Goal: Task Accomplishment & Management: Use online tool/utility

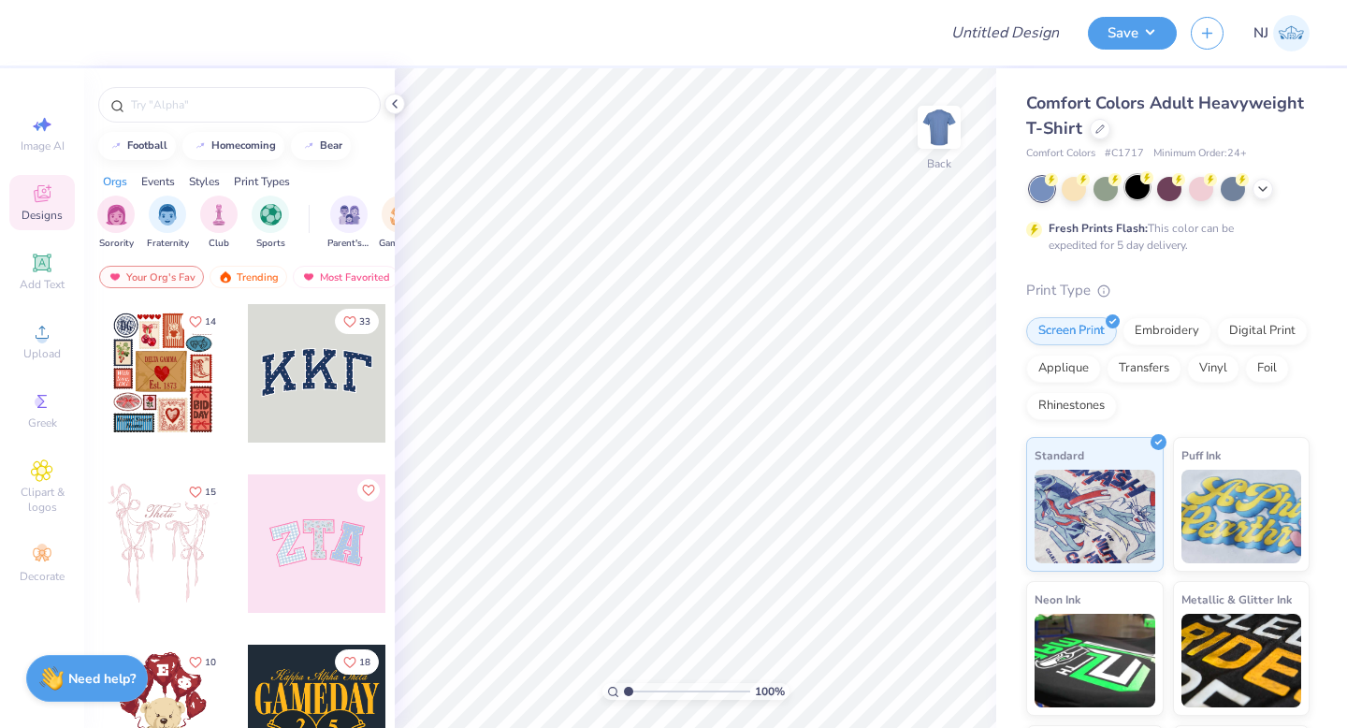
click at [1139, 190] on div at bounding box center [1138, 187] width 24 height 24
click at [1100, 130] on icon at bounding box center [1100, 127] width 9 height 9
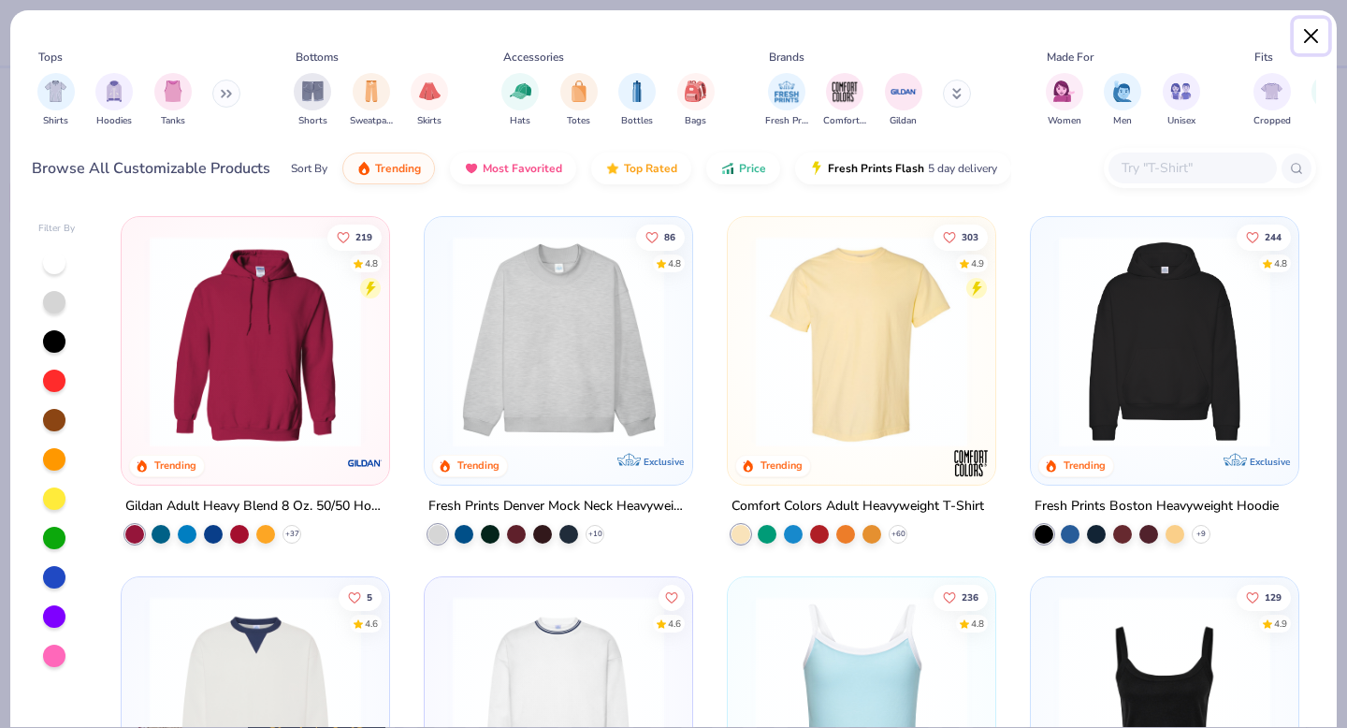
click at [1306, 32] on button "Close" at bounding box center [1312, 37] width 36 height 36
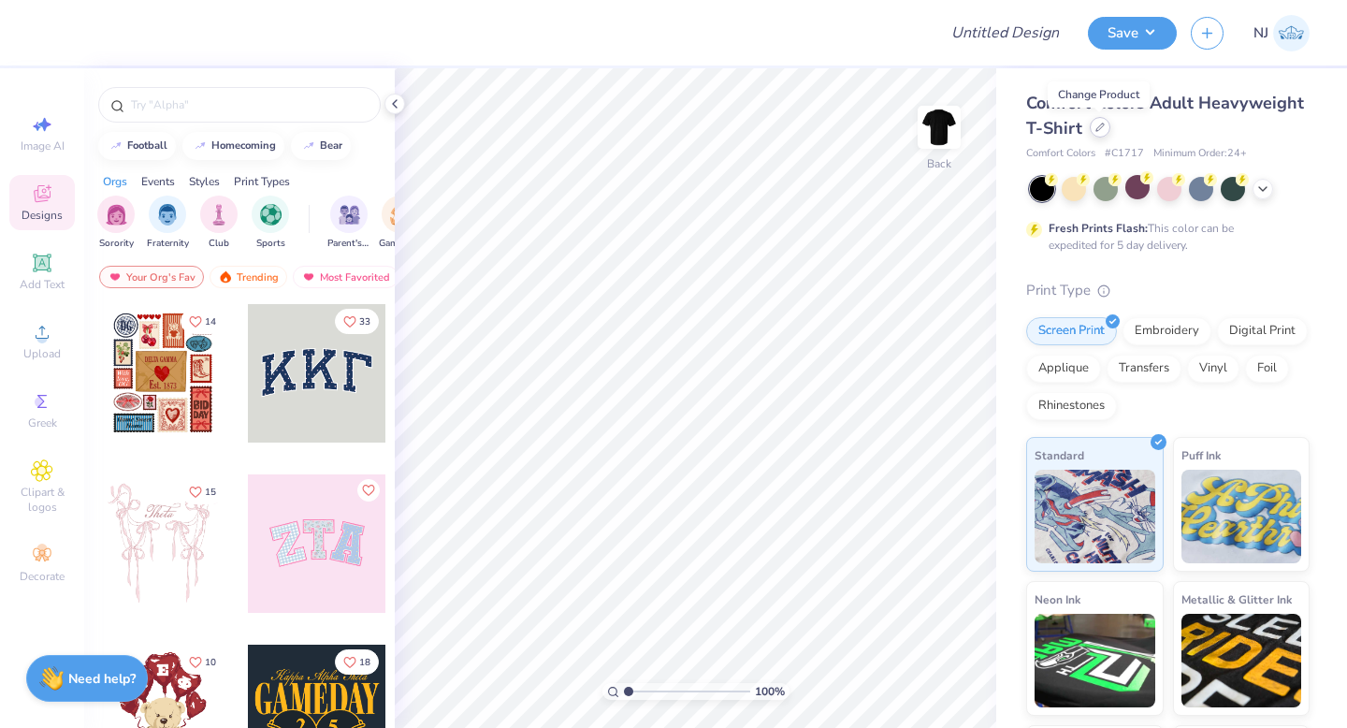
click at [1103, 129] on icon at bounding box center [1100, 127] width 9 height 9
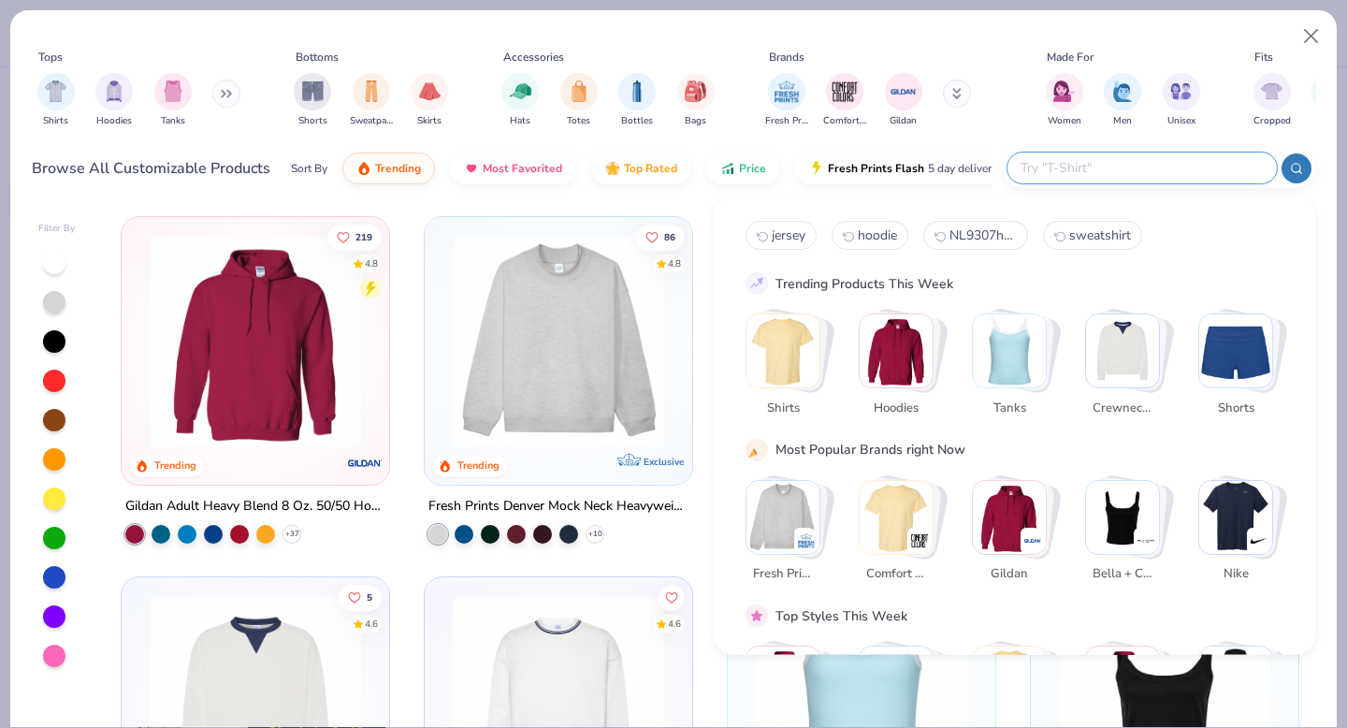
click at [1200, 167] on input "text" at bounding box center [1141, 168] width 245 height 22
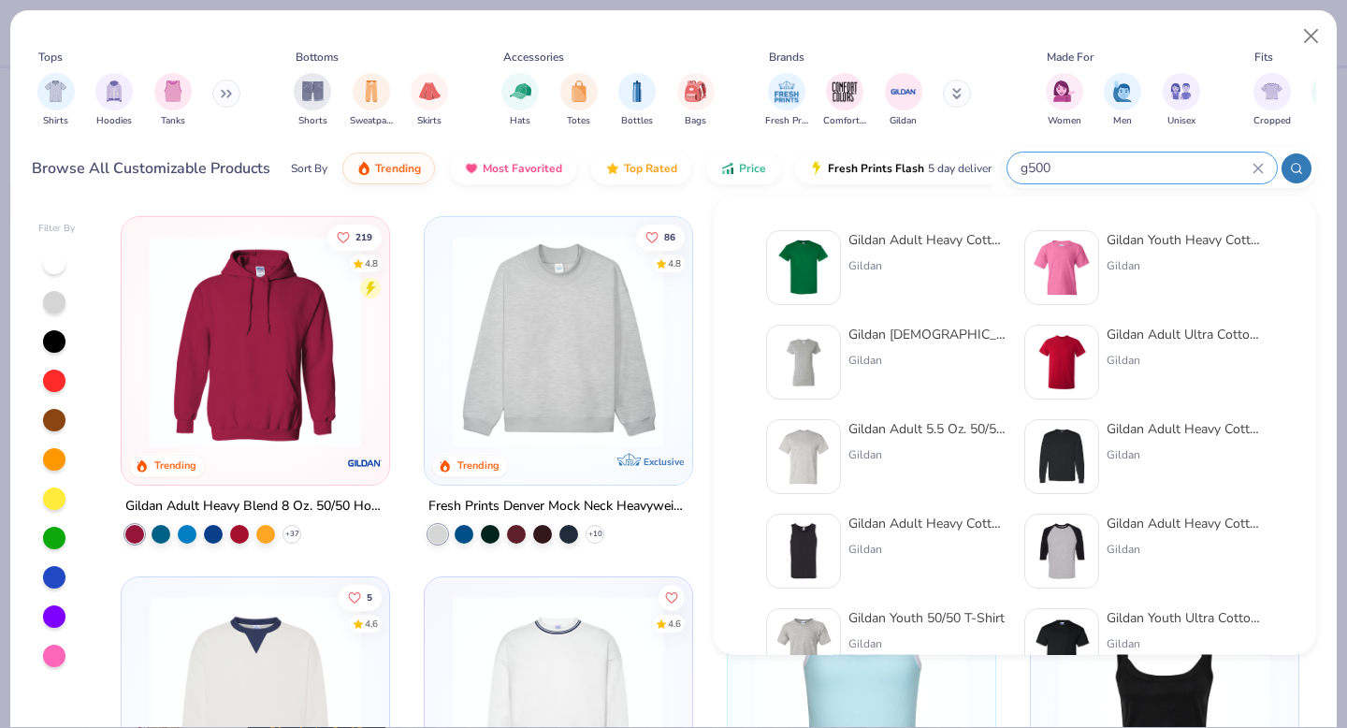
type input "g500"
click at [816, 264] on img at bounding box center [804, 268] width 58 height 58
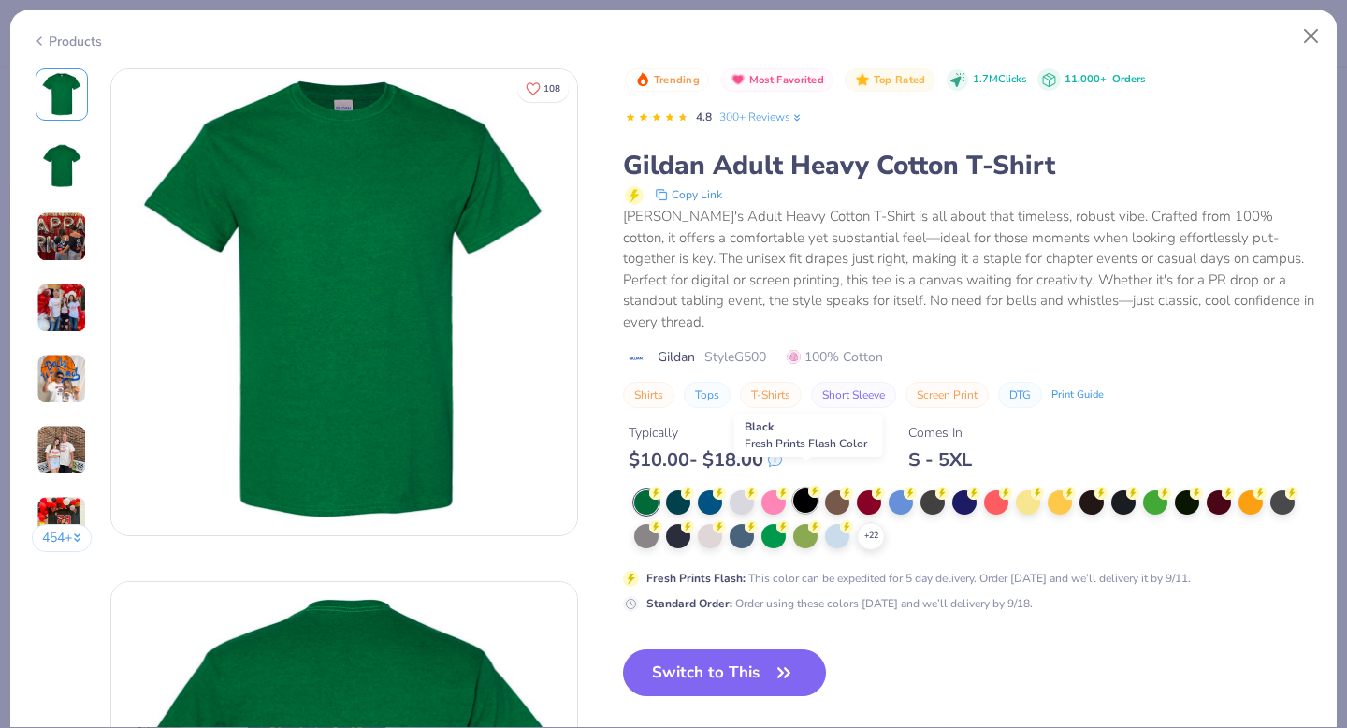
click at [800, 488] on div at bounding box center [805, 500] width 24 height 24
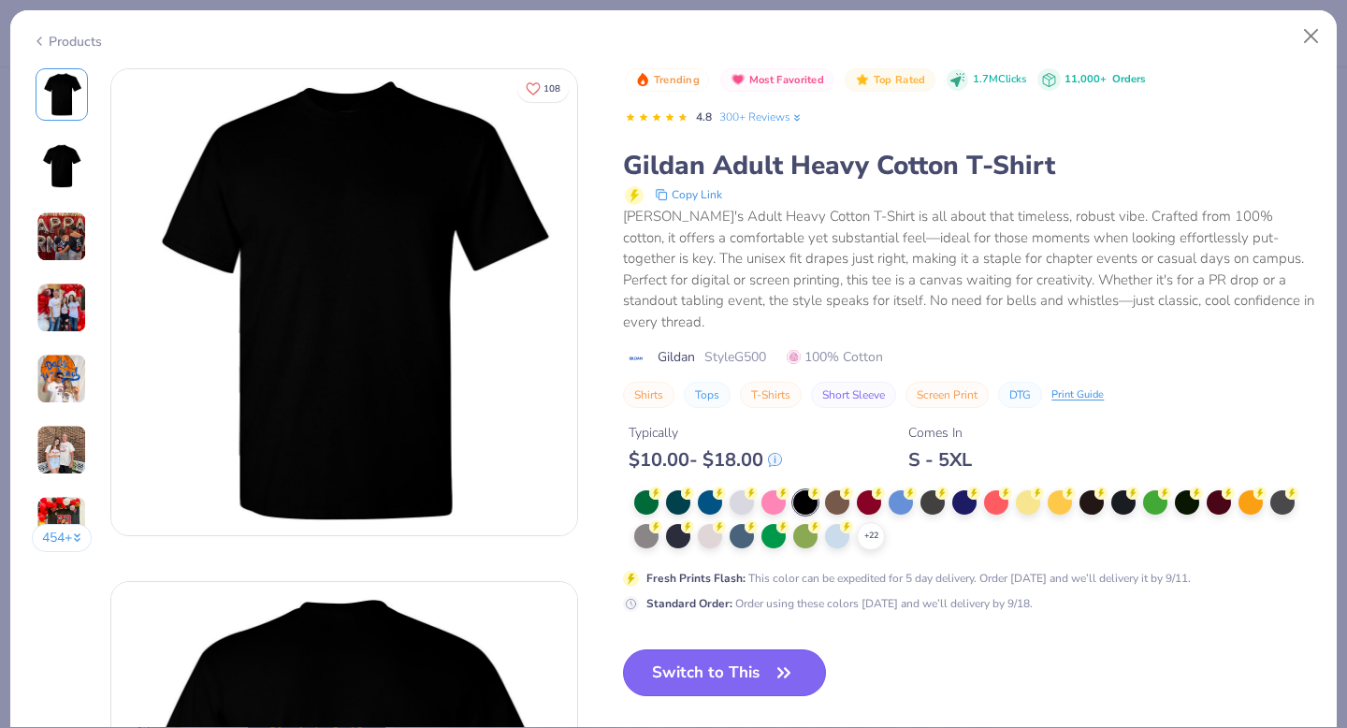
click at [752, 651] on button "Switch to This" at bounding box center [724, 672] width 203 height 47
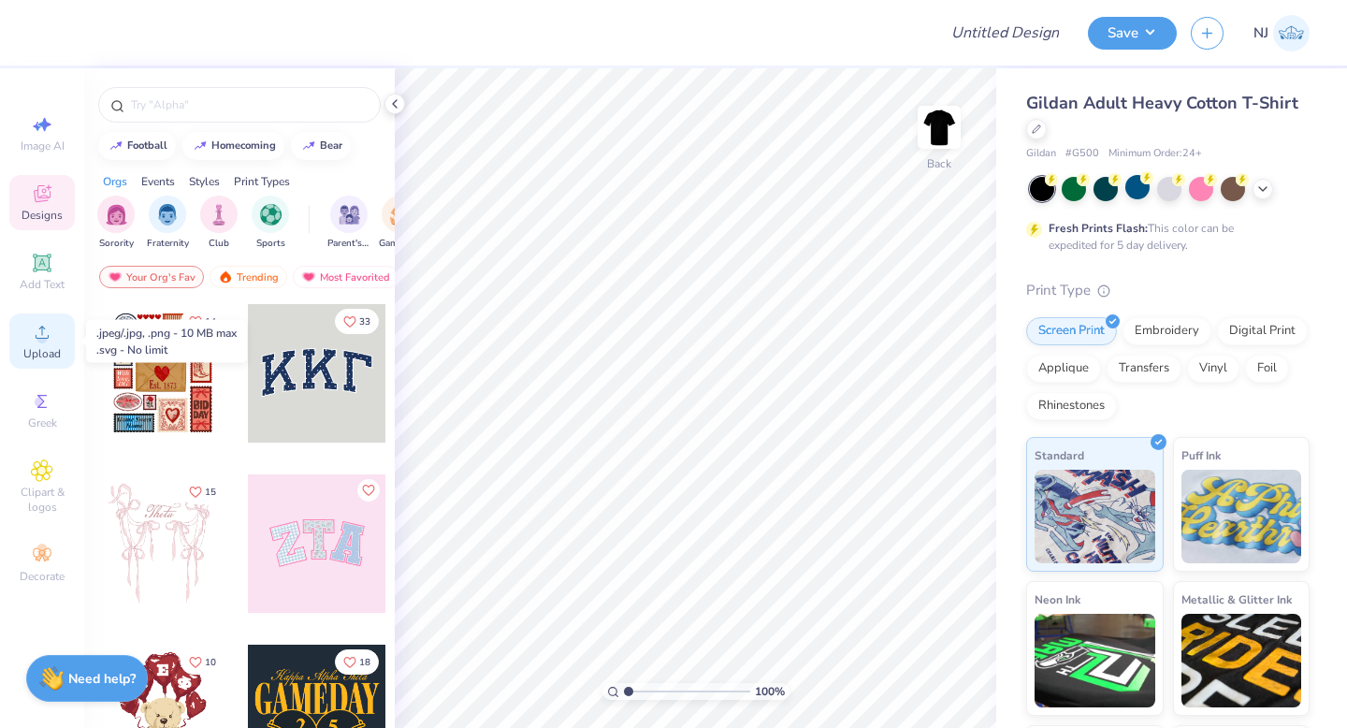
click at [44, 341] on circle at bounding box center [41, 338] width 10 height 10
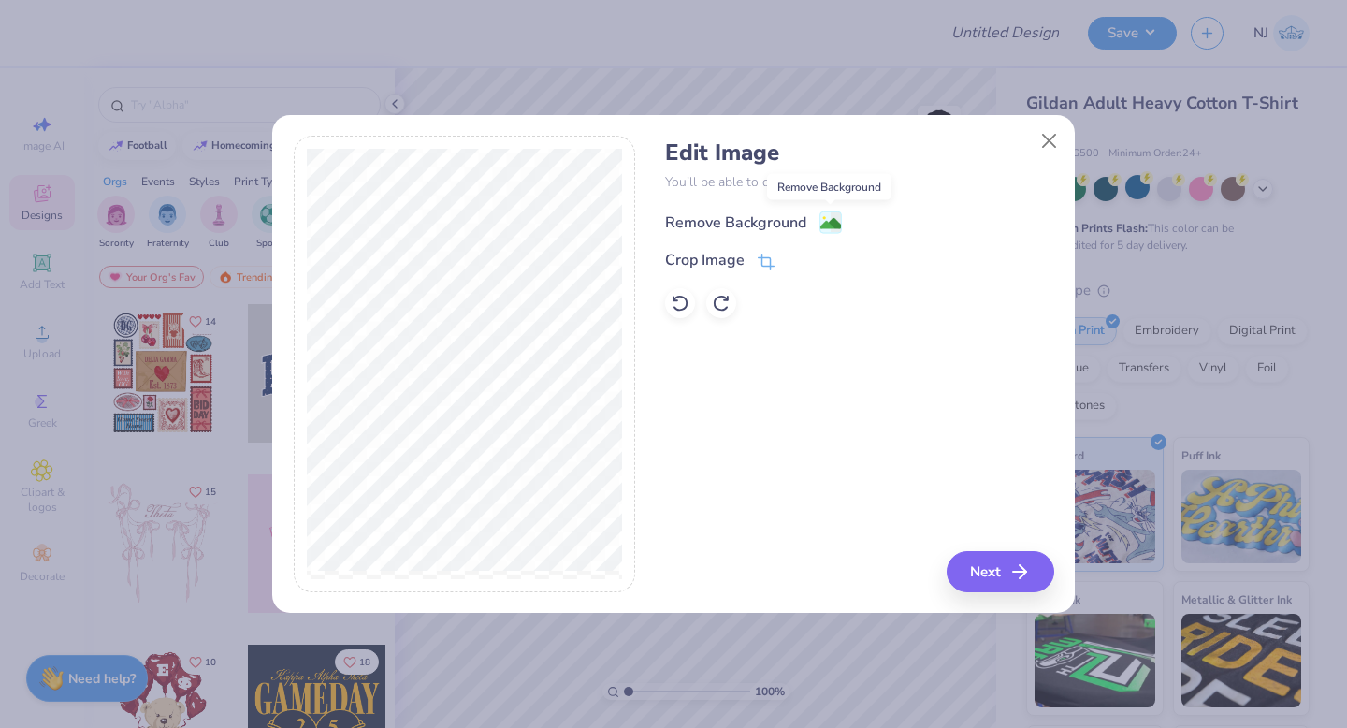
click at [829, 226] on image at bounding box center [831, 223] width 21 height 21
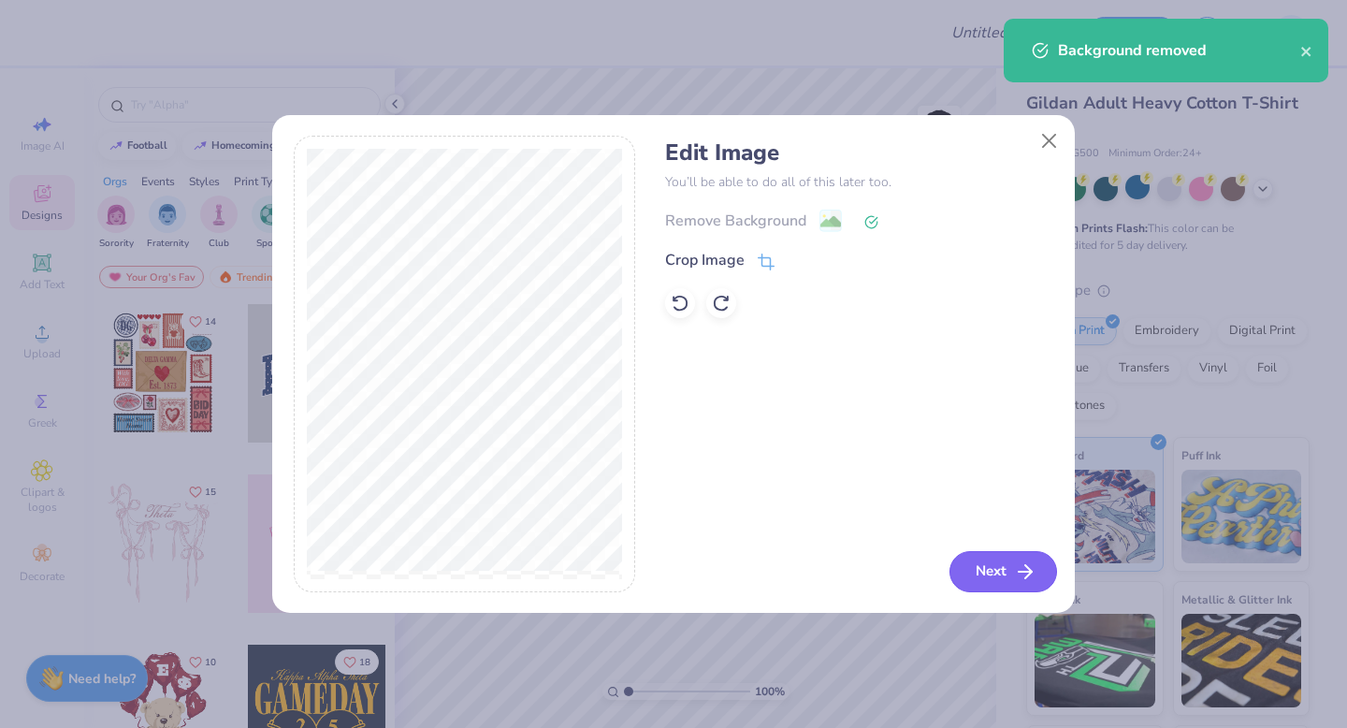
click at [1010, 570] on button "Next" at bounding box center [1004, 571] width 108 height 41
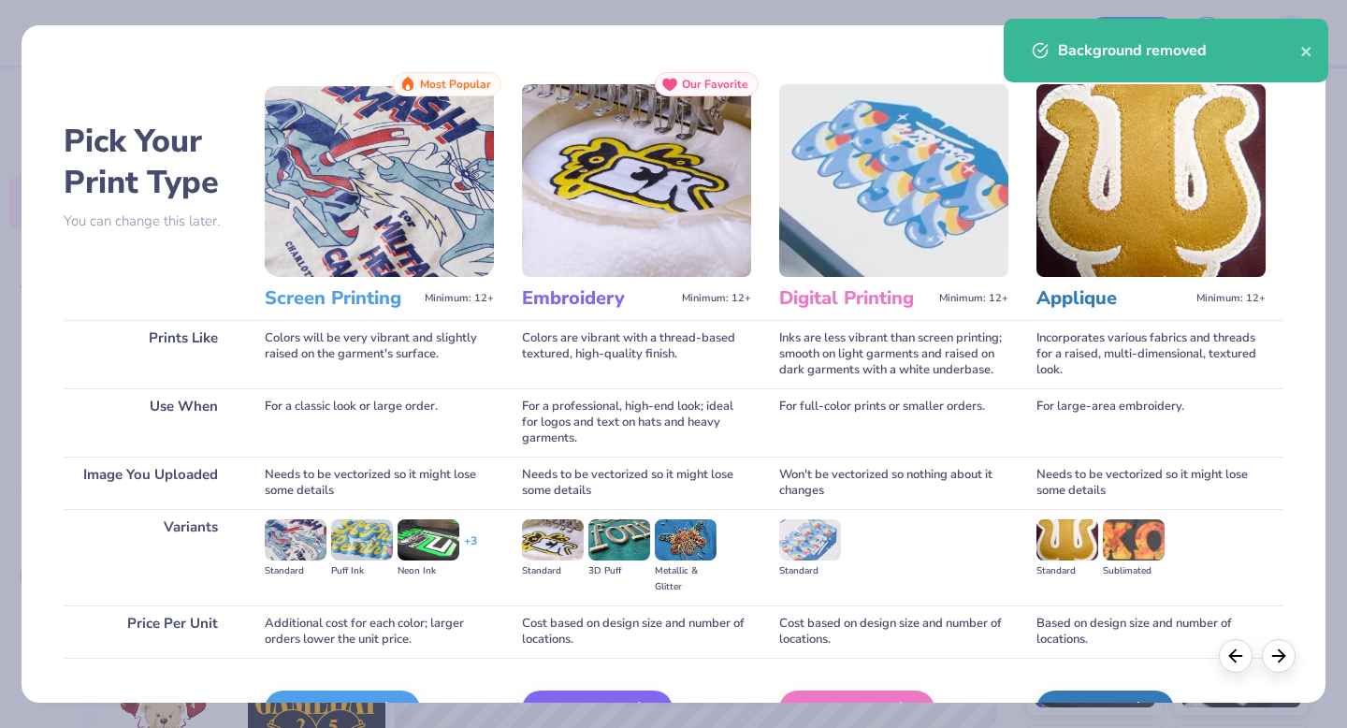
scroll to position [111, 0]
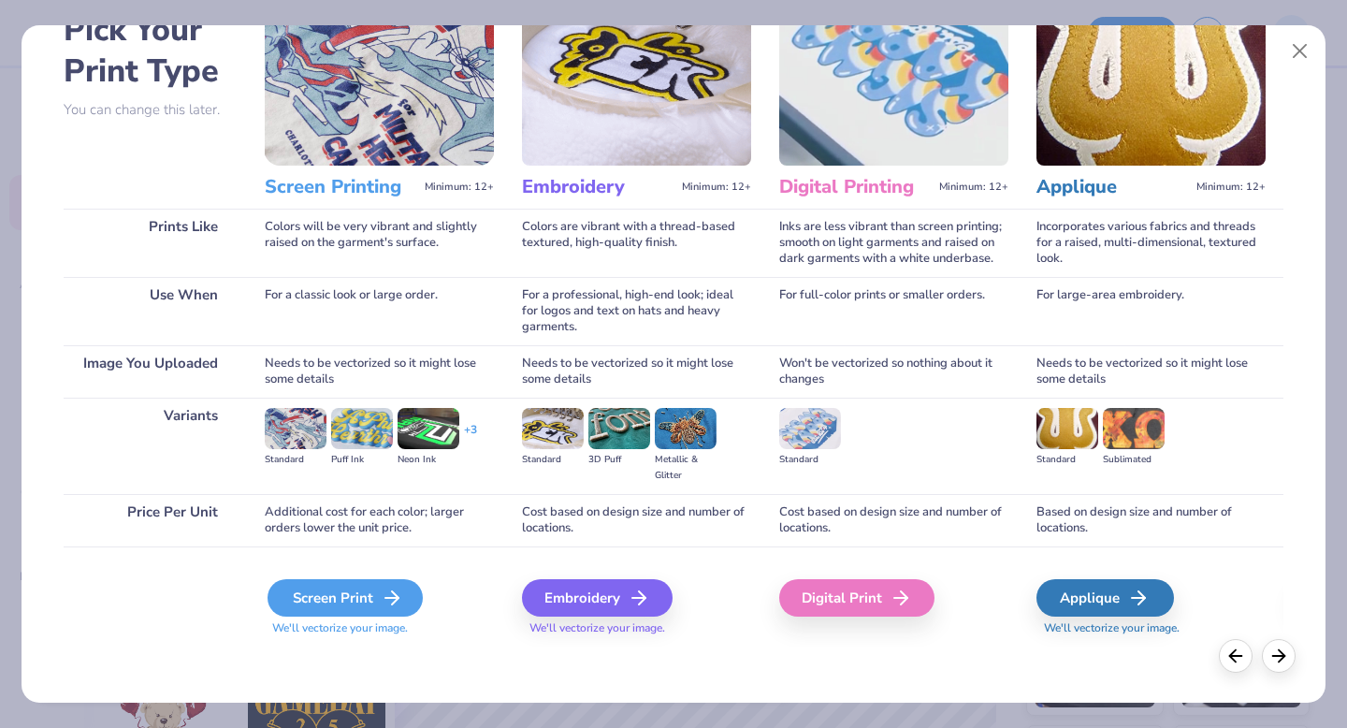
click at [371, 598] on div "Screen Print" at bounding box center [345, 597] width 155 height 37
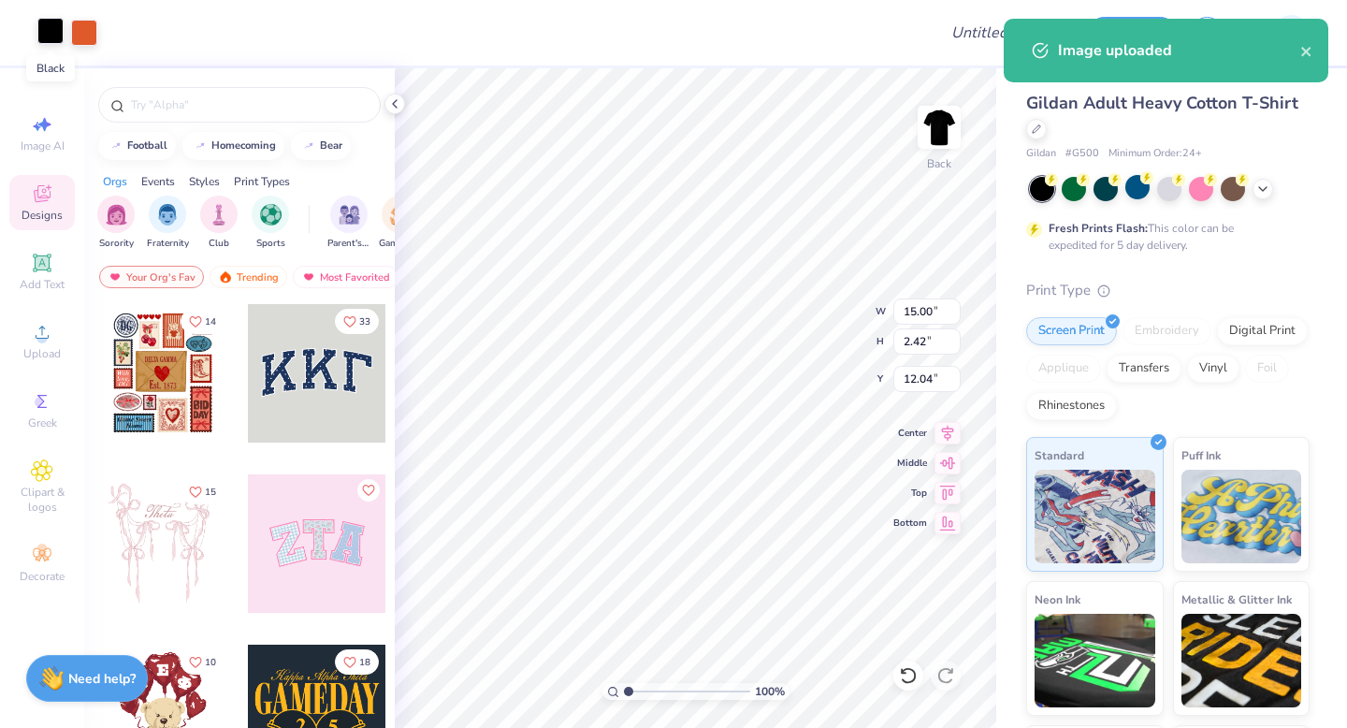
click at [48, 29] on div at bounding box center [50, 31] width 26 height 26
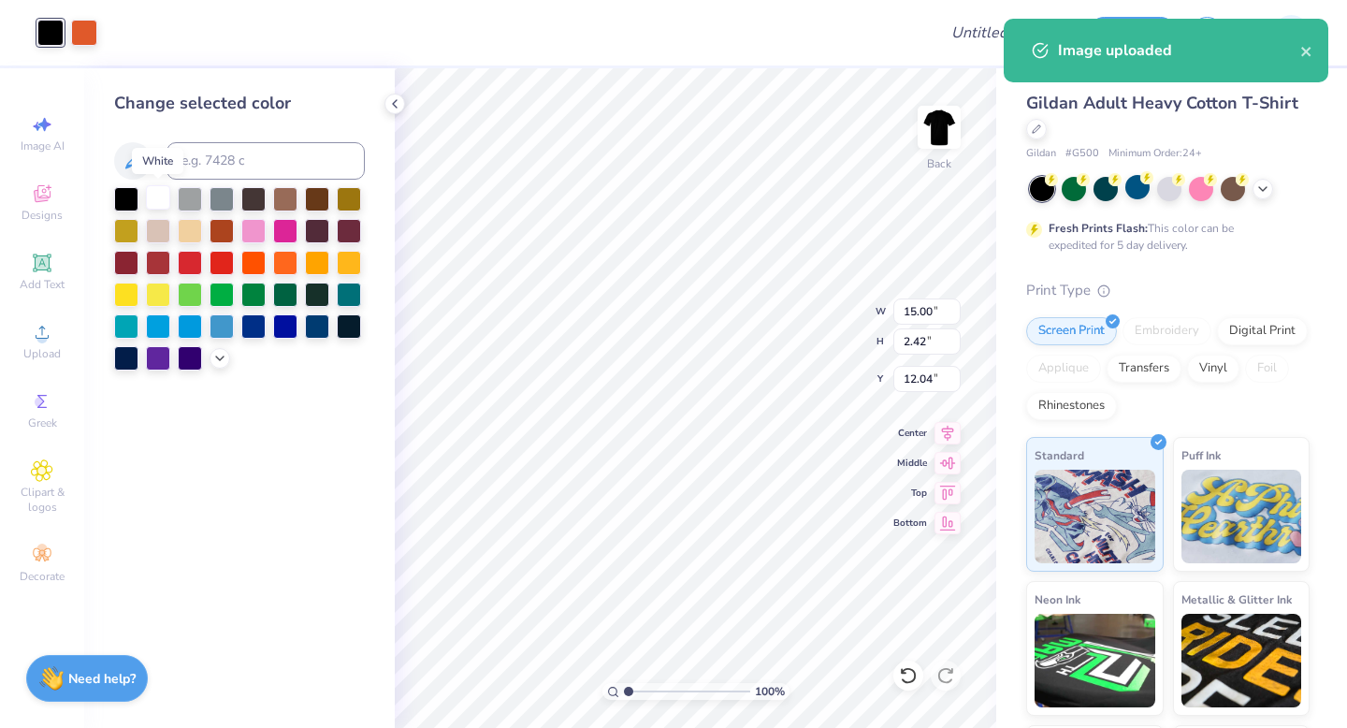
click at [153, 196] on div at bounding box center [158, 197] width 24 height 24
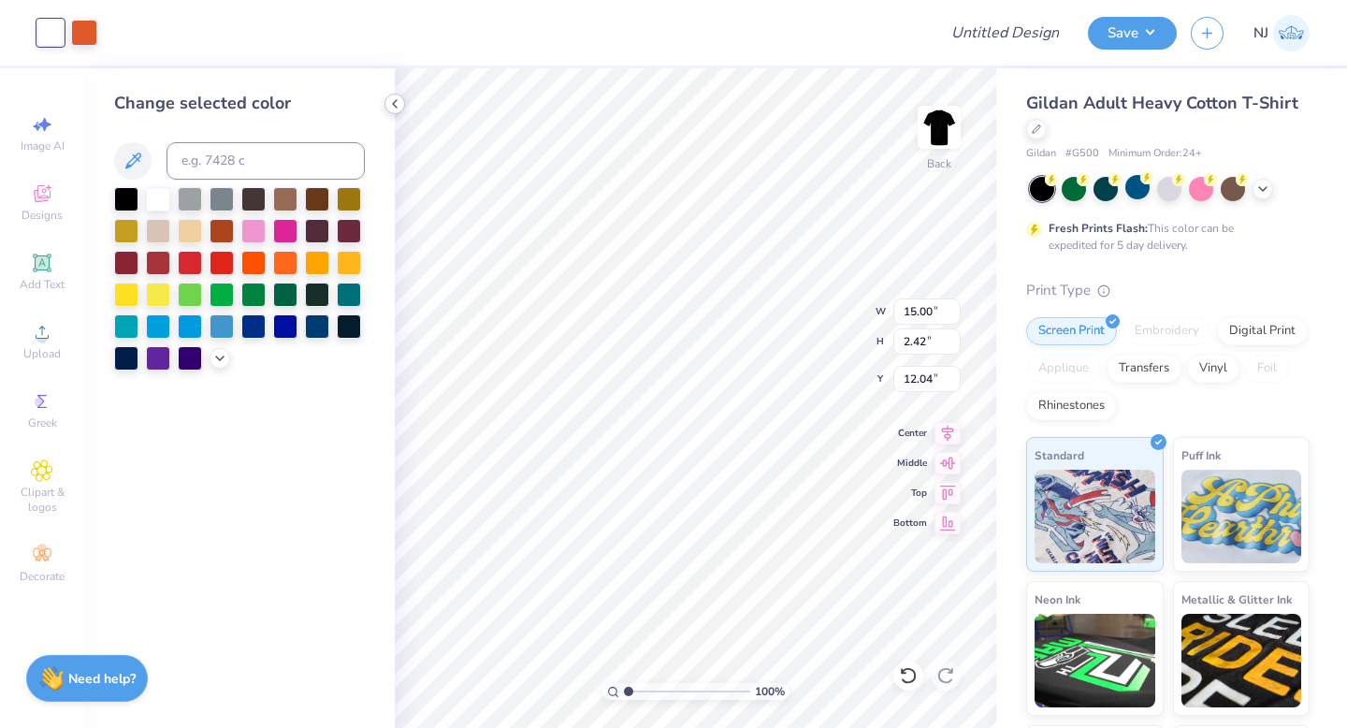
click at [393, 106] on icon at bounding box center [394, 103] width 15 height 15
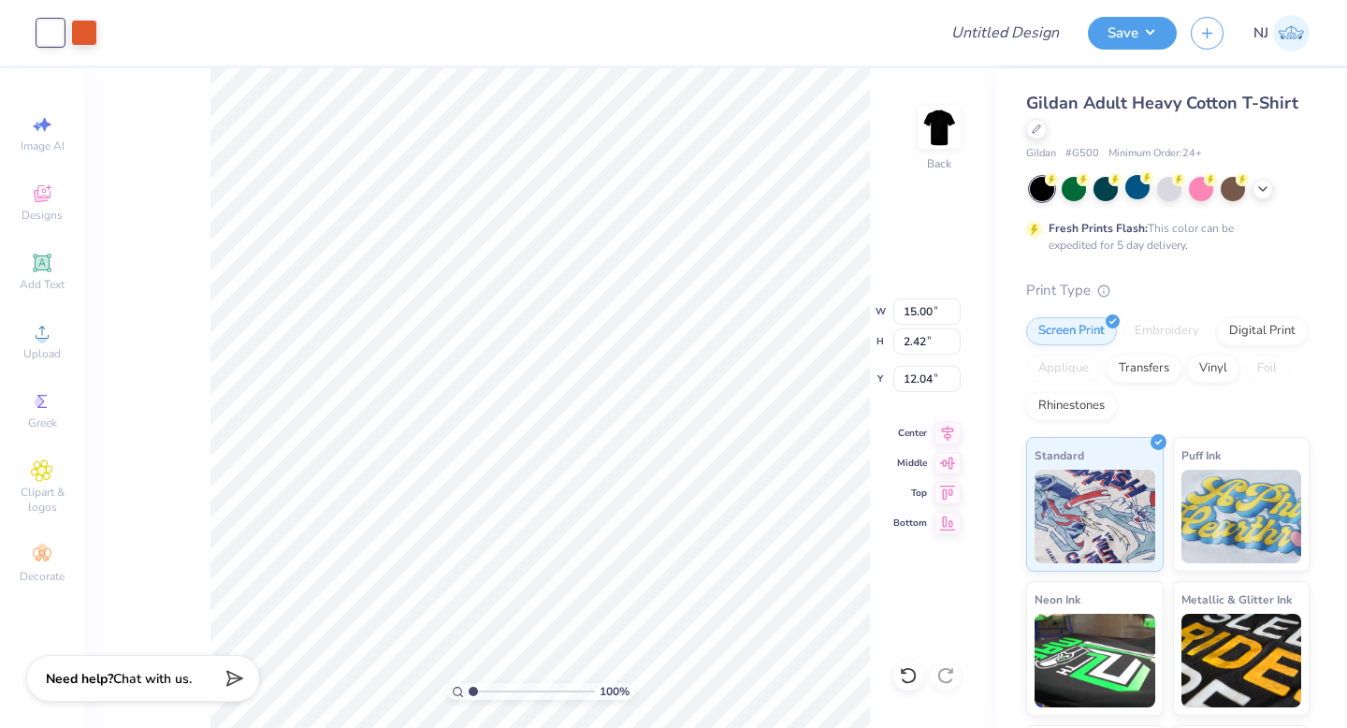
type input "5.82"
type input "0.94"
type input "3.81"
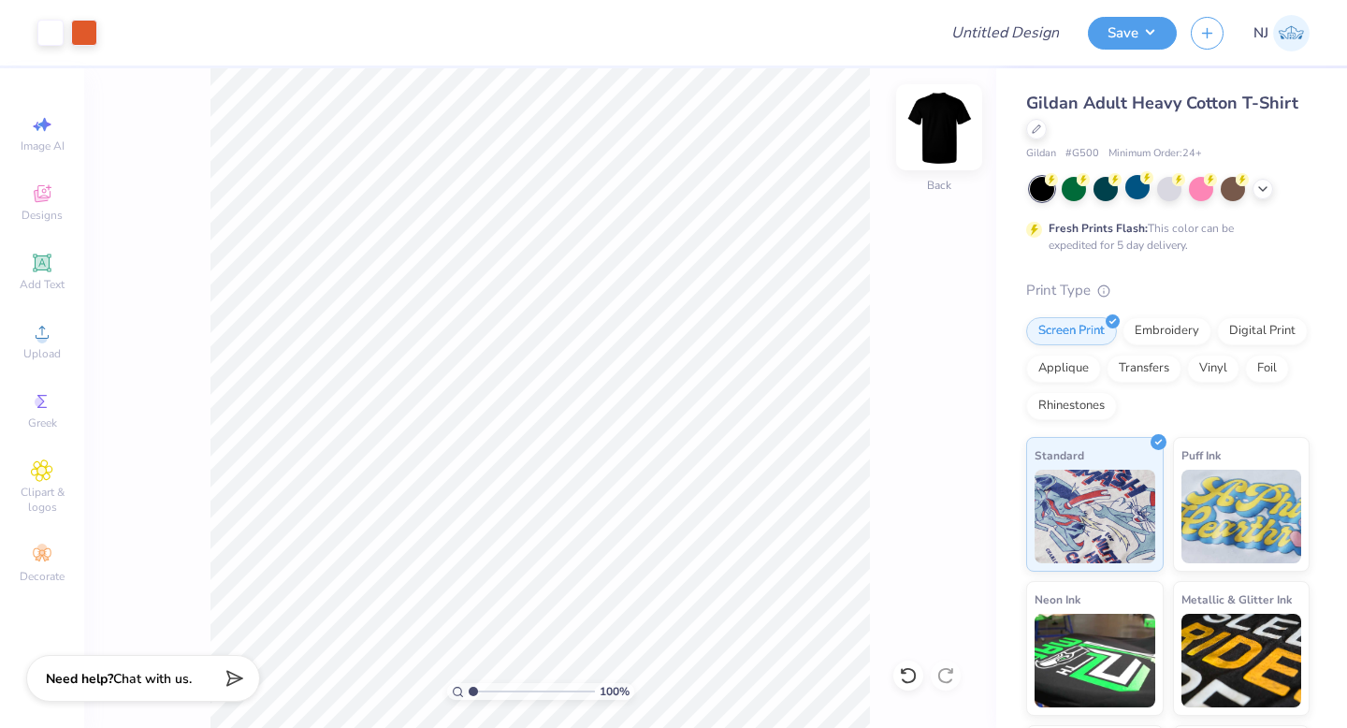
click at [945, 139] on img at bounding box center [939, 127] width 75 height 75
click at [53, 336] on div "Upload" at bounding box center [42, 340] width 66 height 55
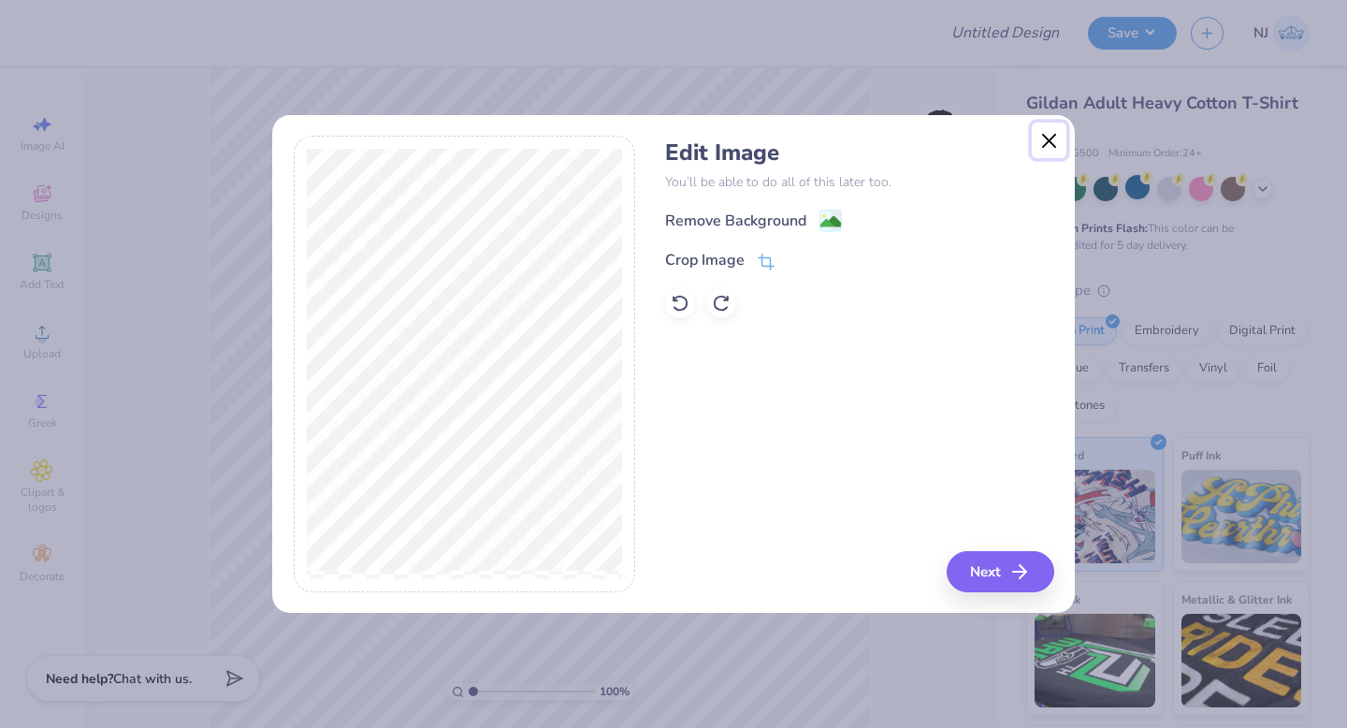
click at [1055, 142] on button "Close" at bounding box center [1050, 141] width 36 height 36
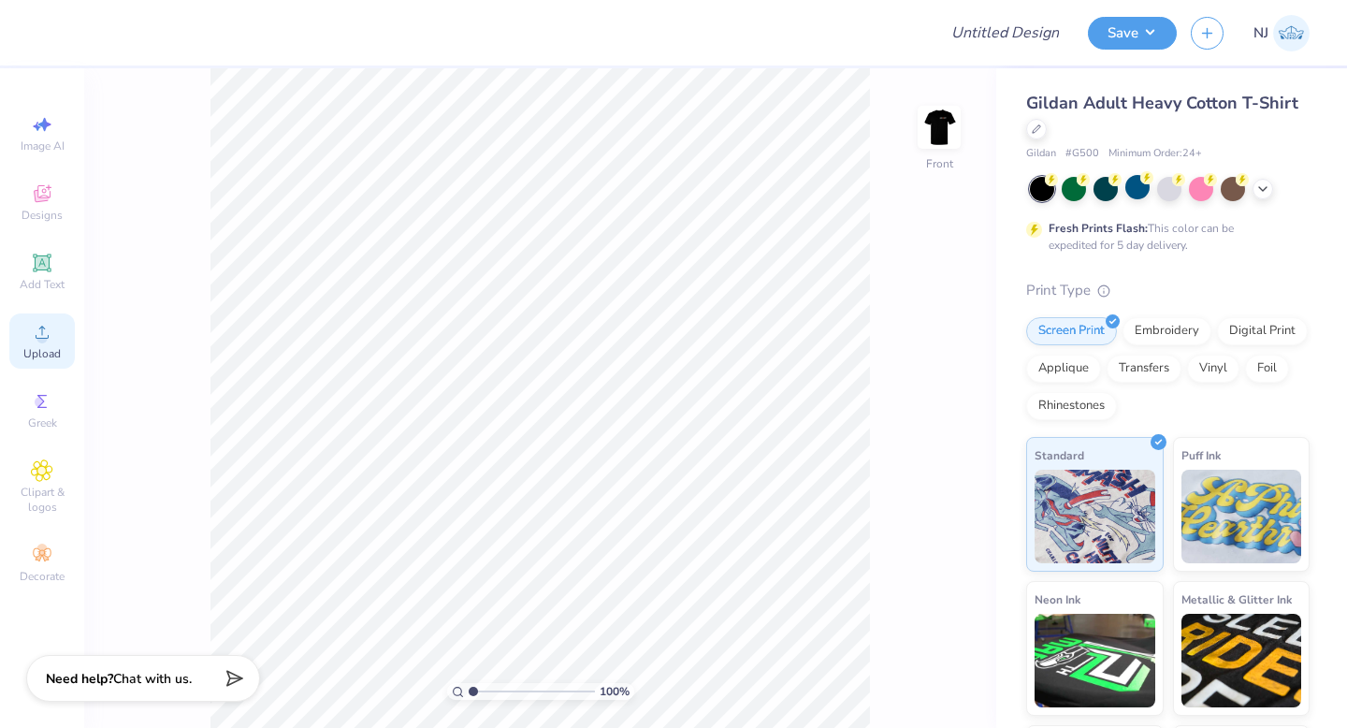
click at [51, 335] on icon at bounding box center [42, 332] width 22 height 22
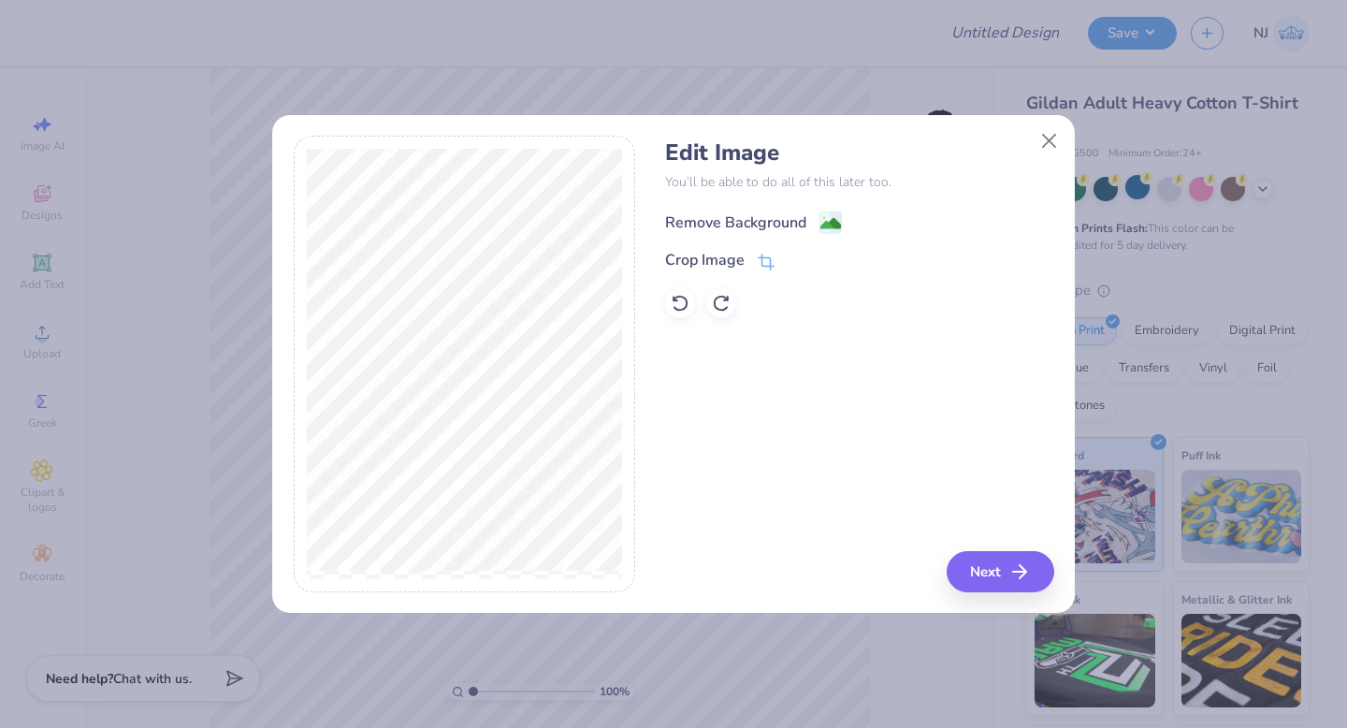
click at [835, 226] on image at bounding box center [831, 223] width 21 height 21
click at [981, 560] on button "Next" at bounding box center [1004, 571] width 108 height 41
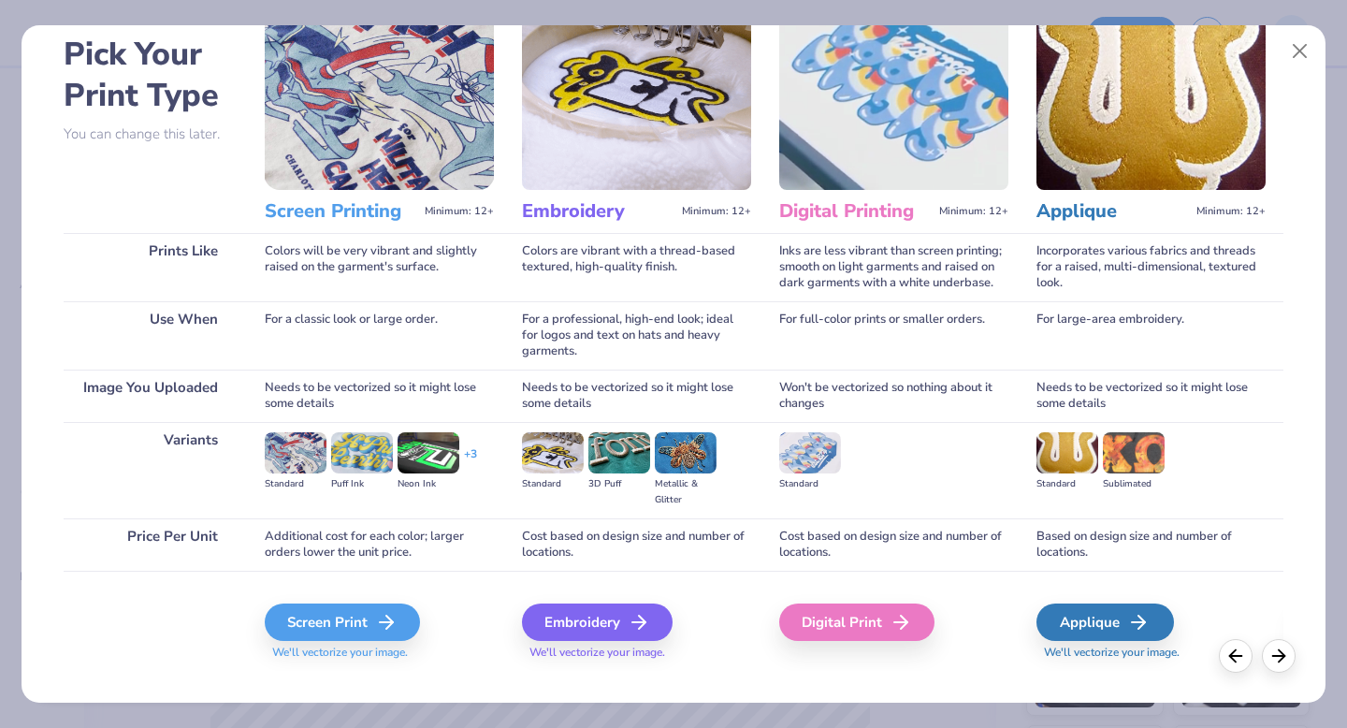
scroll to position [89, 0]
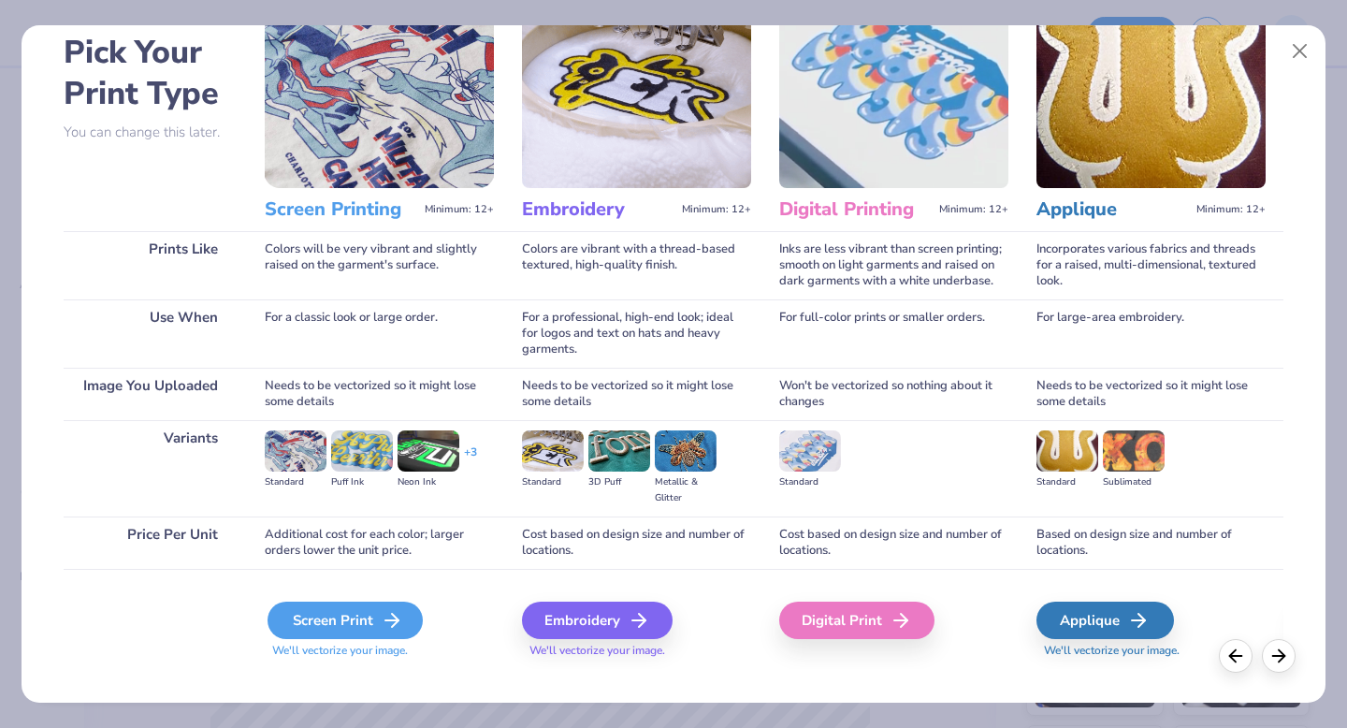
click at [376, 630] on div "Screen Print" at bounding box center [345, 620] width 155 height 37
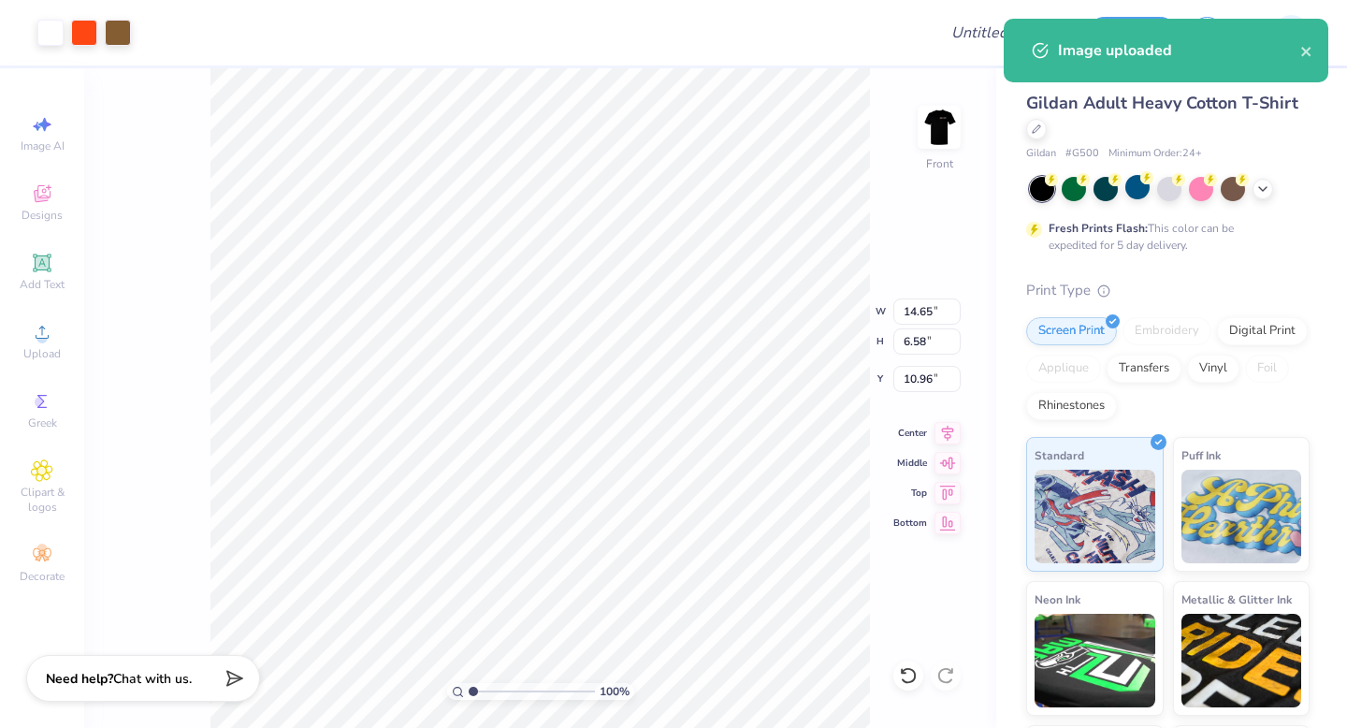
type input "11.14"
type input "5.01"
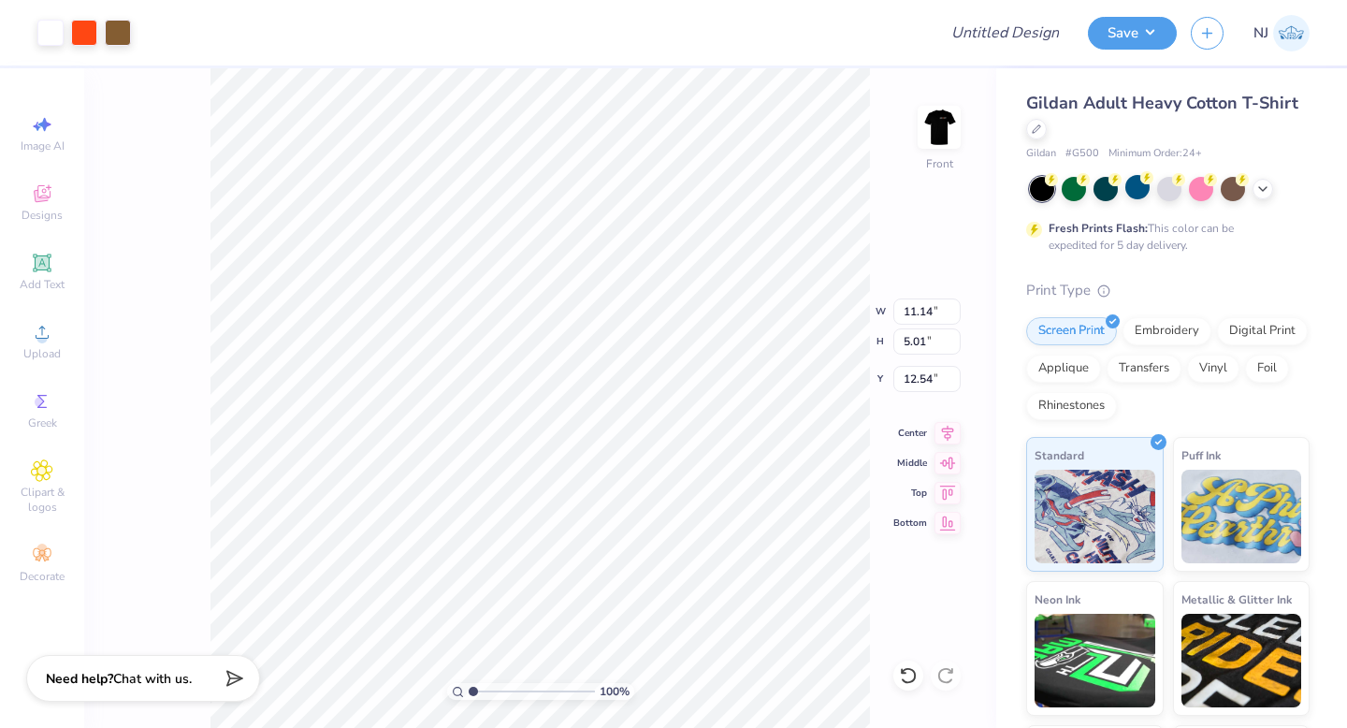
type input "6.40"
click at [944, 138] on img at bounding box center [939, 127] width 75 height 75
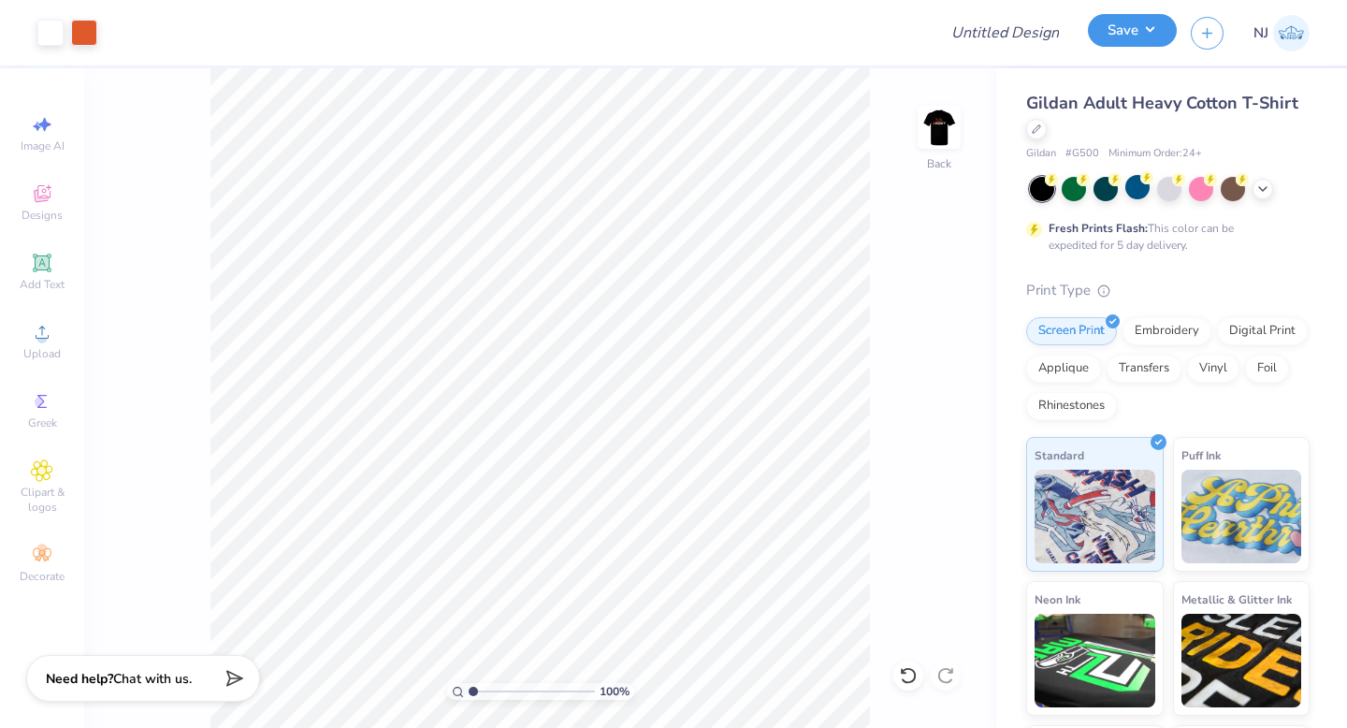
click at [1146, 37] on button "Save" at bounding box center [1132, 30] width 89 height 33
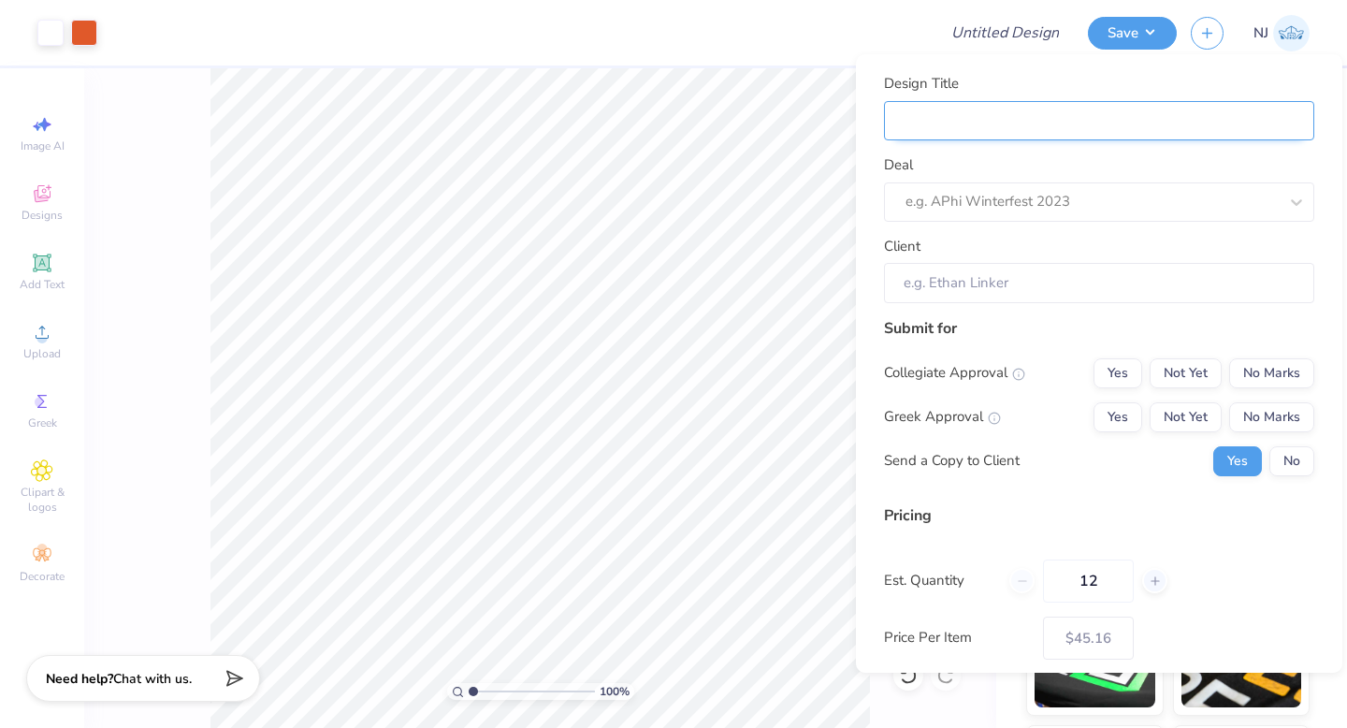
click at [1215, 124] on input "Design Title" at bounding box center [1099, 121] width 430 height 40
type input "T"
type input "Ts"
type input "Tsh"
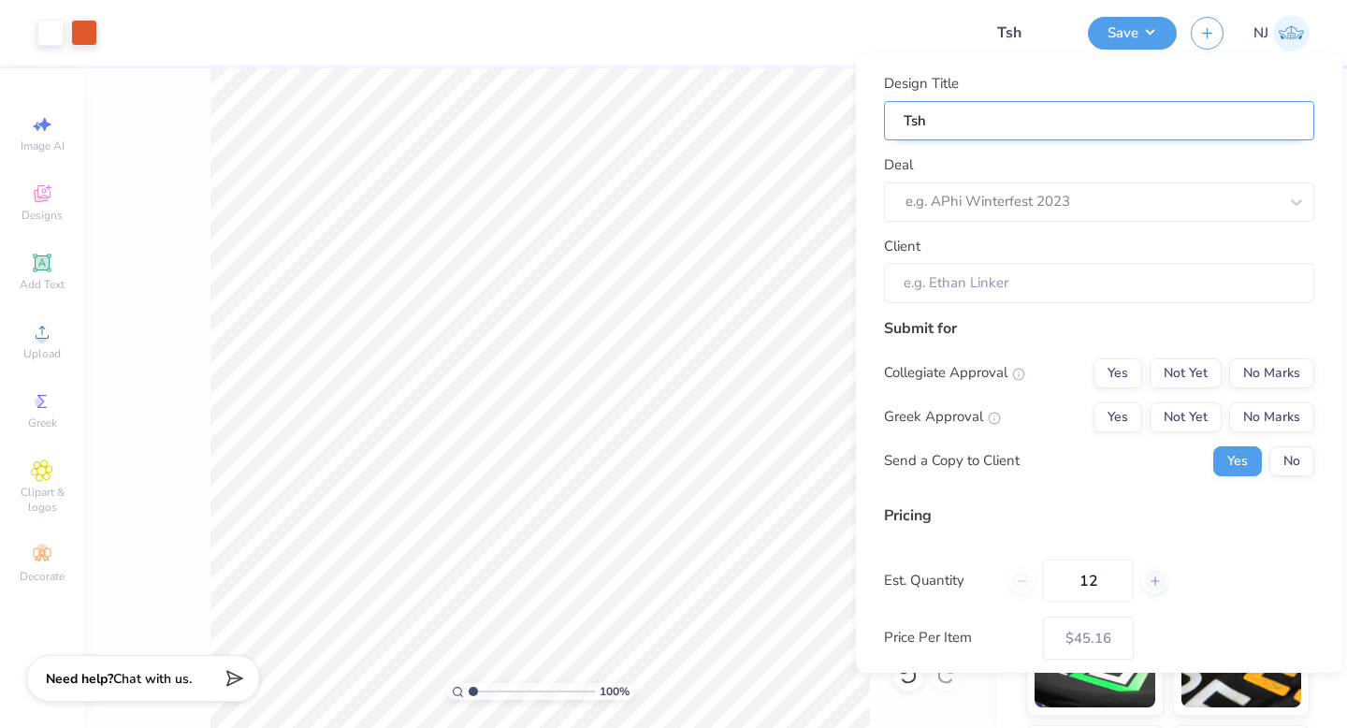
type input "Tshi"
type input "Tshir"
type input "Tshirt"
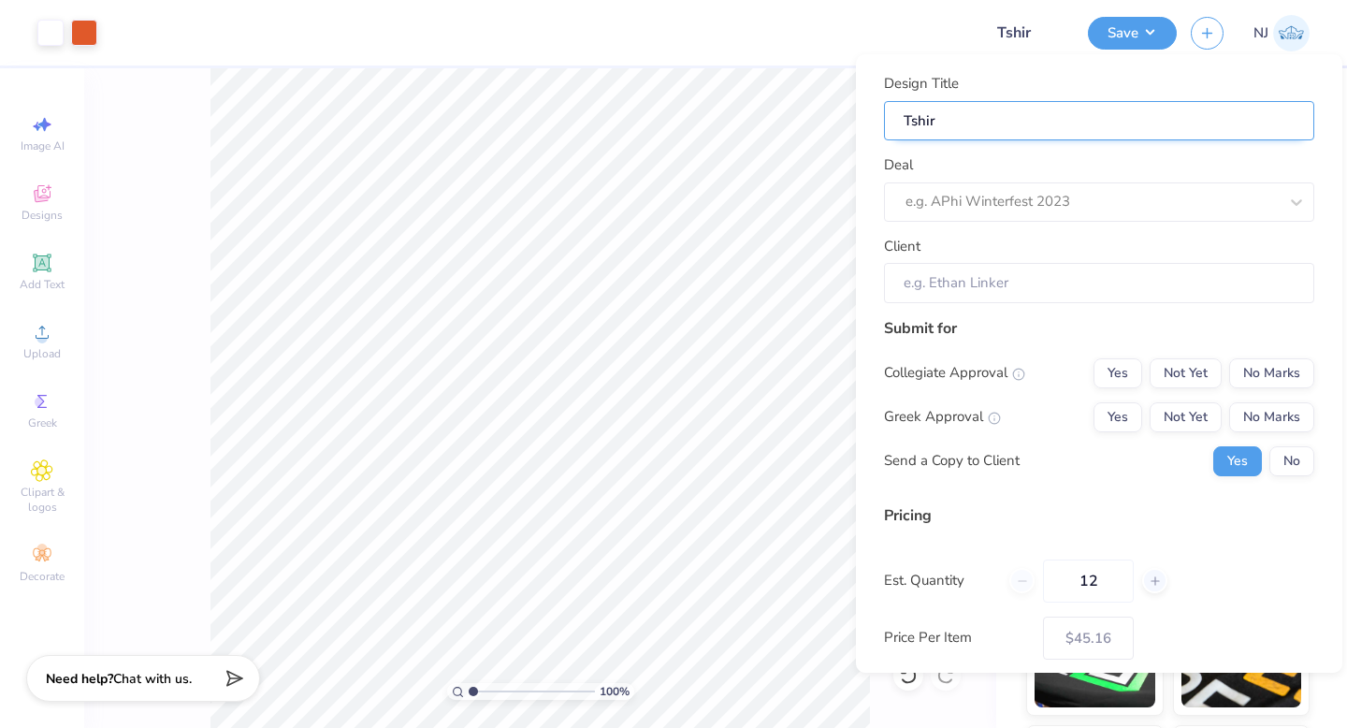
type input "Tshirt"
type input "Tshirts"
click at [1185, 194] on div at bounding box center [1092, 201] width 372 height 25
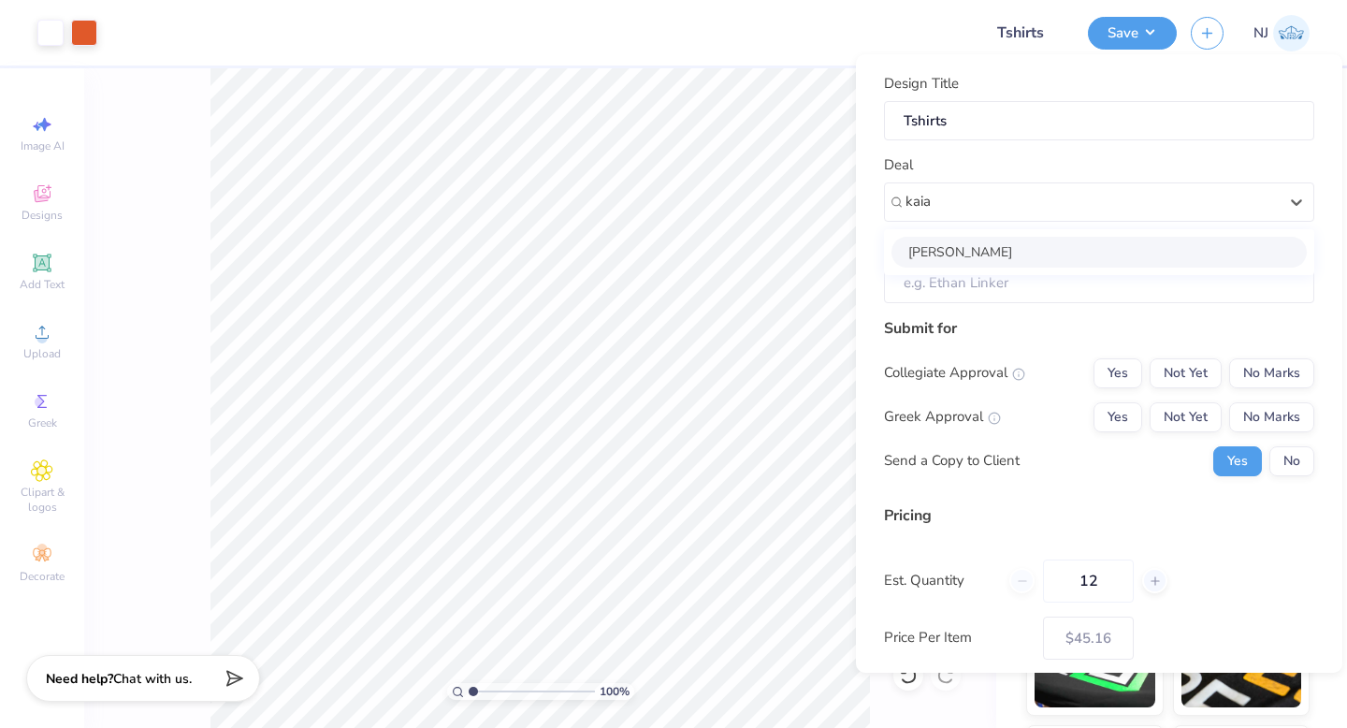
click at [1117, 242] on div "[PERSON_NAME]" at bounding box center [1099, 252] width 415 height 31
type input "kaia"
type input "[PERSON_NAME]"
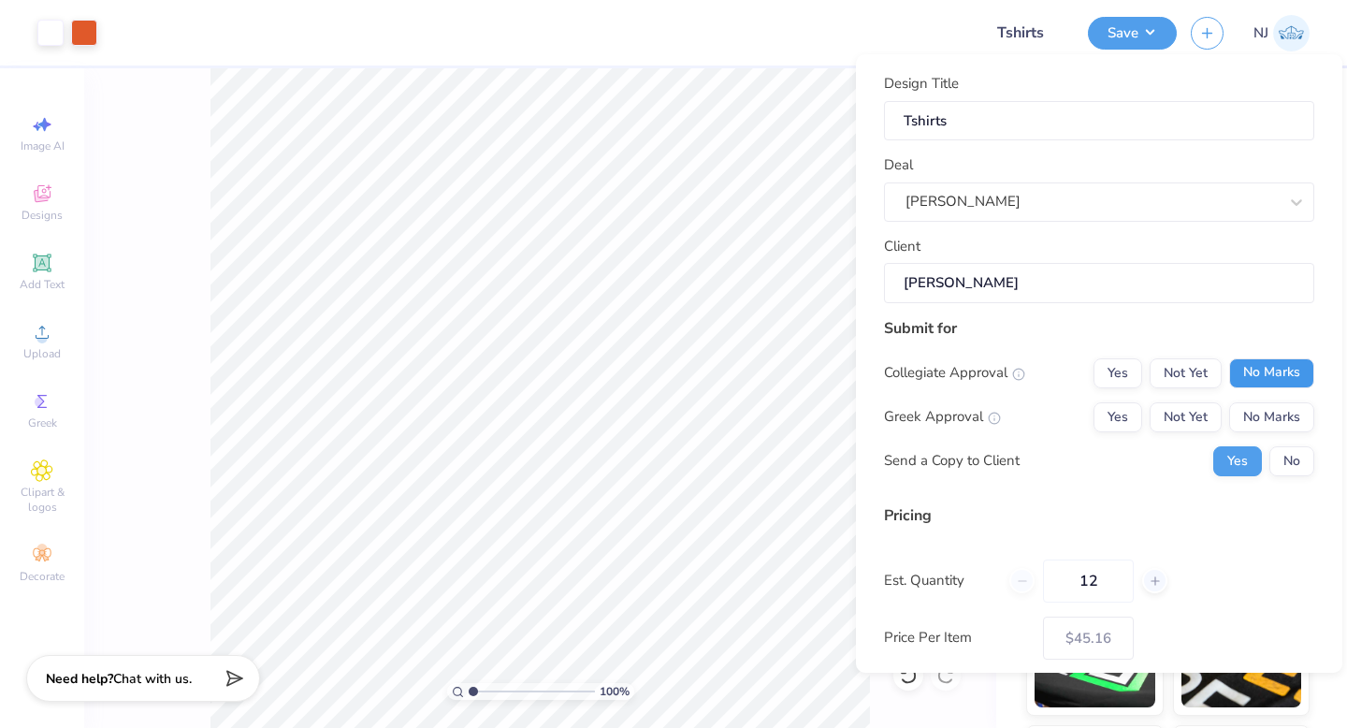
click at [1277, 377] on button "No Marks" at bounding box center [1272, 373] width 85 height 30
click at [1279, 407] on button "No Marks" at bounding box center [1272, 417] width 85 height 30
click at [1300, 458] on button "No" at bounding box center [1292, 461] width 45 height 30
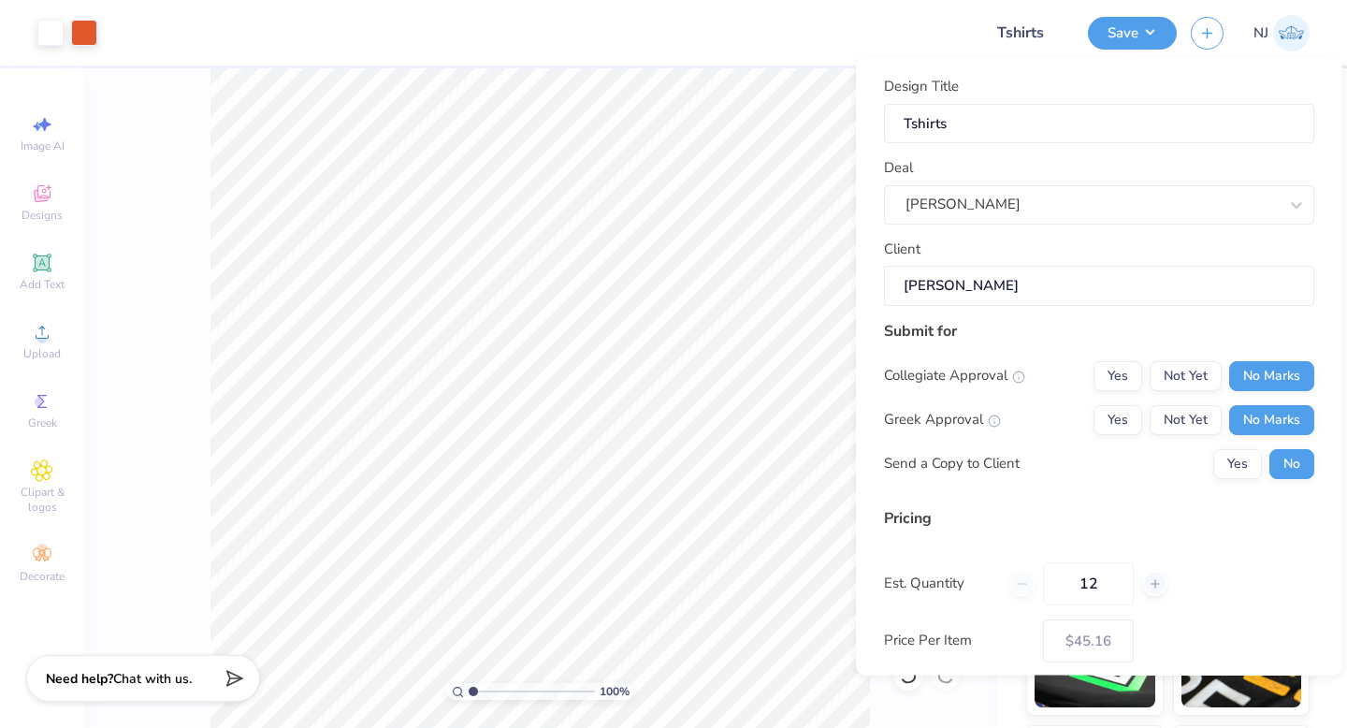
scroll to position [134, 0]
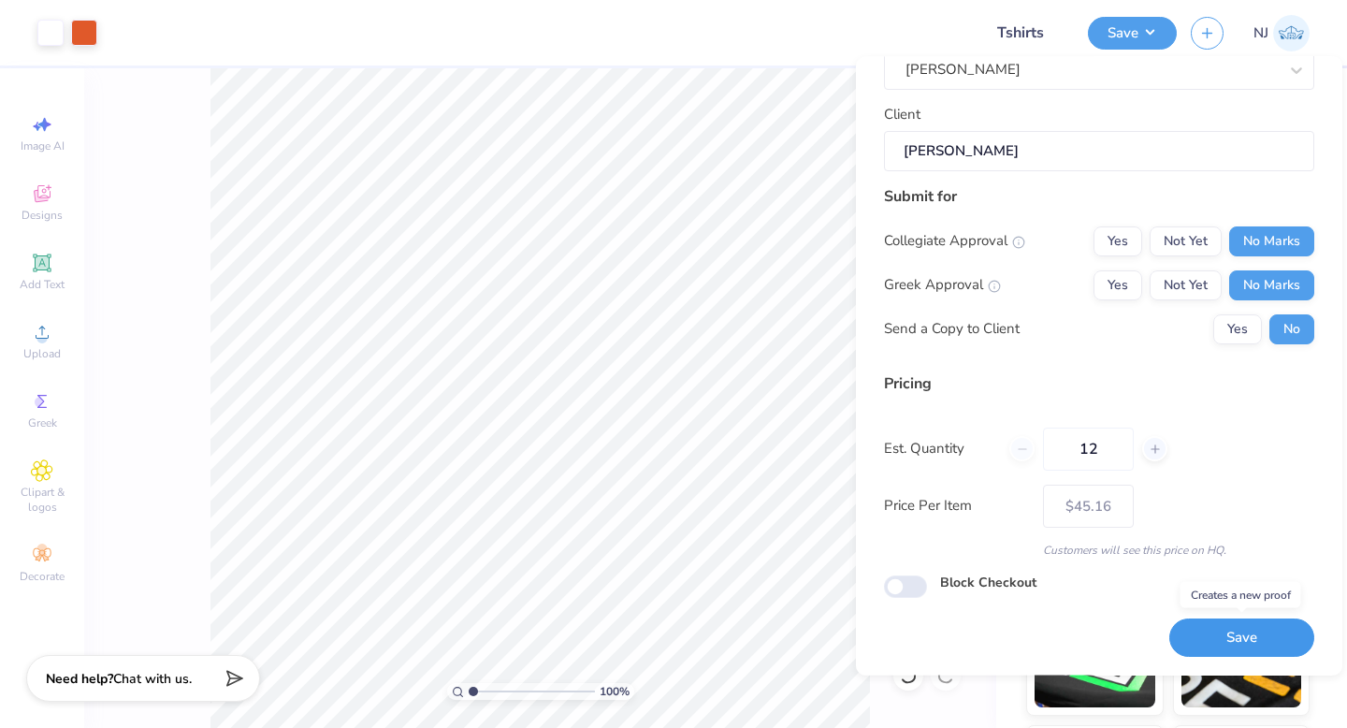
click at [1221, 628] on button "Save" at bounding box center [1242, 638] width 145 height 38
type input "$45.16"
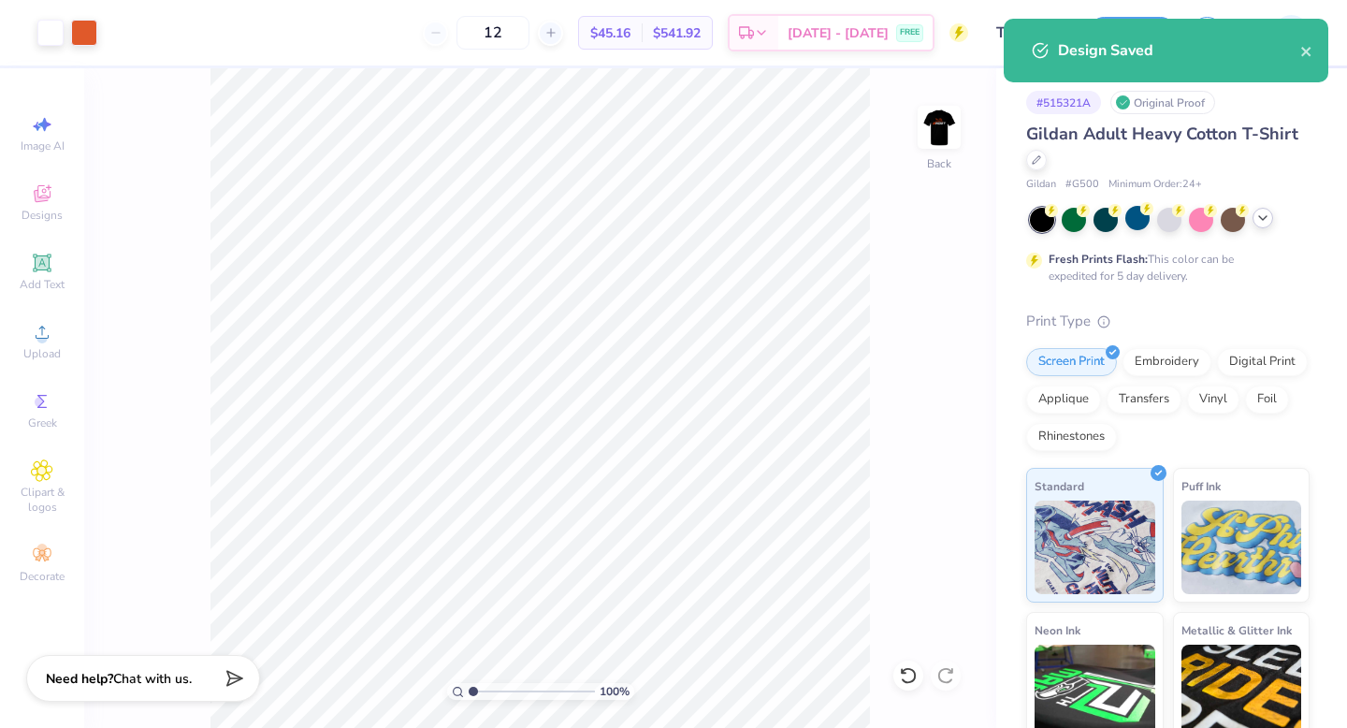
click at [1266, 222] on icon at bounding box center [1263, 218] width 15 height 15
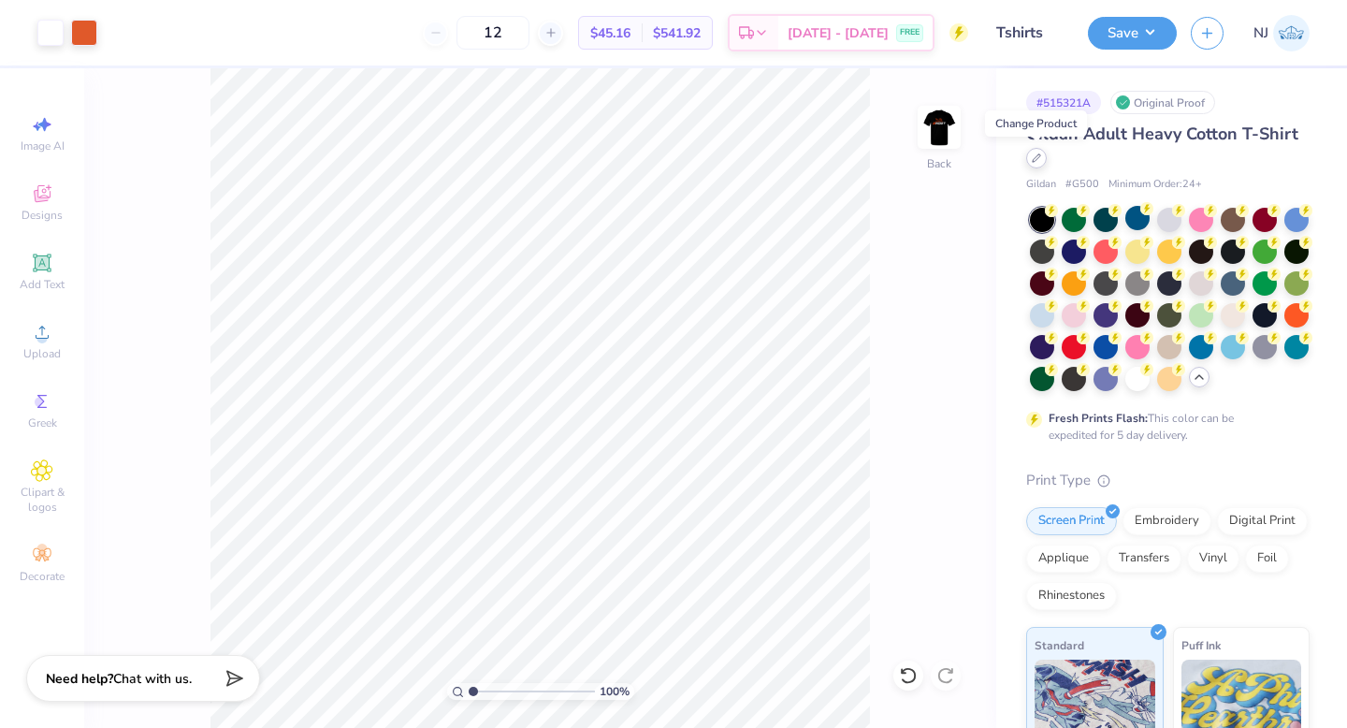
click at [1038, 164] on div at bounding box center [1036, 158] width 21 height 21
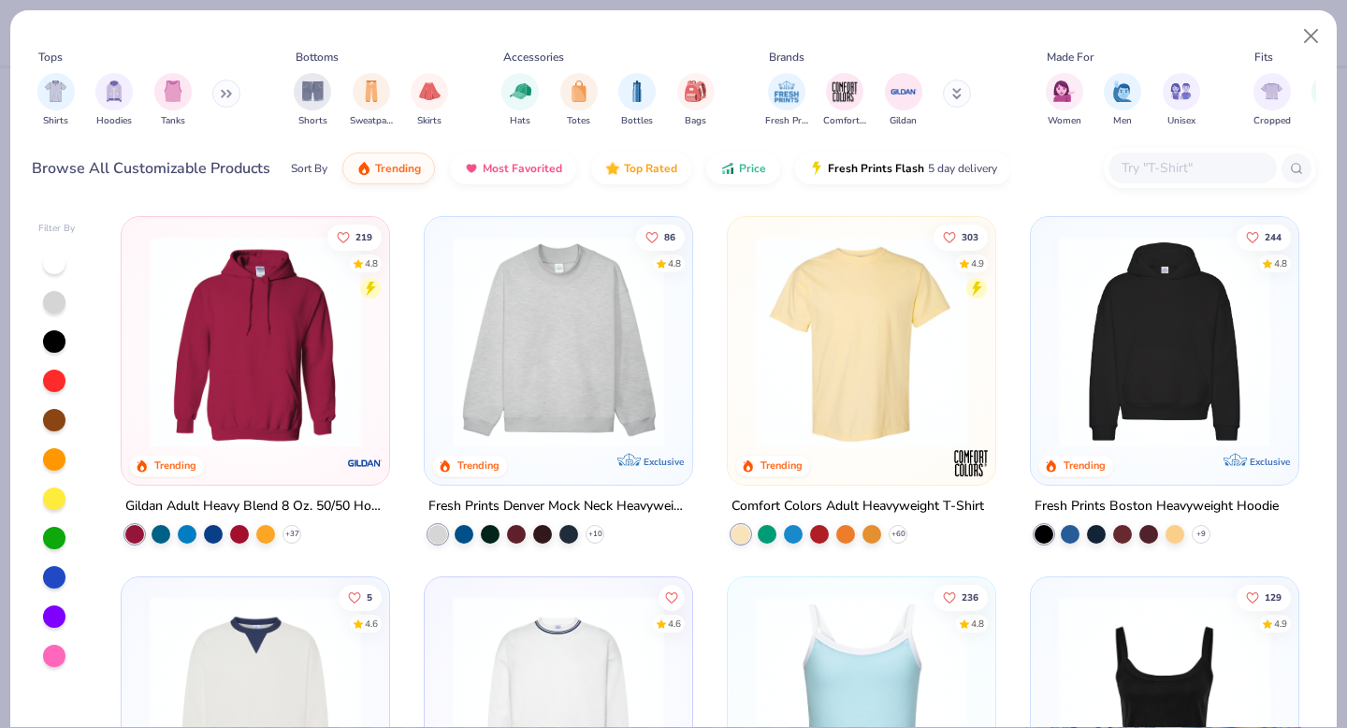
click at [1193, 174] on input "text" at bounding box center [1192, 168] width 144 height 22
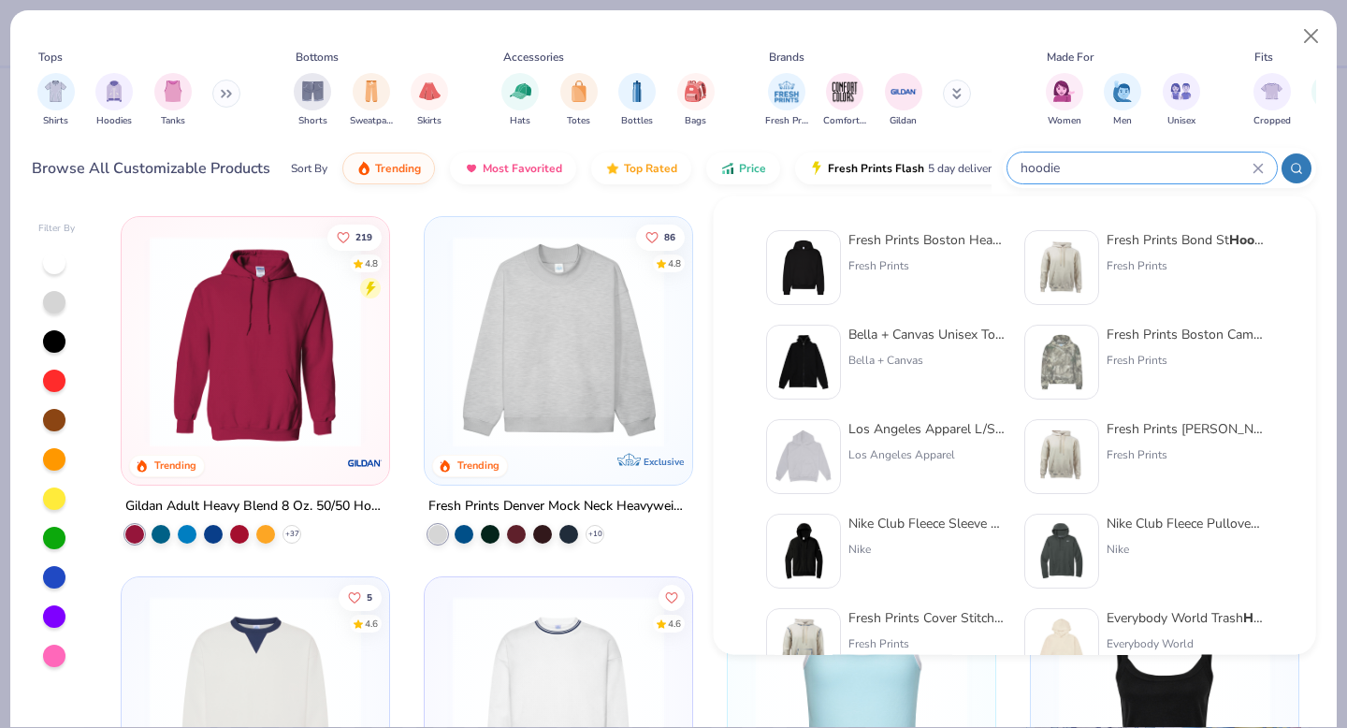
type input "hoodie"
click at [808, 272] on img at bounding box center [804, 268] width 58 height 58
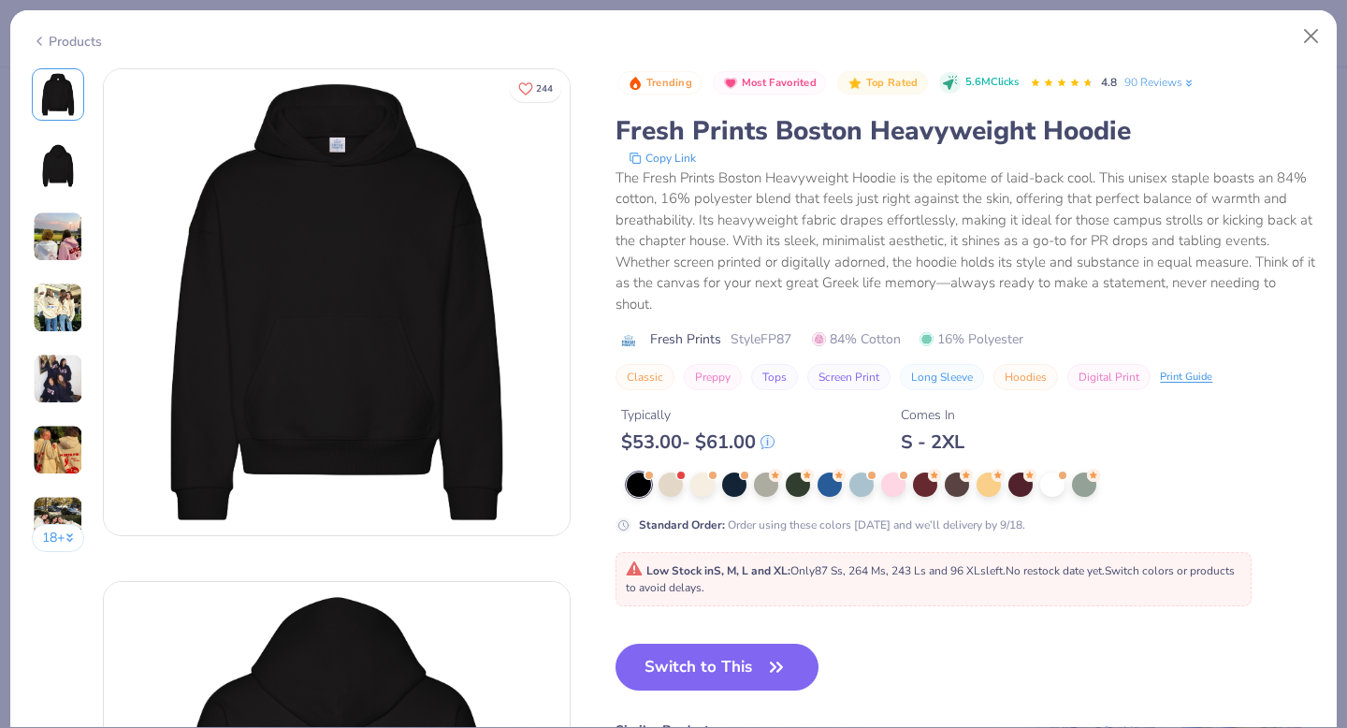
click at [41, 42] on icon at bounding box center [39, 41] width 15 height 22
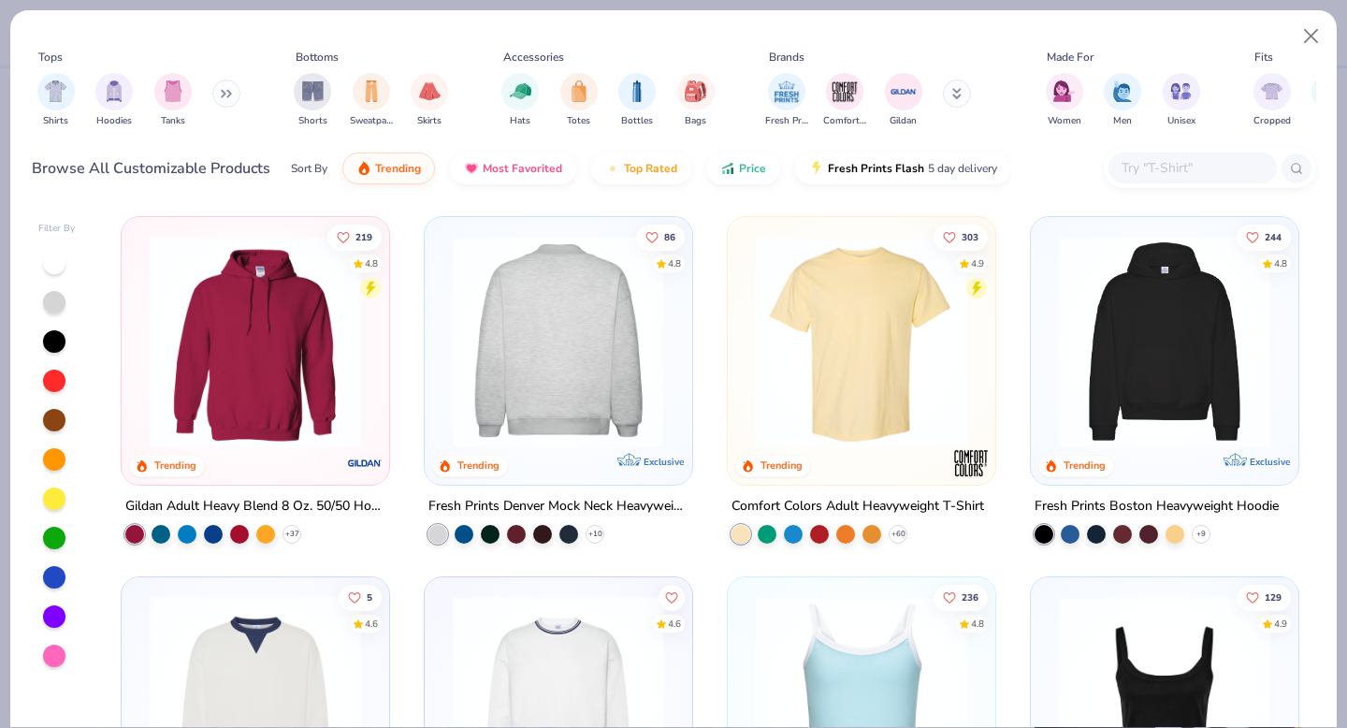
click at [283, 388] on img at bounding box center [255, 341] width 230 height 211
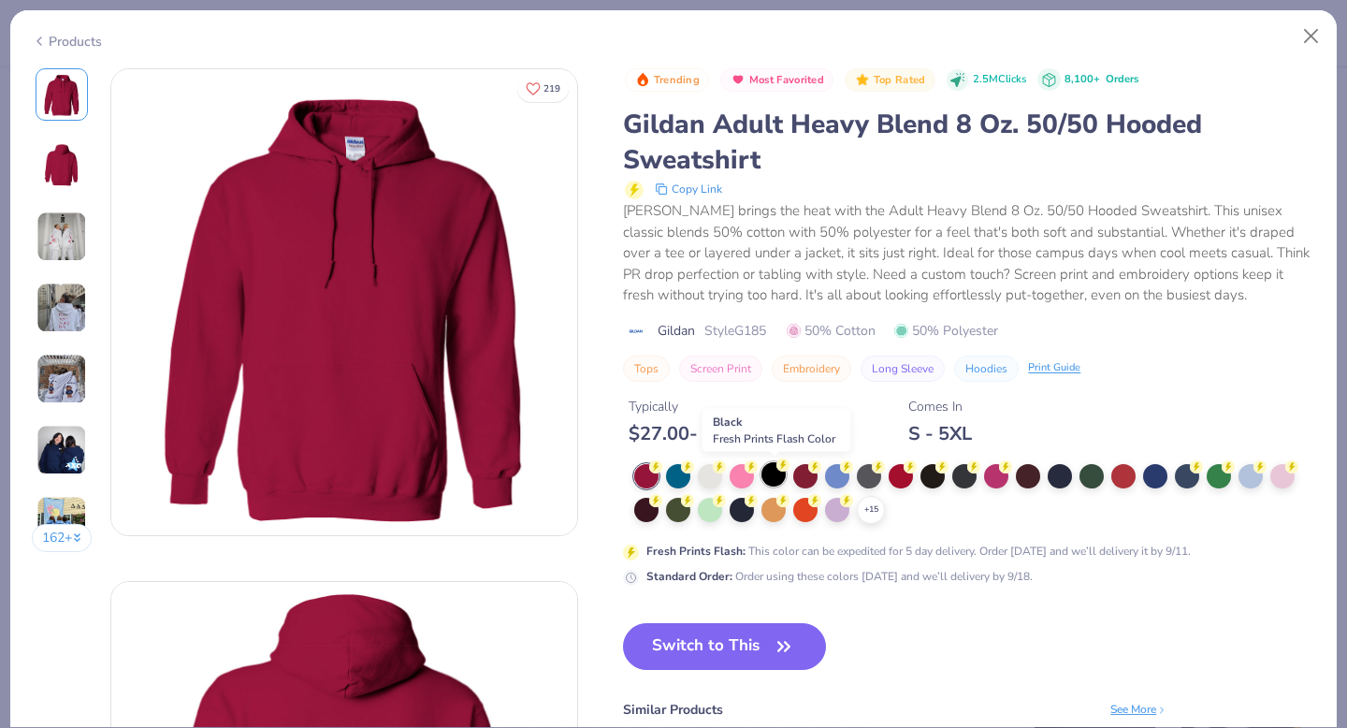
click at [771, 476] on div at bounding box center [774, 474] width 24 height 24
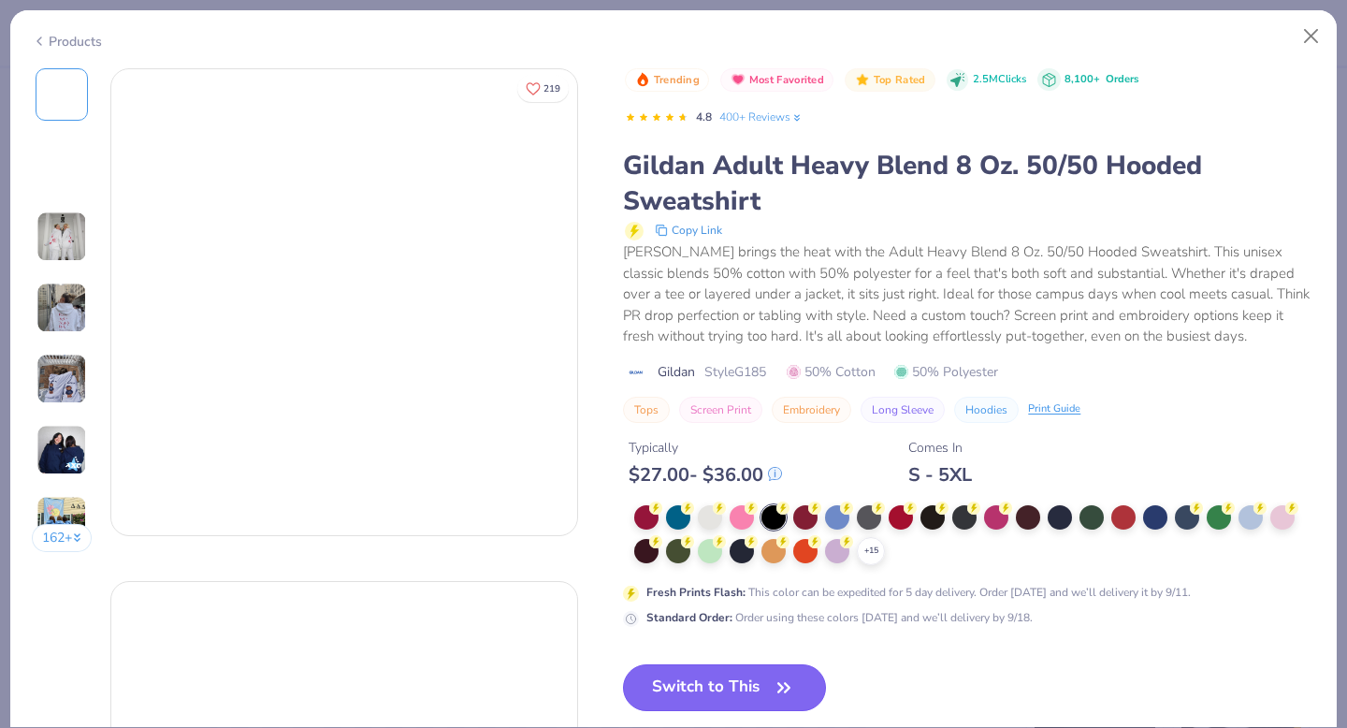
click at [752, 677] on button "Switch to This" at bounding box center [724, 687] width 203 height 47
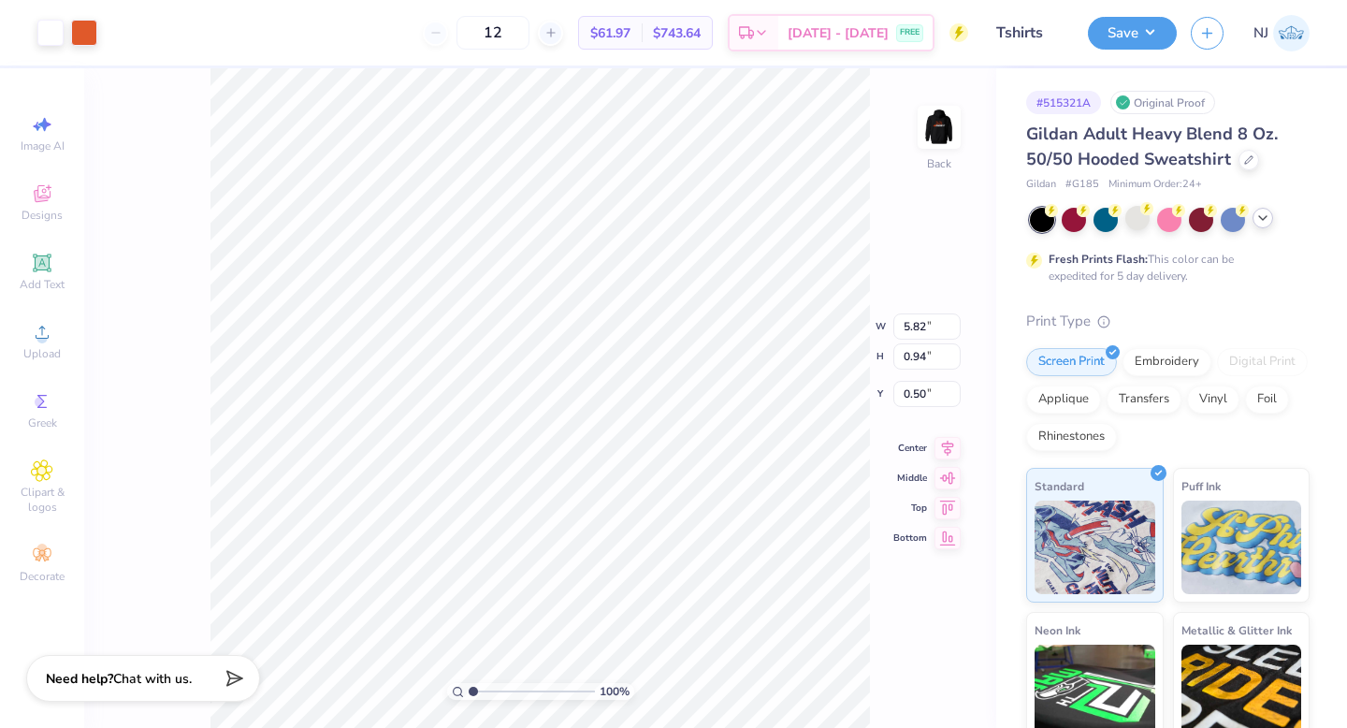
type input "3.40"
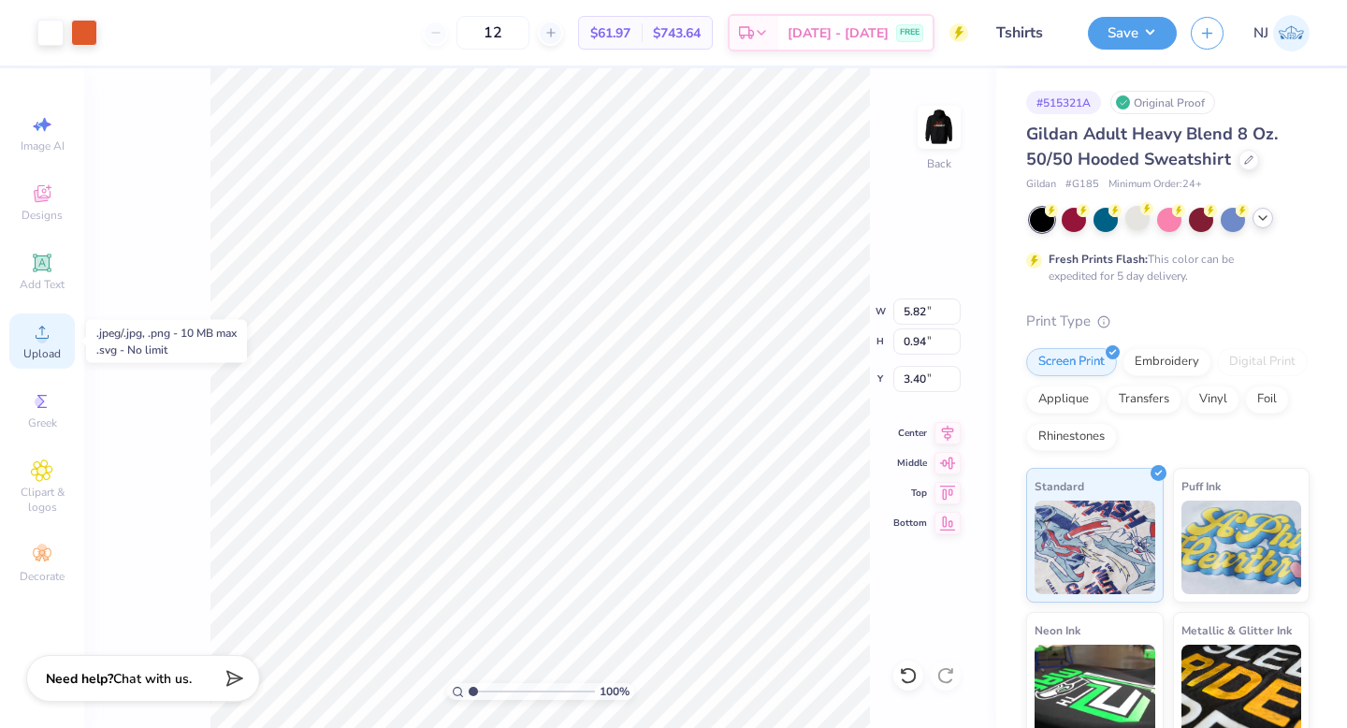
click at [43, 328] on icon at bounding box center [42, 332] width 13 height 13
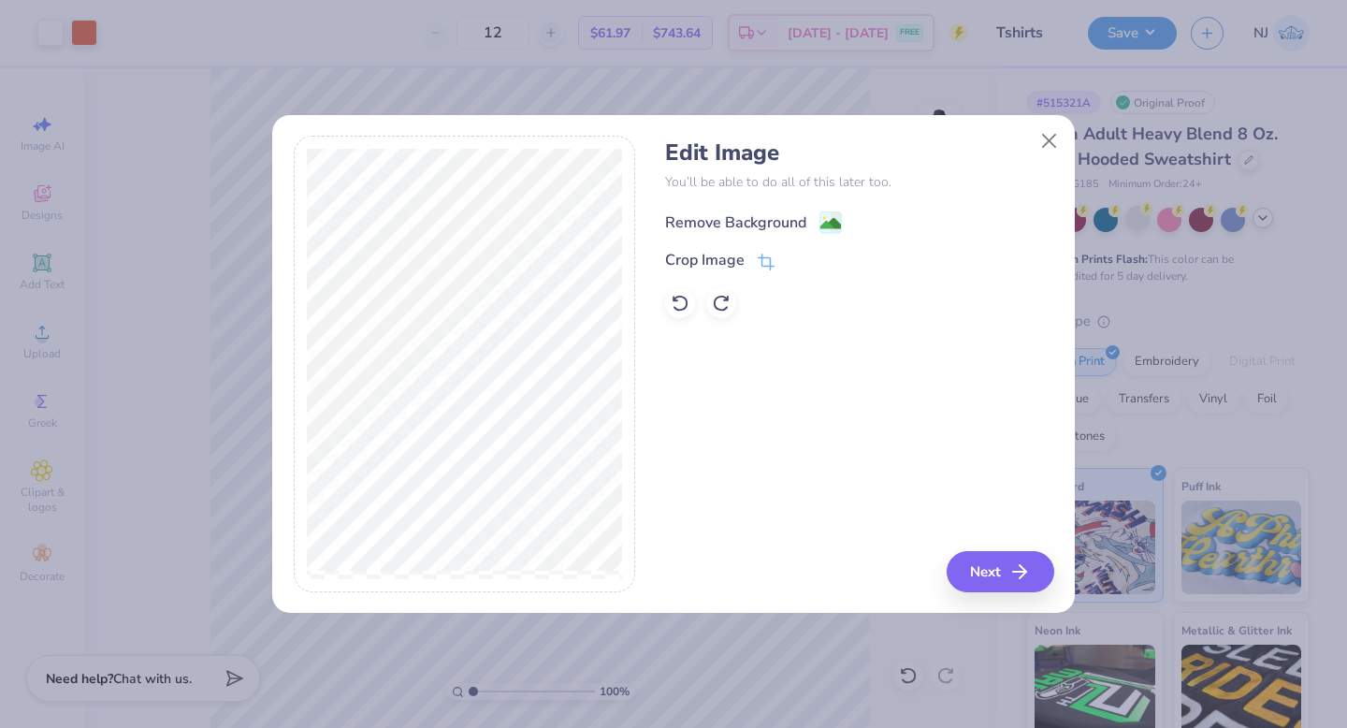
click at [830, 221] on image at bounding box center [831, 223] width 21 height 21
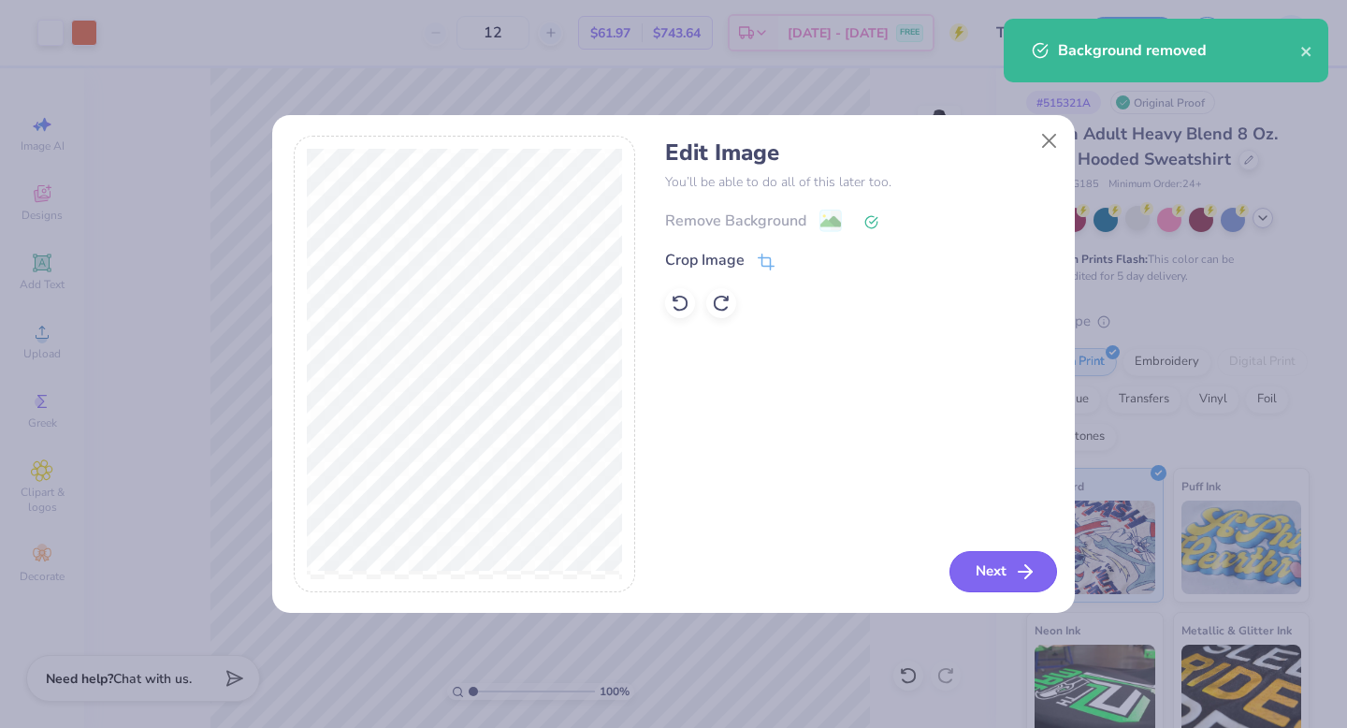
click at [989, 564] on button "Next" at bounding box center [1004, 571] width 108 height 41
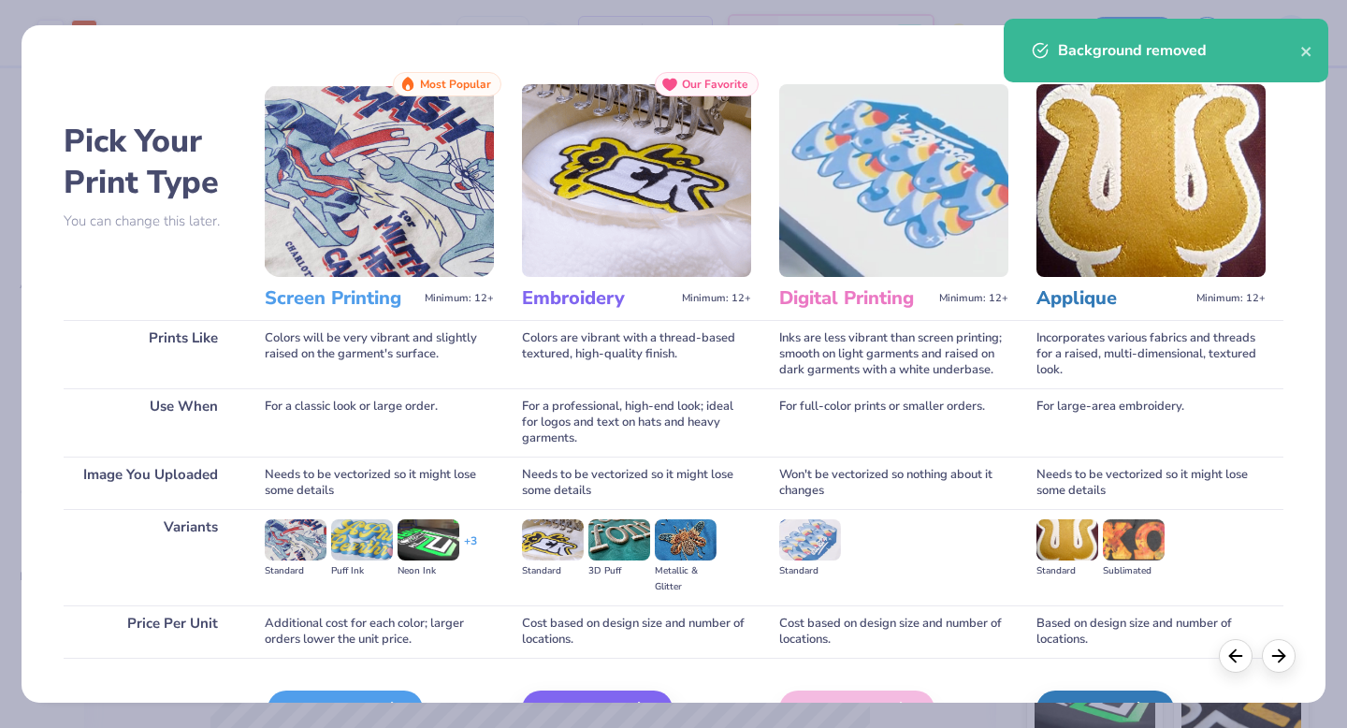
click at [384, 695] on div "Screen Print" at bounding box center [345, 709] width 155 height 37
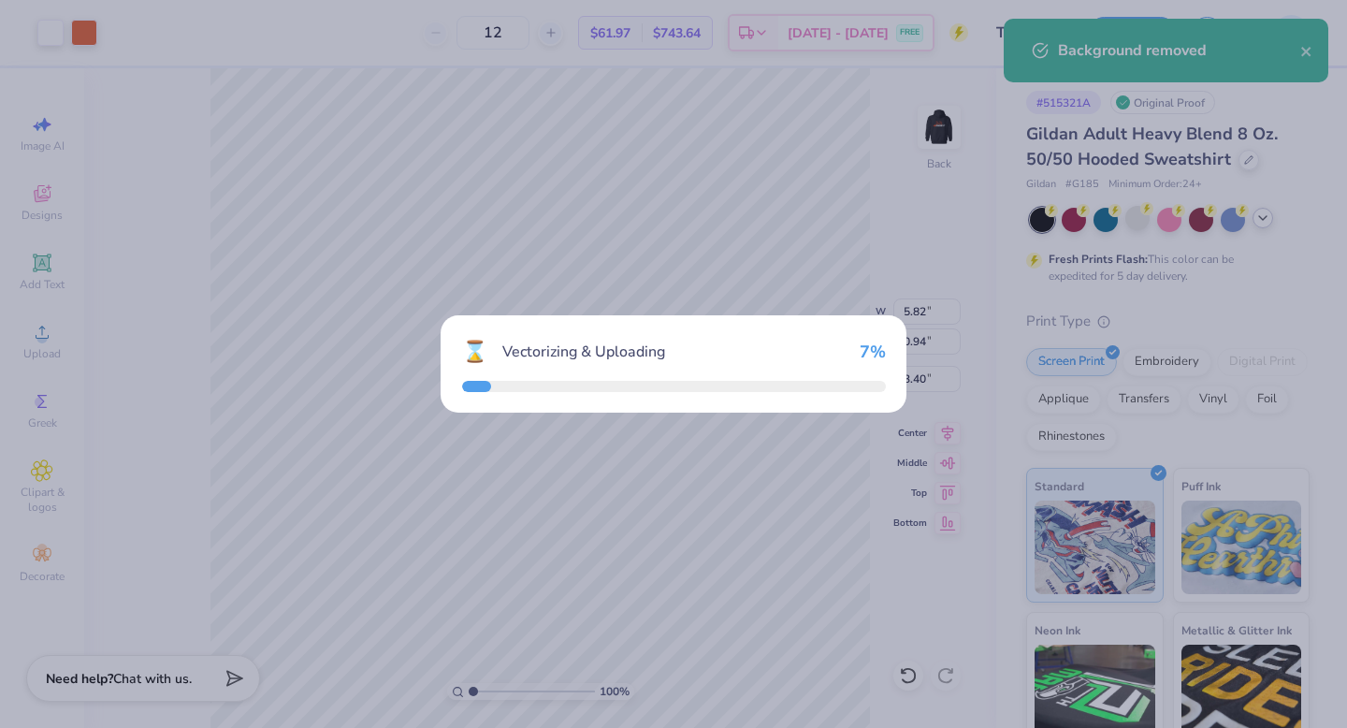
type input "8.63"
type input "5.46"
type input "4.52"
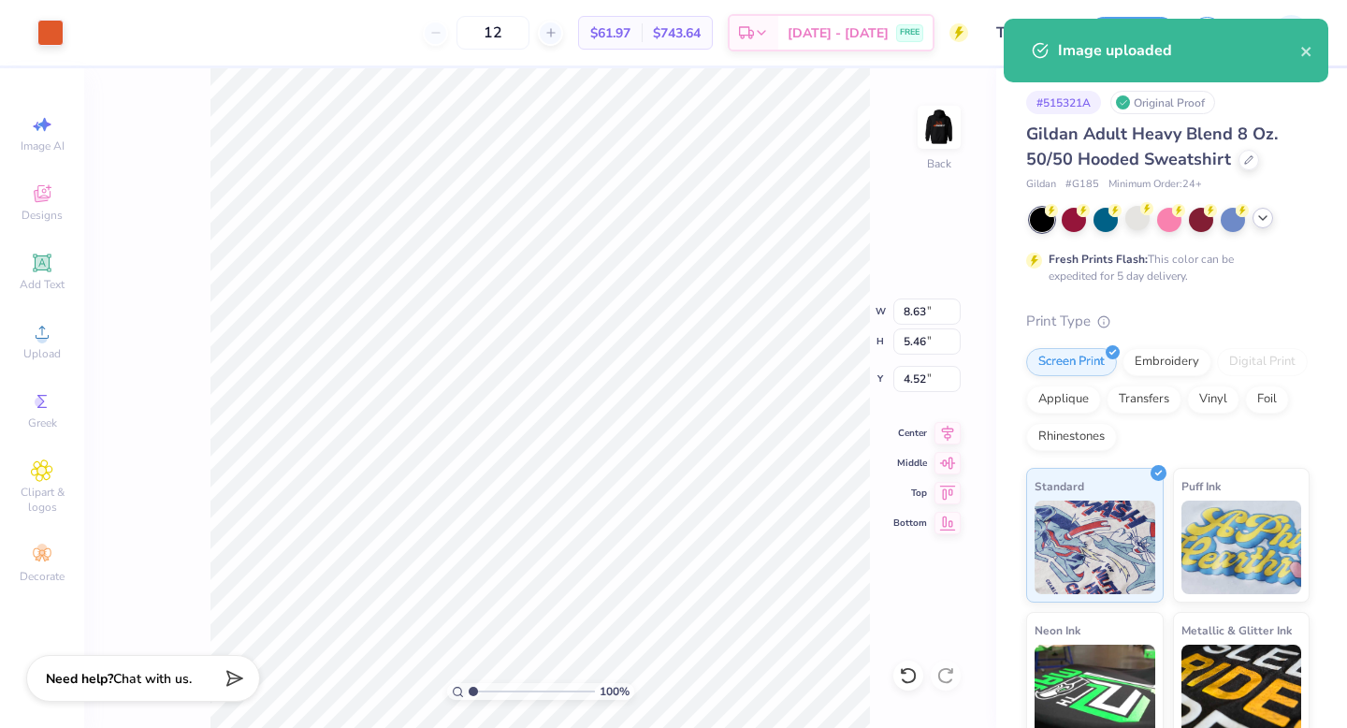
type input "5.82"
type input "0.94"
type input "3.40"
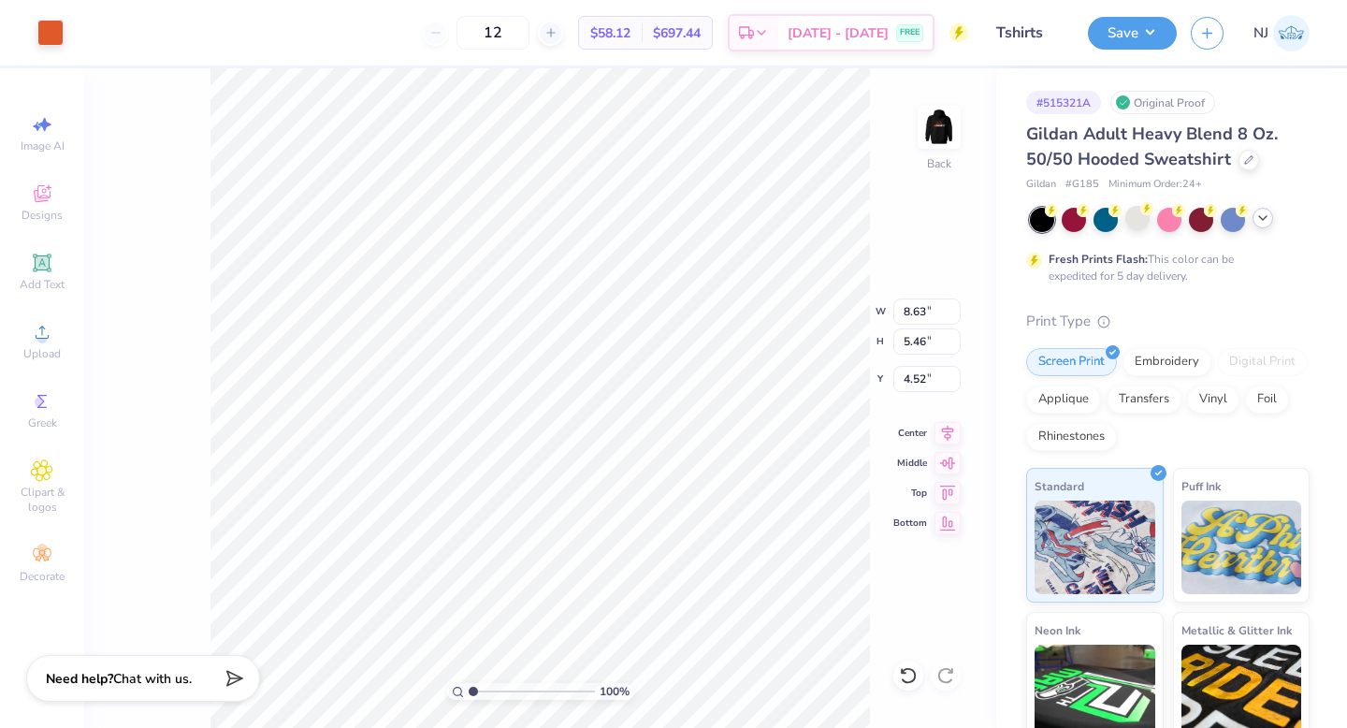
type input "2.11"
type input "1.34"
type input "3.76"
click at [1130, 30] on button "Save" at bounding box center [1132, 30] width 89 height 33
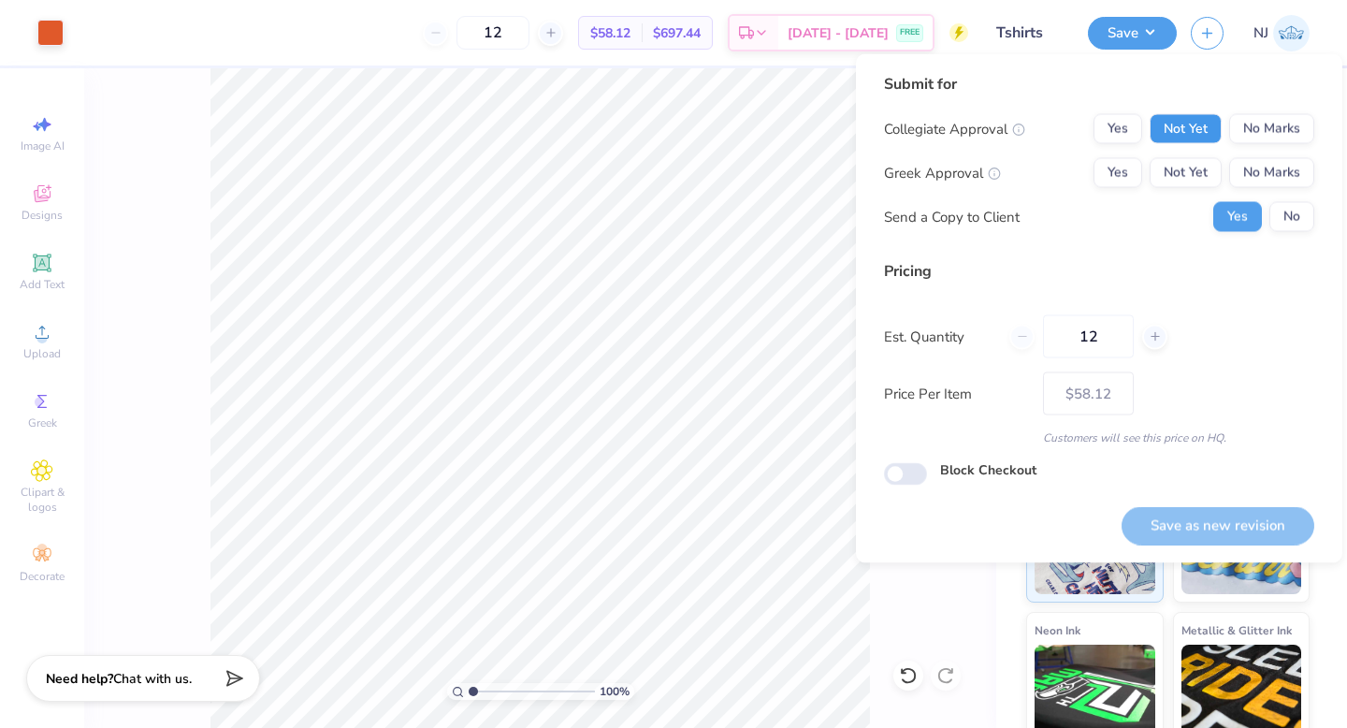
click at [1201, 122] on button "Not Yet" at bounding box center [1186, 129] width 72 height 30
click at [1254, 122] on button "No Marks" at bounding box center [1272, 129] width 85 height 30
click at [1275, 178] on button "No Marks" at bounding box center [1272, 173] width 85 height 30
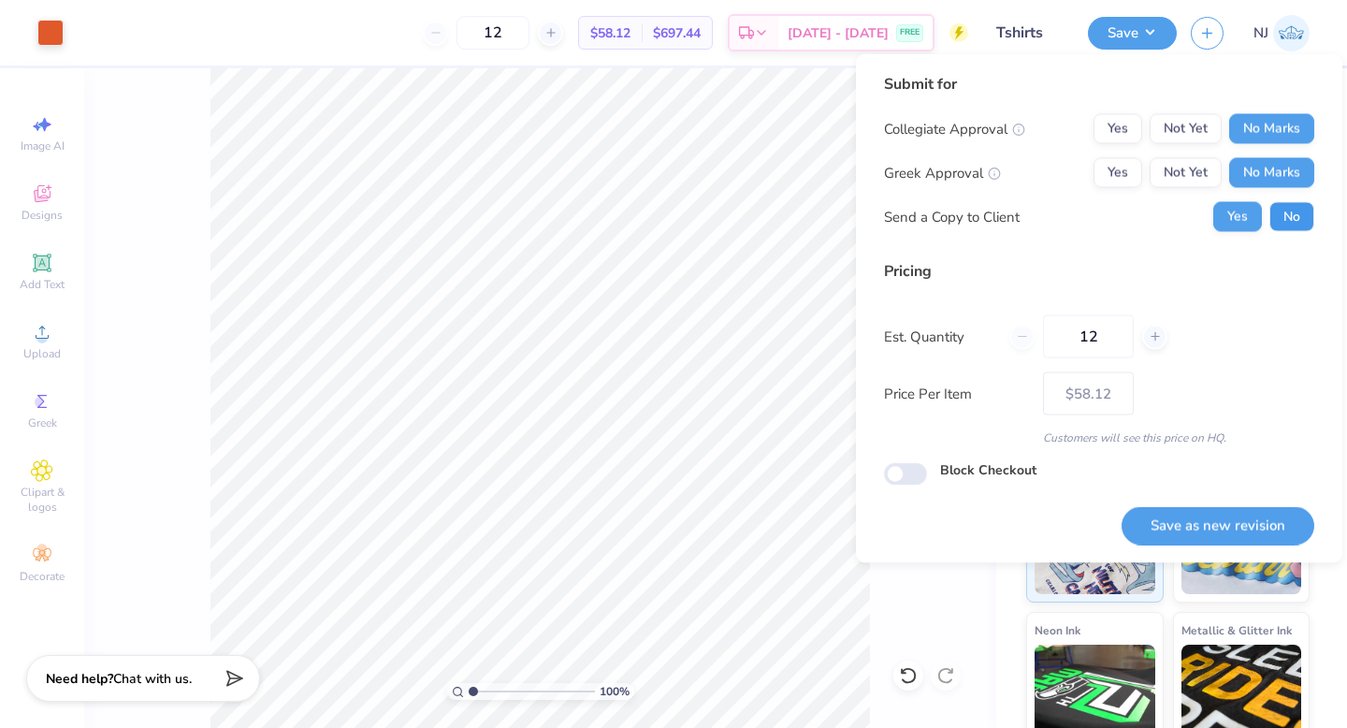
click at [1290, 215] on button "No" at bounding box center [1292, 217] width 45 height 30
click at [1259, 535] on button "Save as new revision" at bounding box center [1218, 525] width 193 height 38
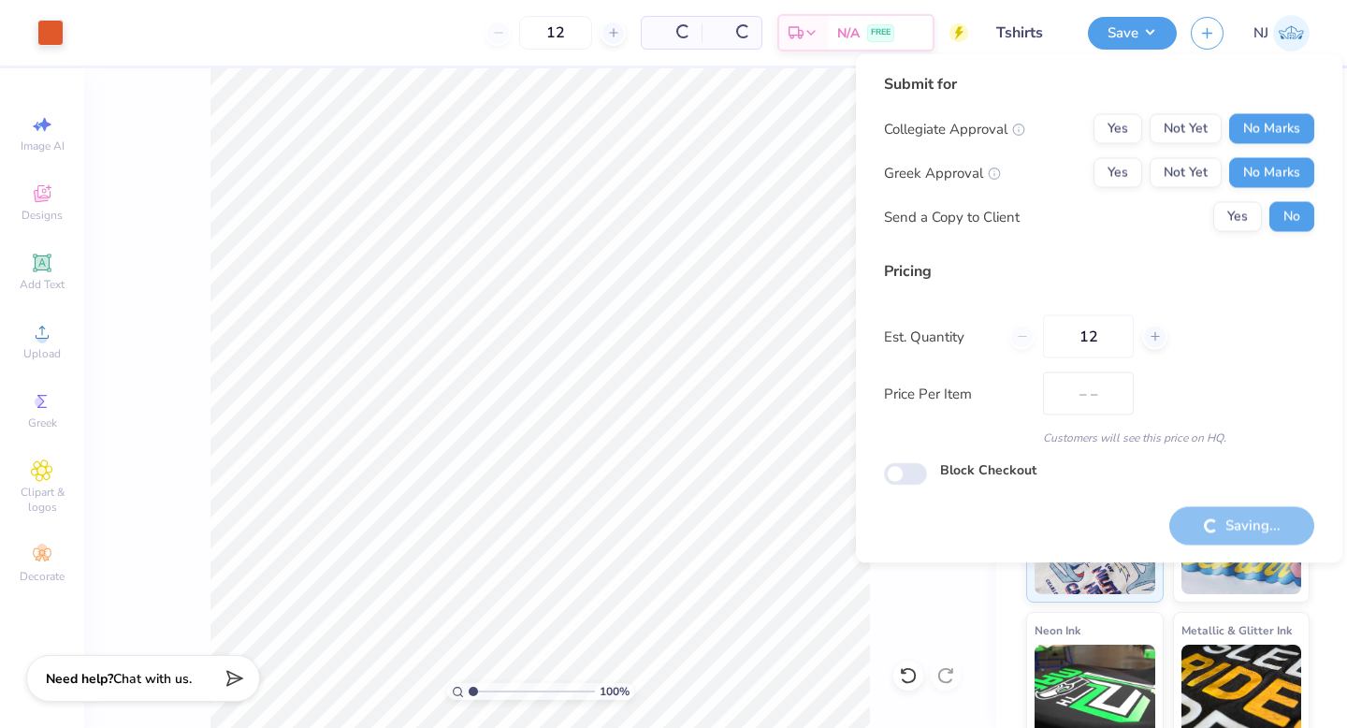
click at [953, 615] on div "100 % Back" at bounding box center [540, 398] width 912 height 660
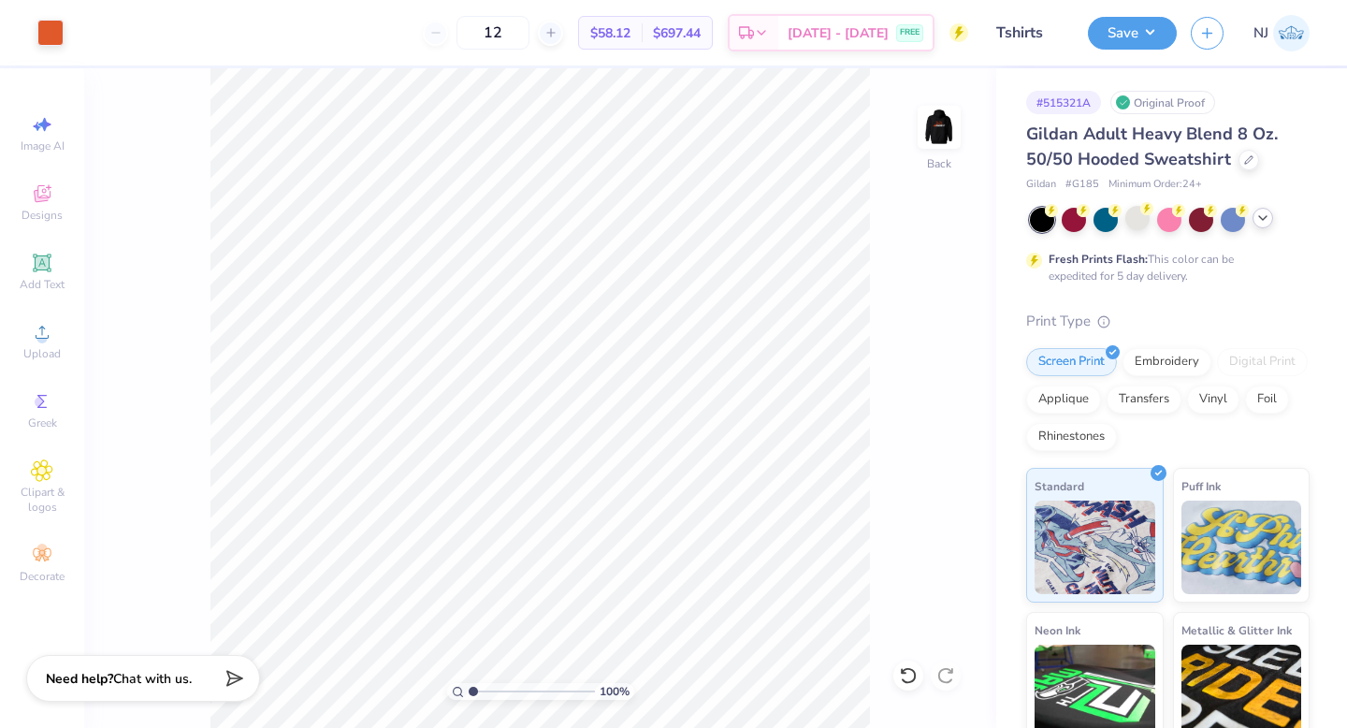
type input "$58.12"
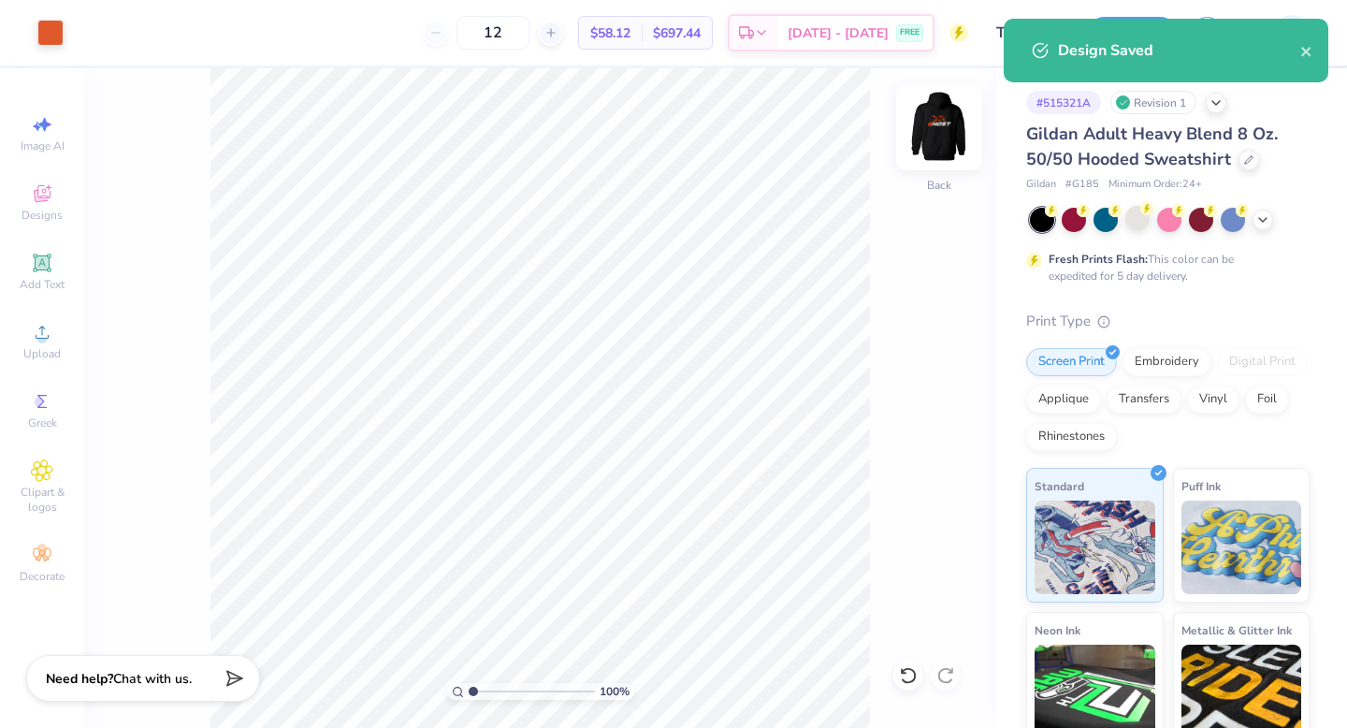
click at [935, 123] on img at bounding box center [939, 127] width 75 height 75
click at [935, 123] on img at bounding box center [939, 127] width 37 height 37
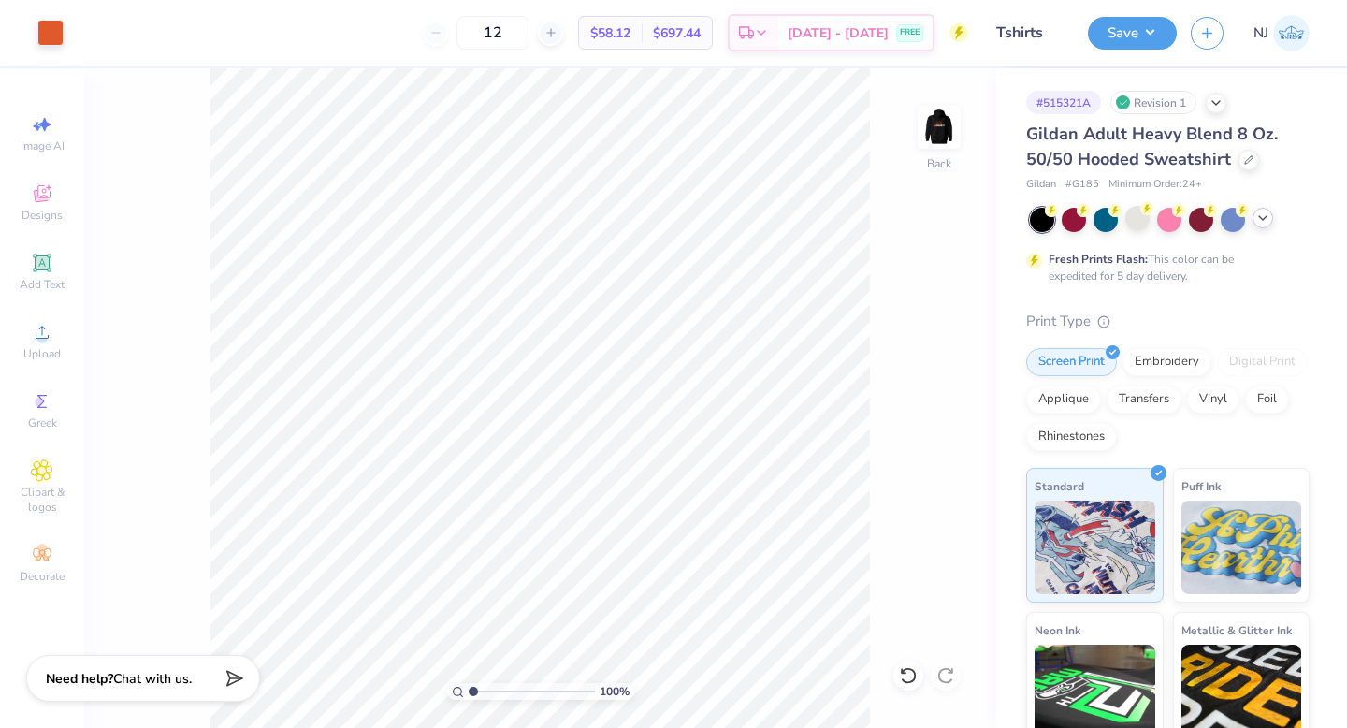
click at [1259, 219] on icon at bounding box center [1263, 218] width 15 height 15
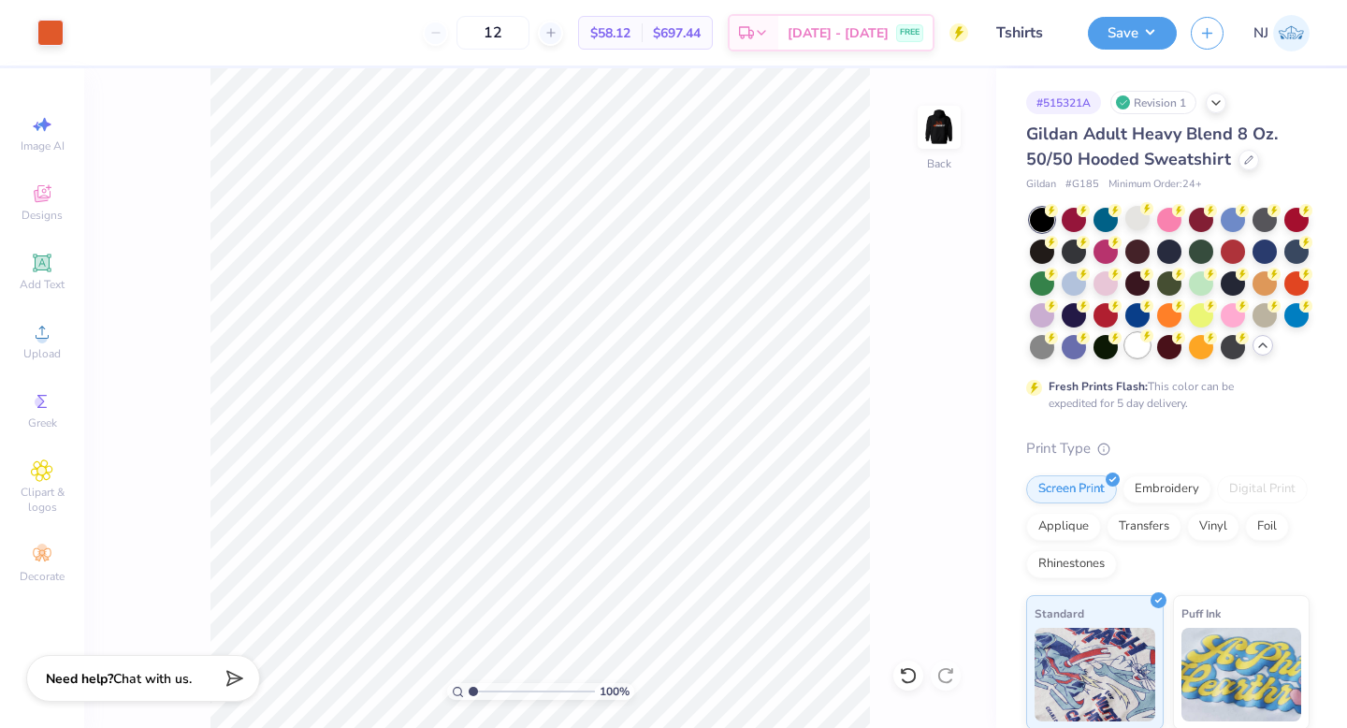
click at [1142, 350] on div at bounding box center [1138, 345] width 24 height 24
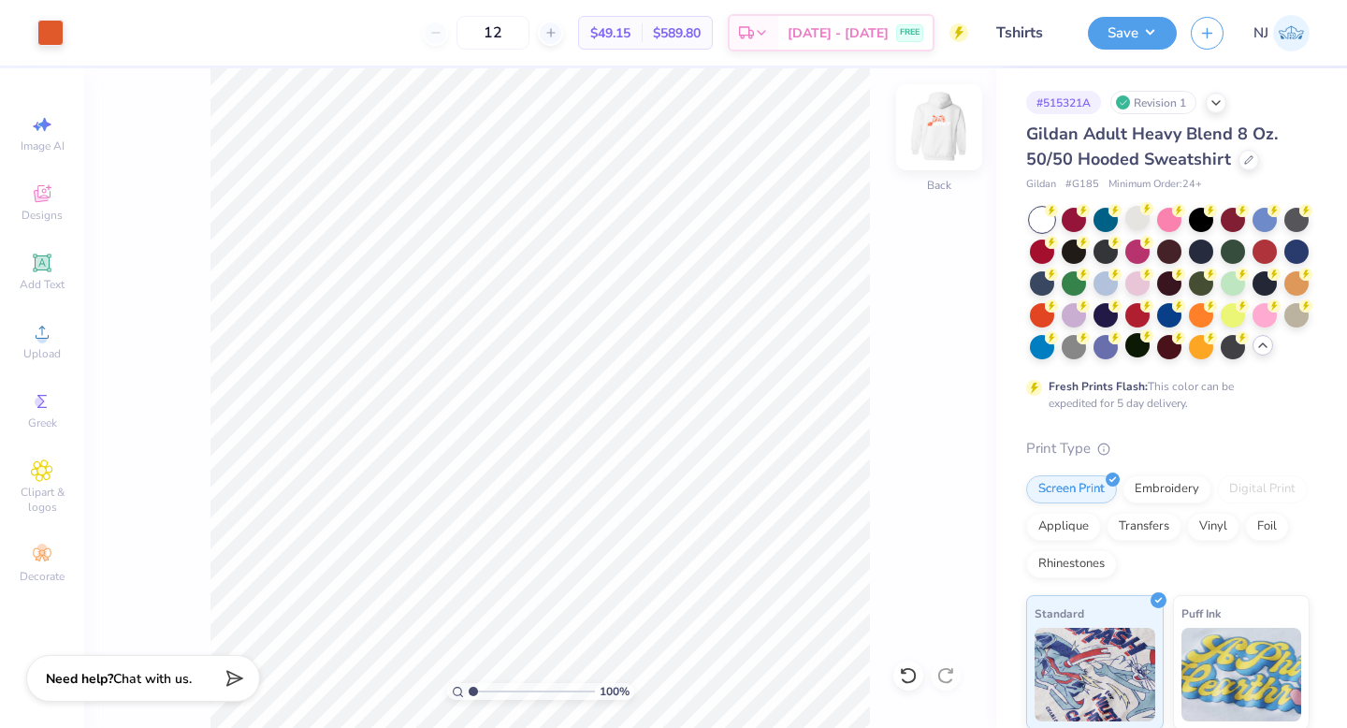
click at [943, 131] on img at bounding box center [939, 127] width 75 height 75
click at [55, 36] on div at bounding box center [50, 31] width 26 height 26
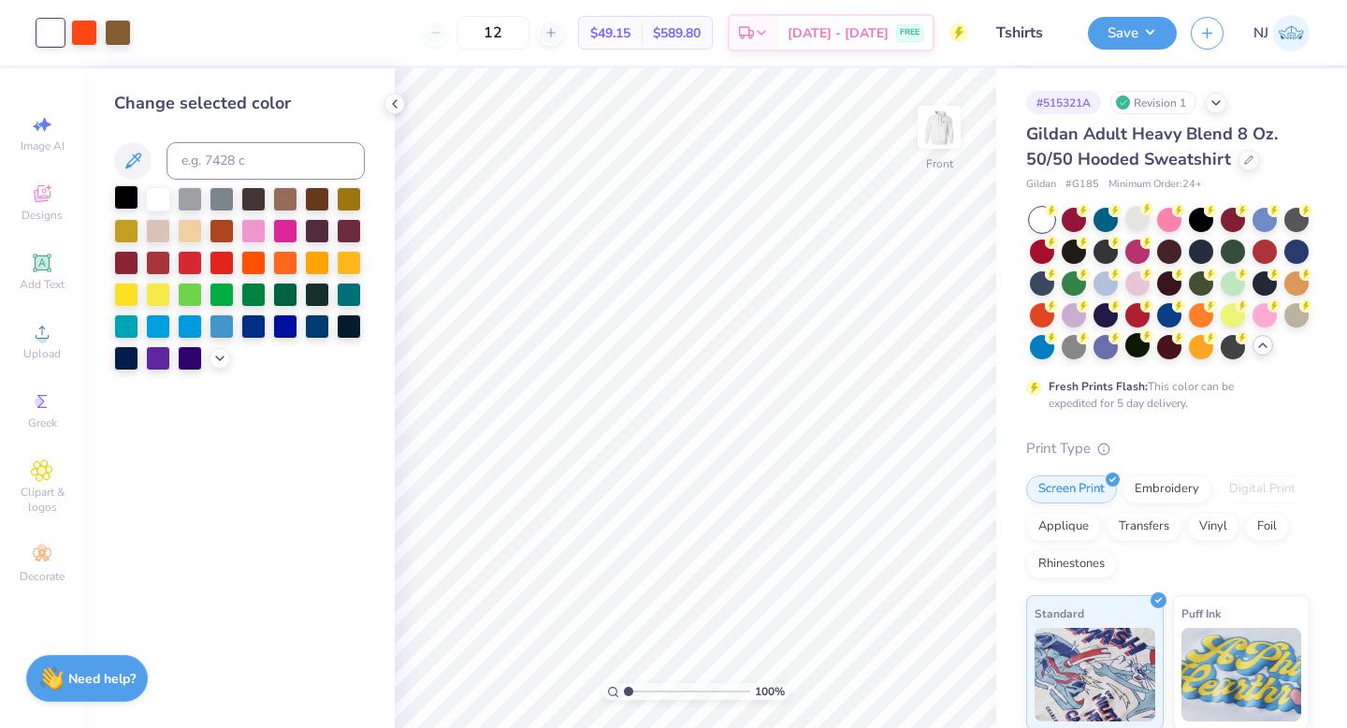
click at [121, 203] on div at bounding box center [126, 197] width 24 height 24
click at [1141, 24] on button "Save" at bounding box center [1132, 30] width 89 height 33
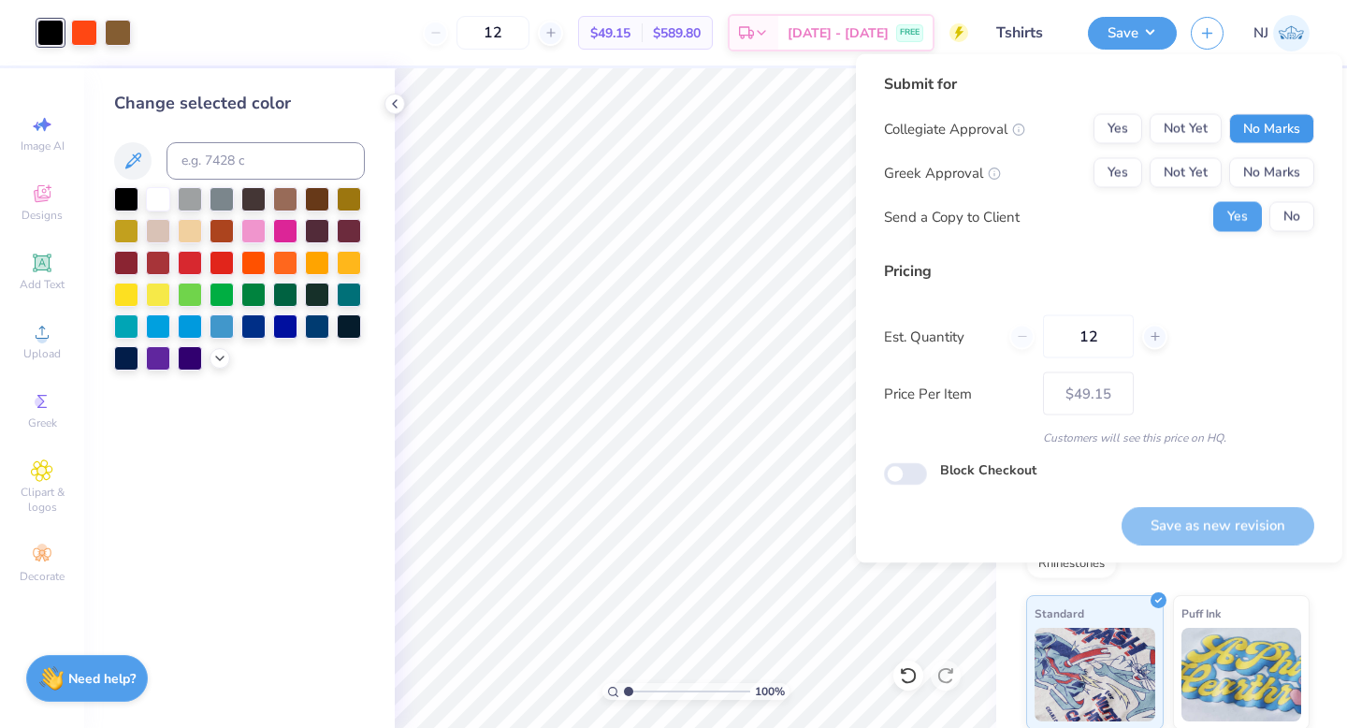
click at [1295, 138] on button "No Marks" at bounding box center [1272, 129] width 85 height 30
click at [1295, 179] on button "No Marks" at bounding box center [1272, 173] width 85 height 30
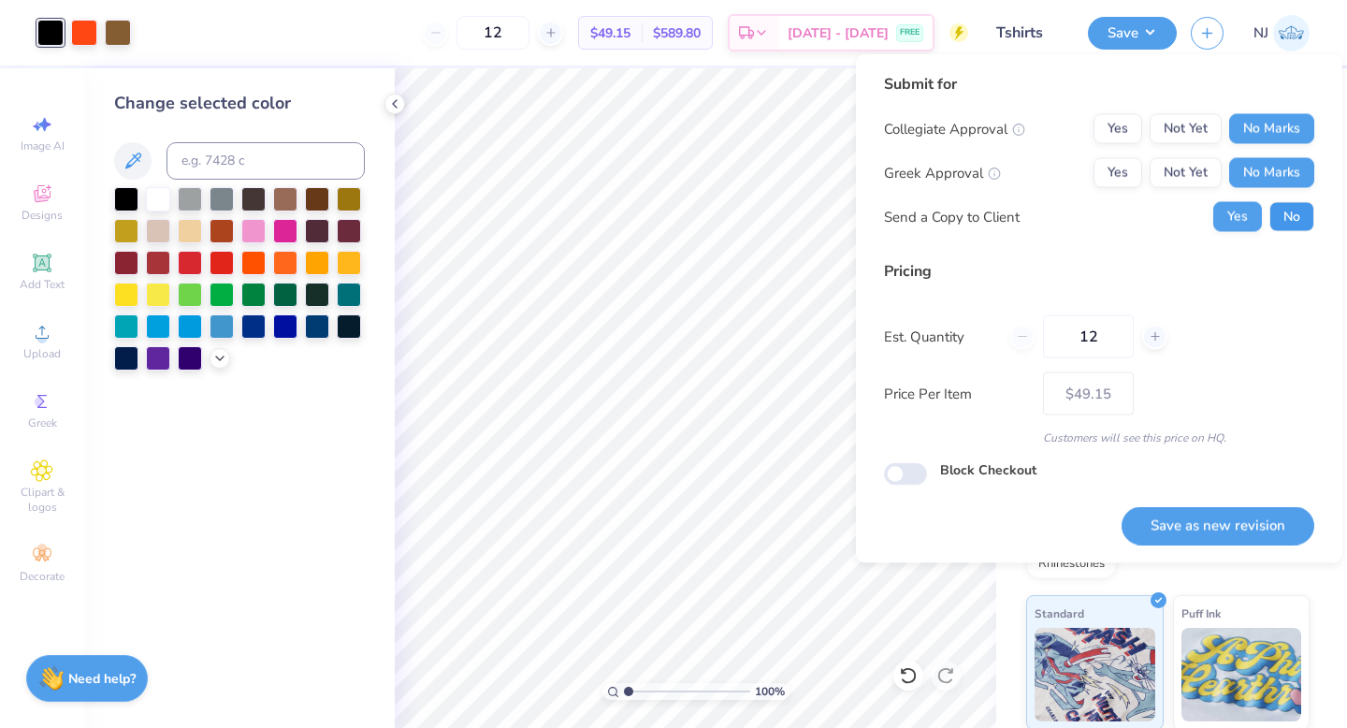
click at [1298, 210] on button "No" at bounding box center [1292, 217] width 45 height 30
click at [1252, 518] on button "Save as new revision" at bounding box center [1218, 525] width 193 height 38
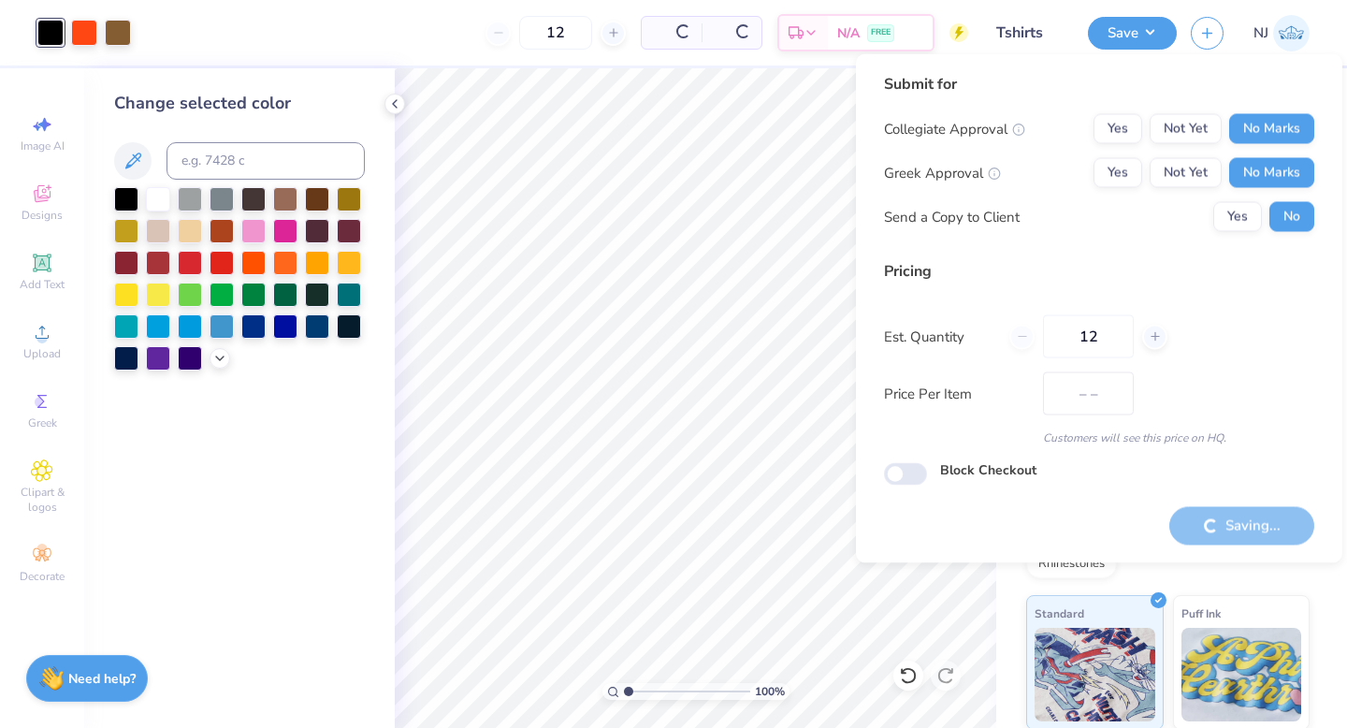
type input "$49.15"
click at [1000, 613] on div "# 515321A Revision 1 Gildan Adult Heavy Blend 8 Oz. 50/50 Hooded Sweatshirt Gil…" at bounding box center [1172, 543] width 351 height 950
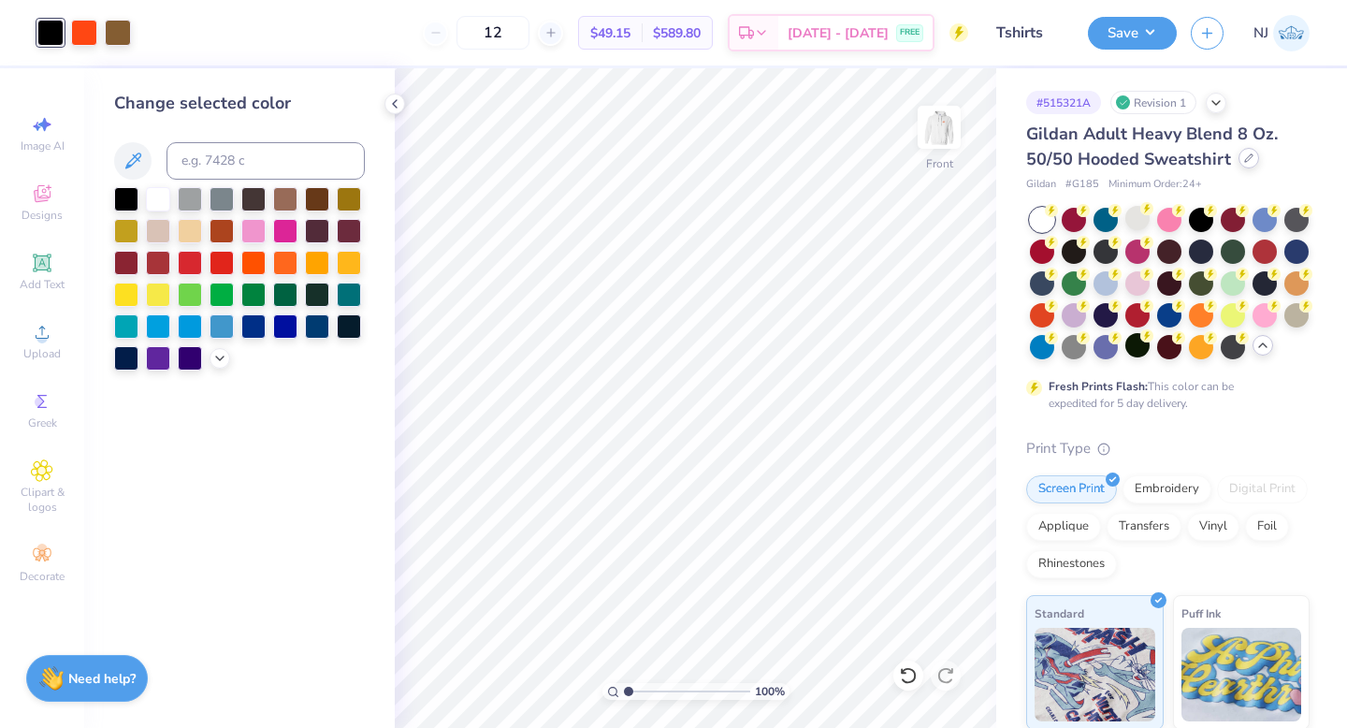
click at [1249, 165] on div at bounding box center [1249, 158] width 21 height 21
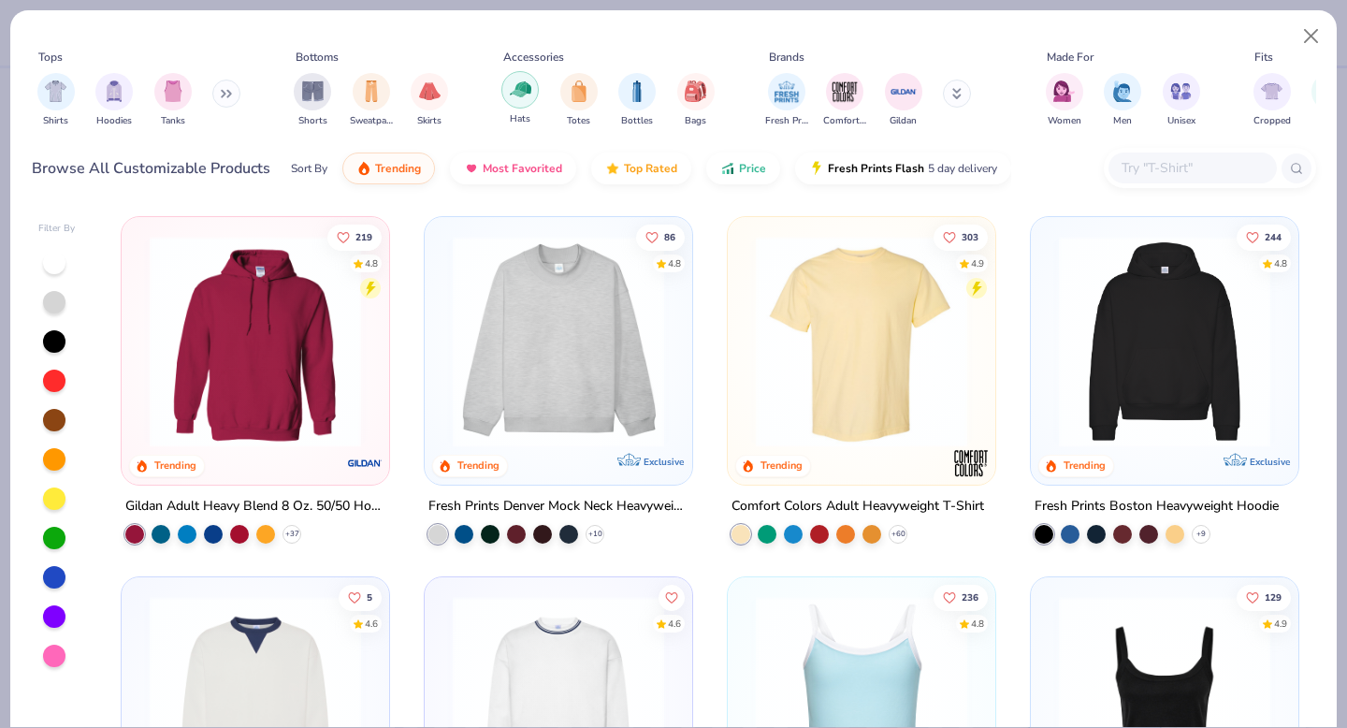
click at [517, 89] on img "filter for Hats" at bounding box center [521, 90] width 22 height 22
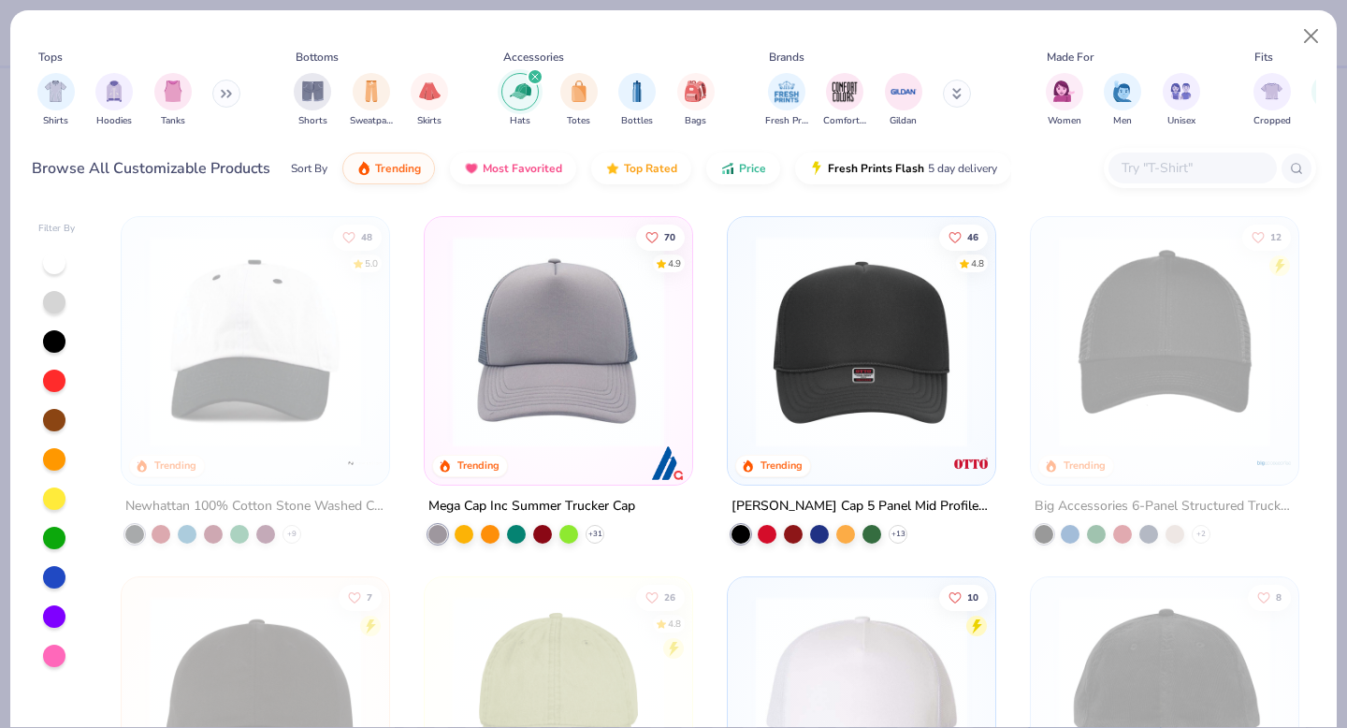
click at [804, 423] on img at bounding box center [862, 341] width 230 height 211
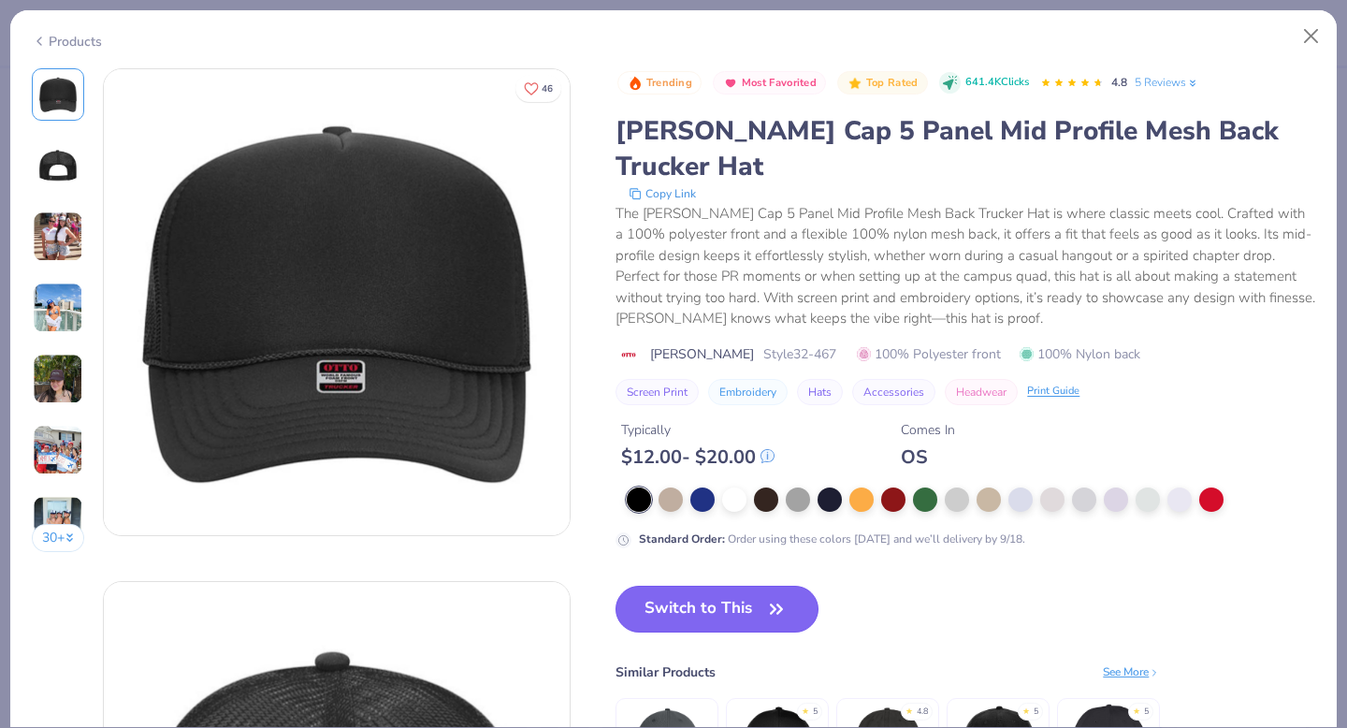
click at [697, 586] on button "Switch to This" at bounding box center [717, 609] width 203 height 47
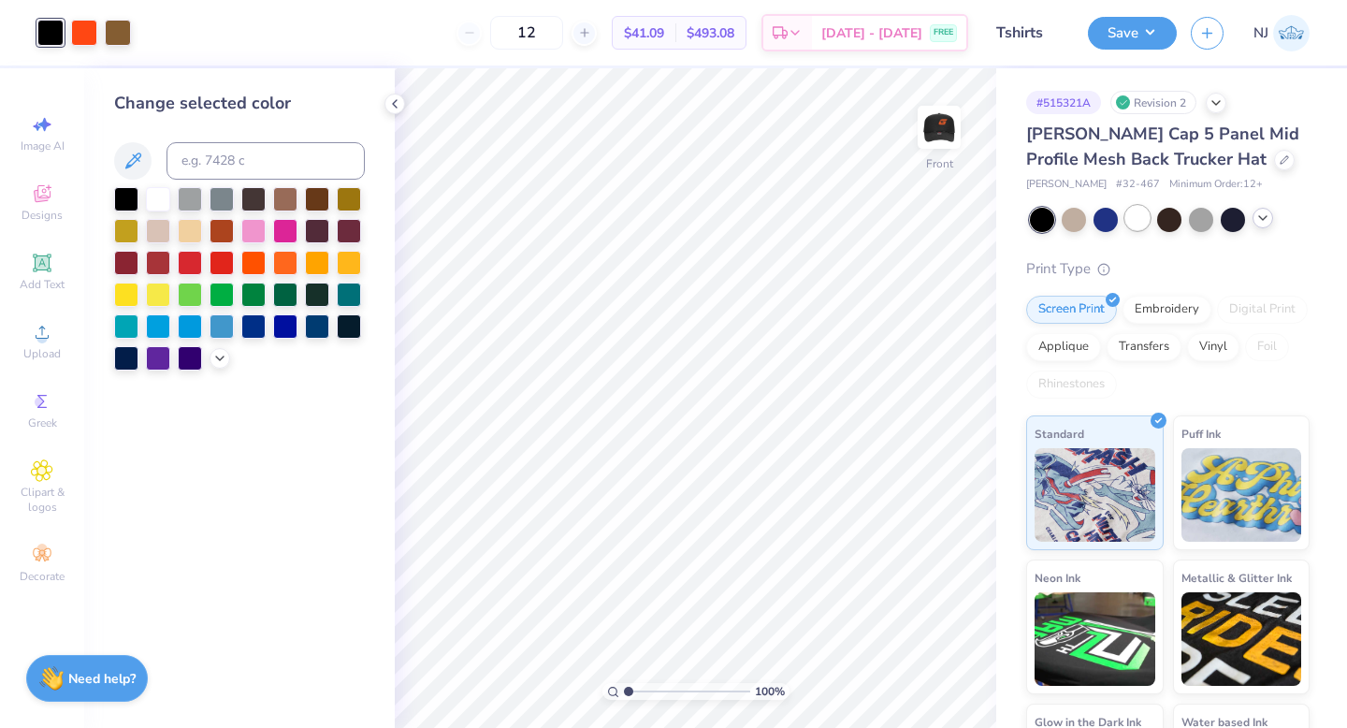
click at [1138, 220] on div at bounding box center [1138, 218] width 24 height 24
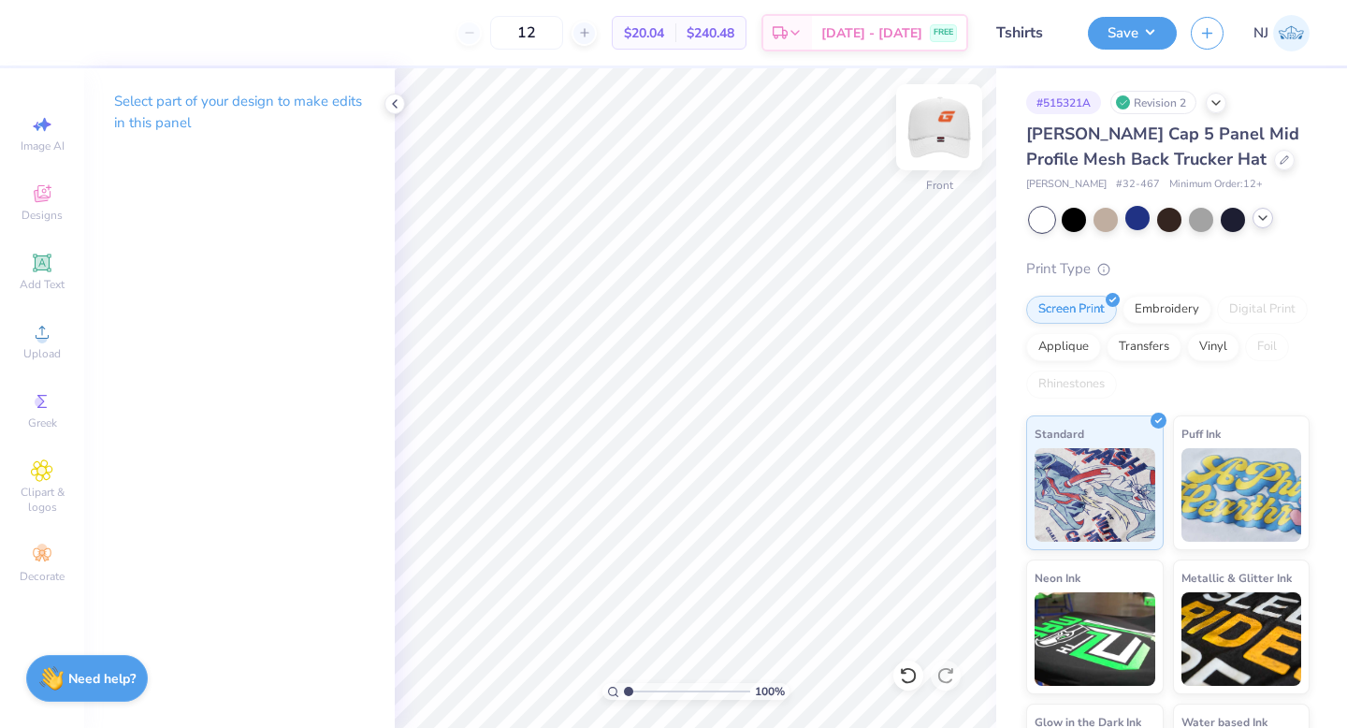
click at [941, 119] on img at bounding box center [939, 127] width 75 height 75
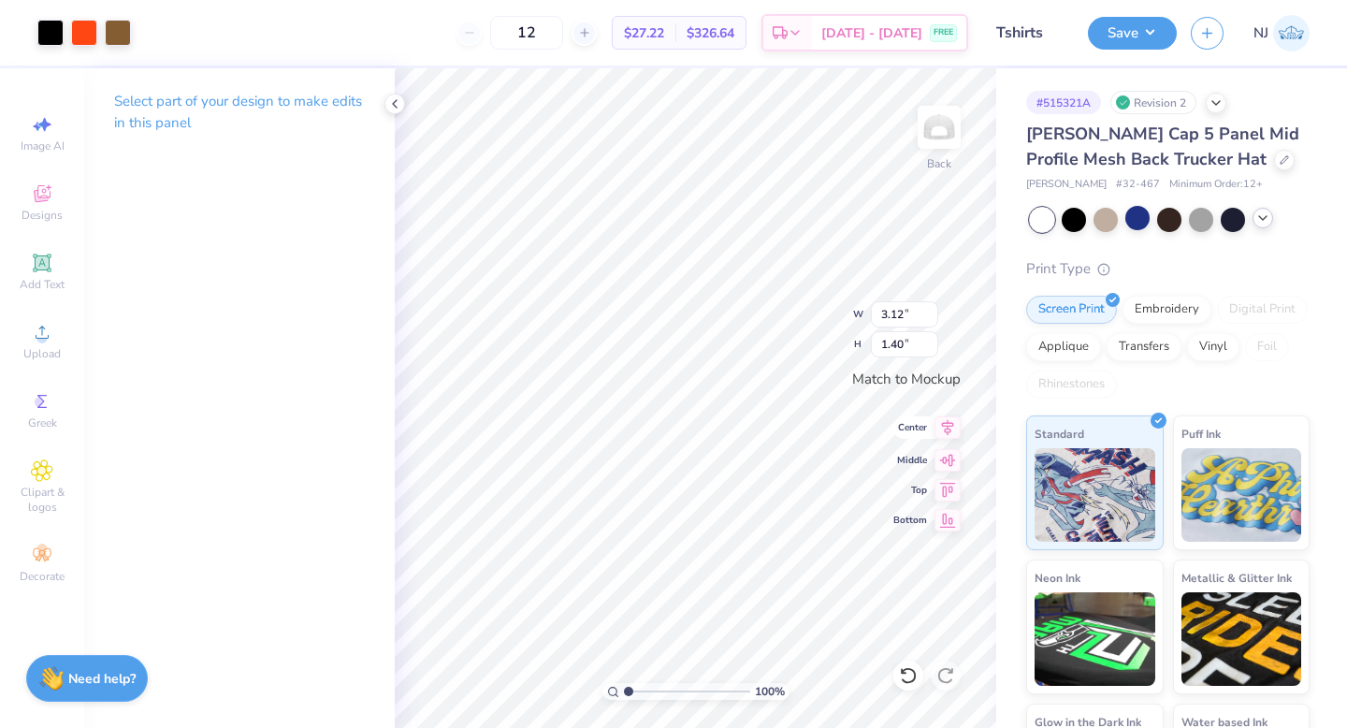
click at [952, 428] on icon at bounding box center [948, 427] width 26 height 22
click at [951, 458] on icon at bounding box center [948, 457] width 26 height 22
click at [1126, 40] on button "Save" at bounding box center [1132, 30] width 89 height 33
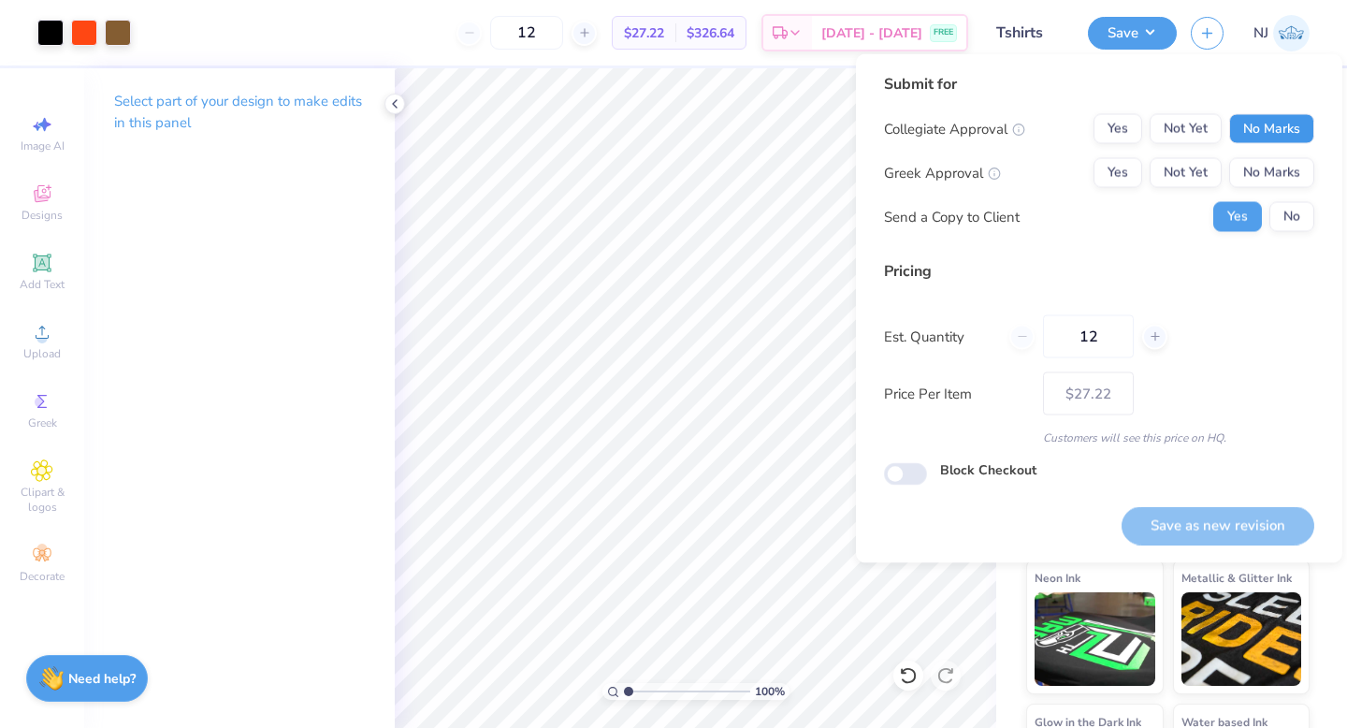
click at [1273, 132] on button "No Marks" at bounding box center [1272, 129] width 85 height 30
click at [1273, 163] on button "No Marks" at bounding box center [1272, 173] width 85 height 30
click at [1293, 240] on div "Submit for Collegiate Approval Yes Not Yet No Marks Greek Approval Yes Not Yet …" at bounding box center [1099, 159] width 430 height 173
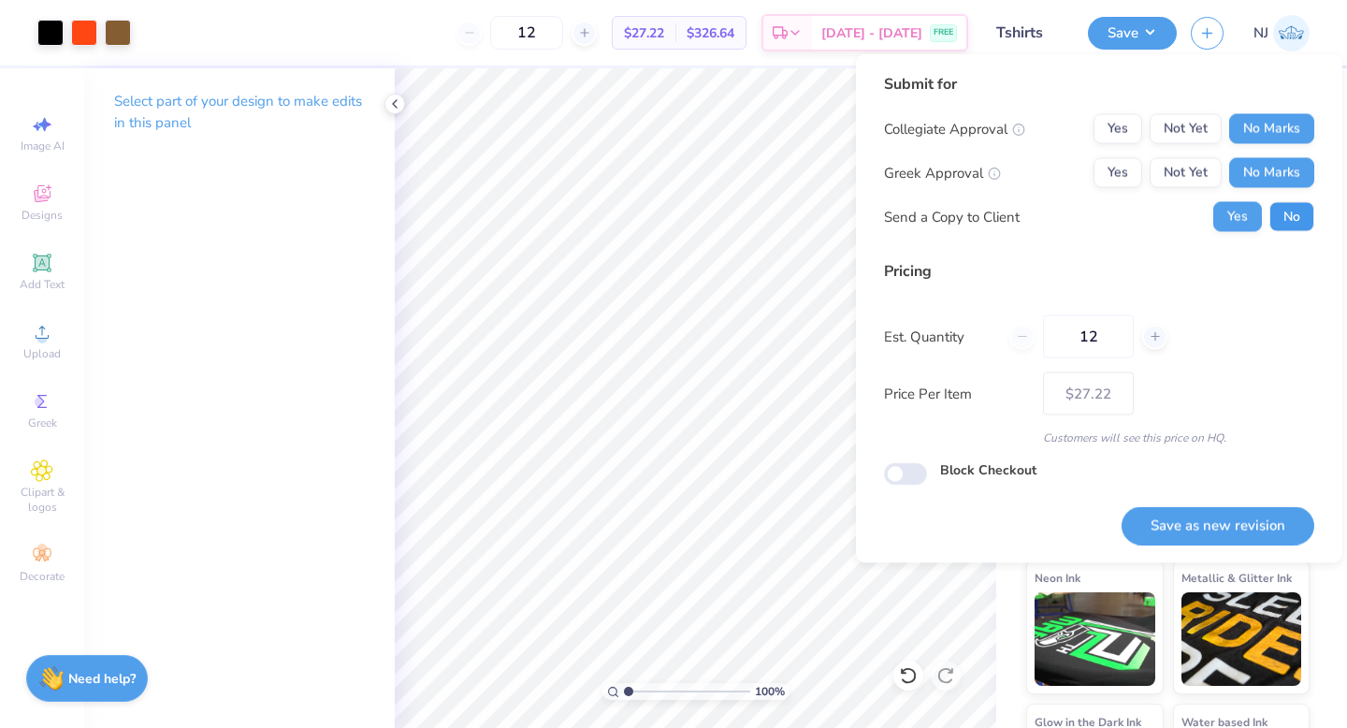
click at [1293, 215] on button "No" at bounding box center [1292, 217] width 45 height 30
click at [1236, 518] on button "Save as new revision" at bounding box center [1218, 525] width 193 height 38
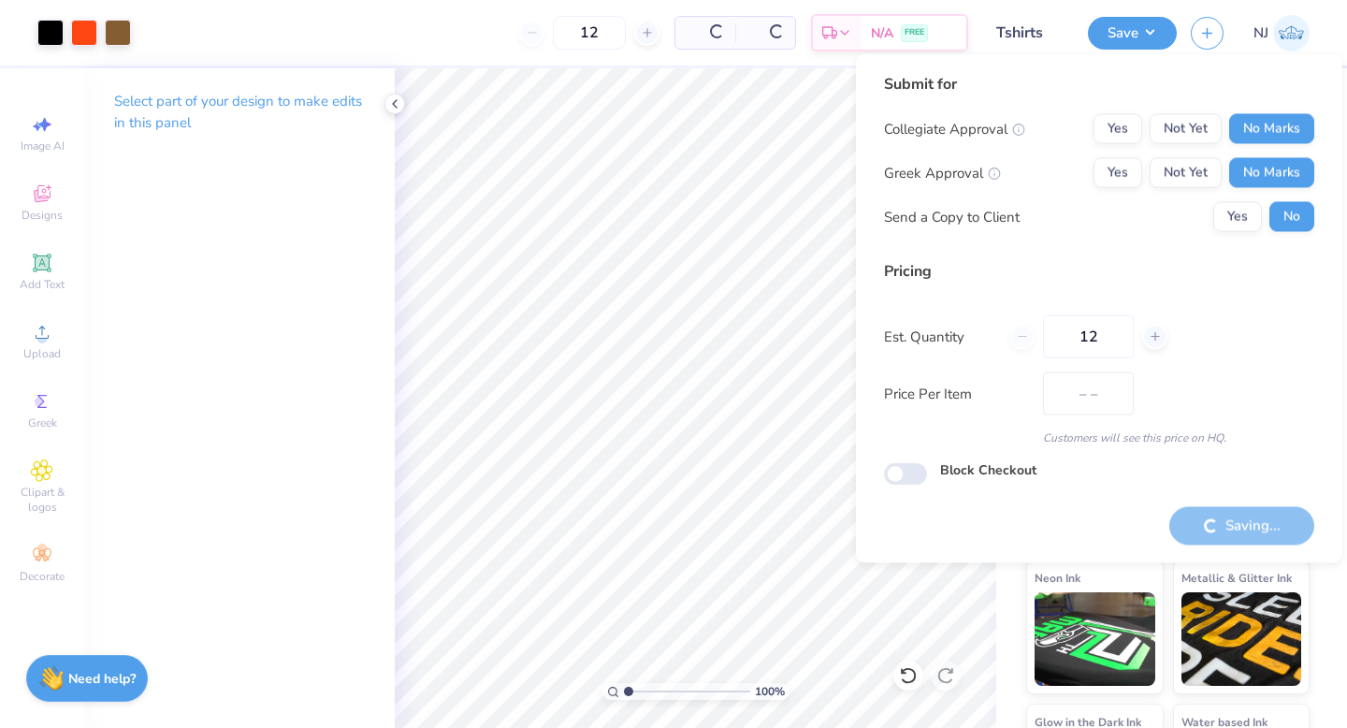
type input "$27.22"
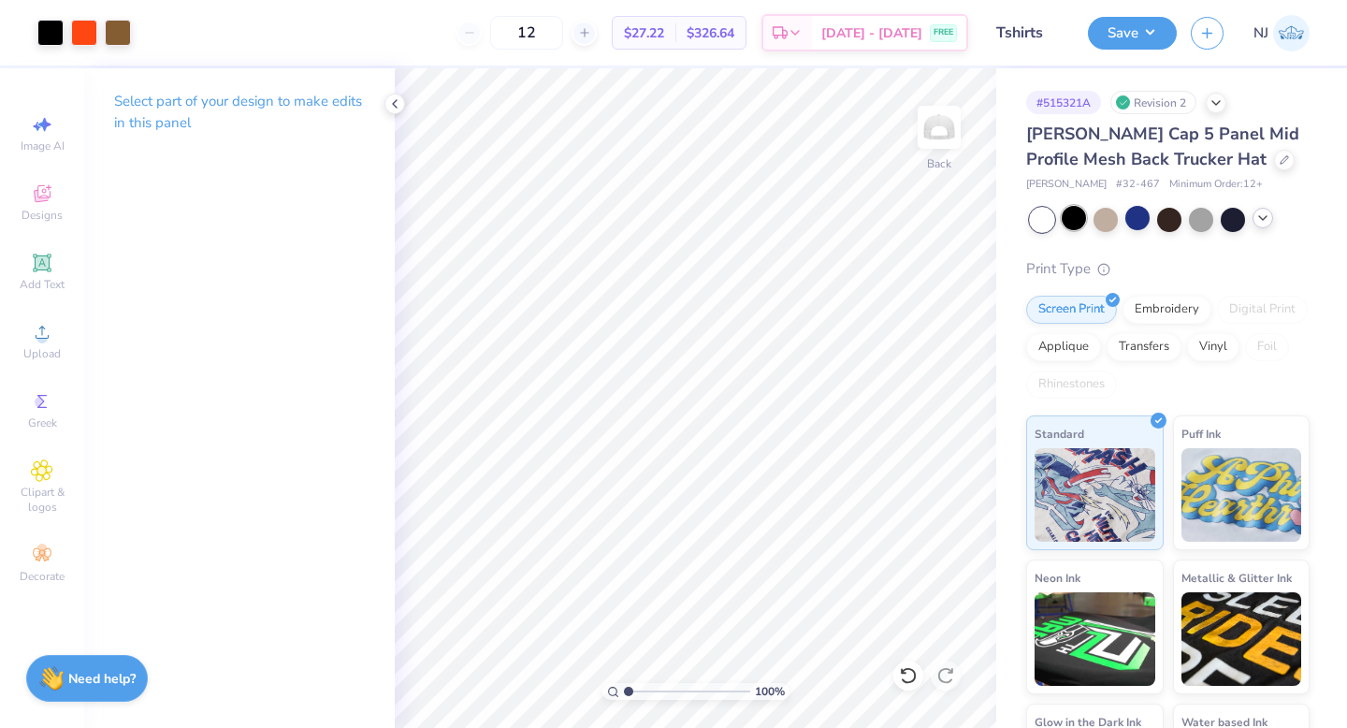
click at [1071, 214] on div at bounding box center [1074, 218] width 24 height 24
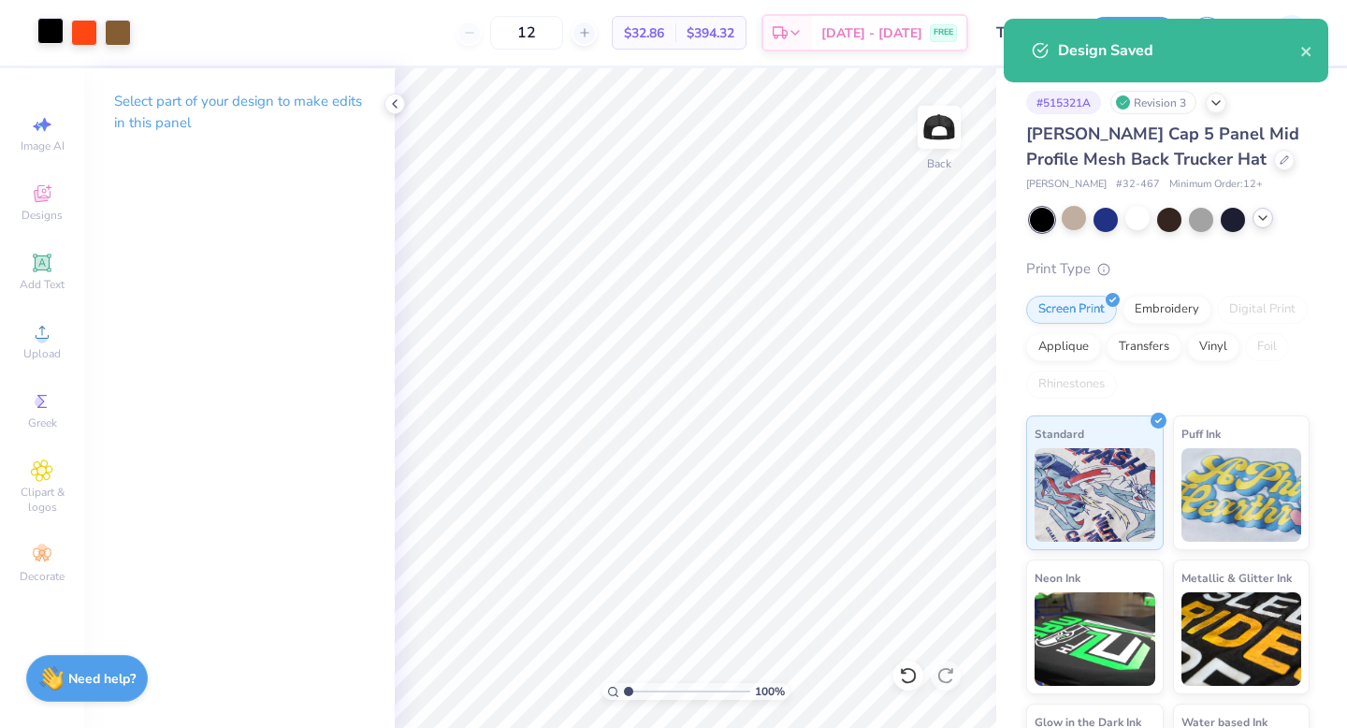
click at [56, 36] on div at bounding box center [50, 31] width 26 height 26
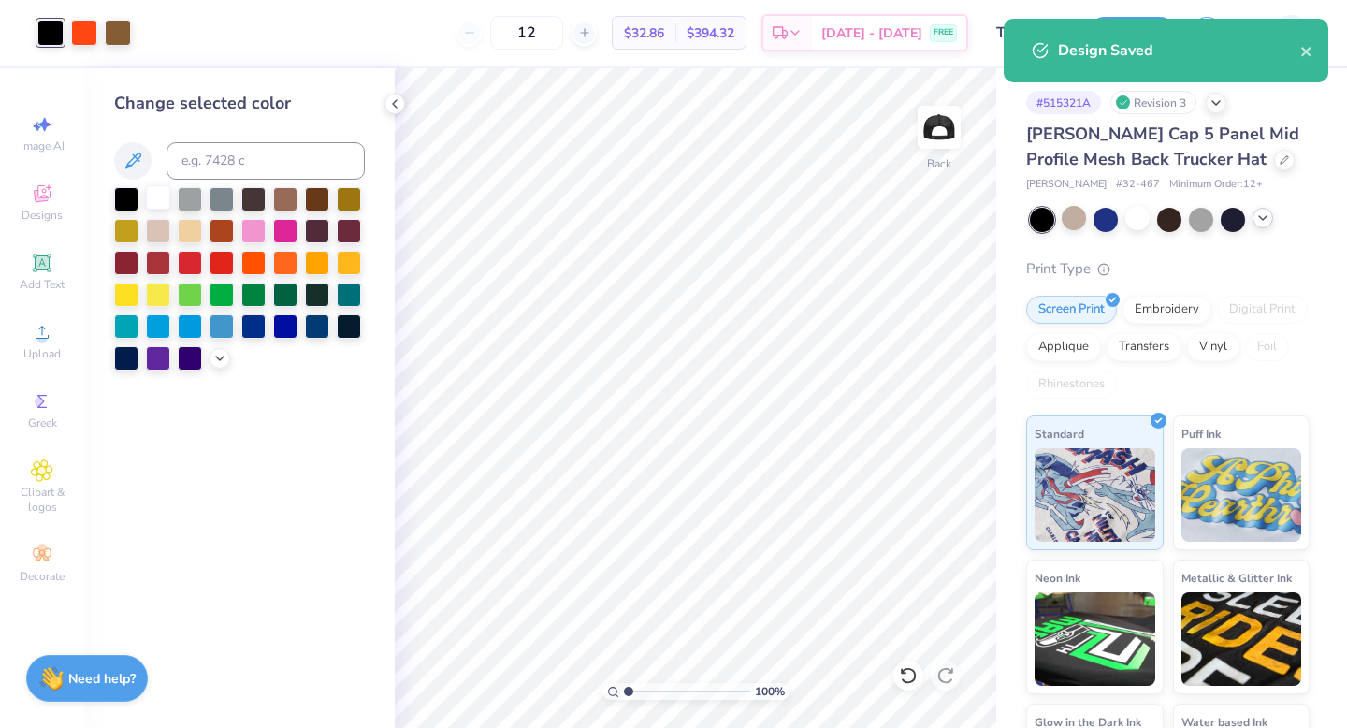
click at [159, 199] on div at bounding box center [158, 197] width 24 height 24
click at [1218, 104] on icon at bounding box center [1216, 101] width 15 height 15
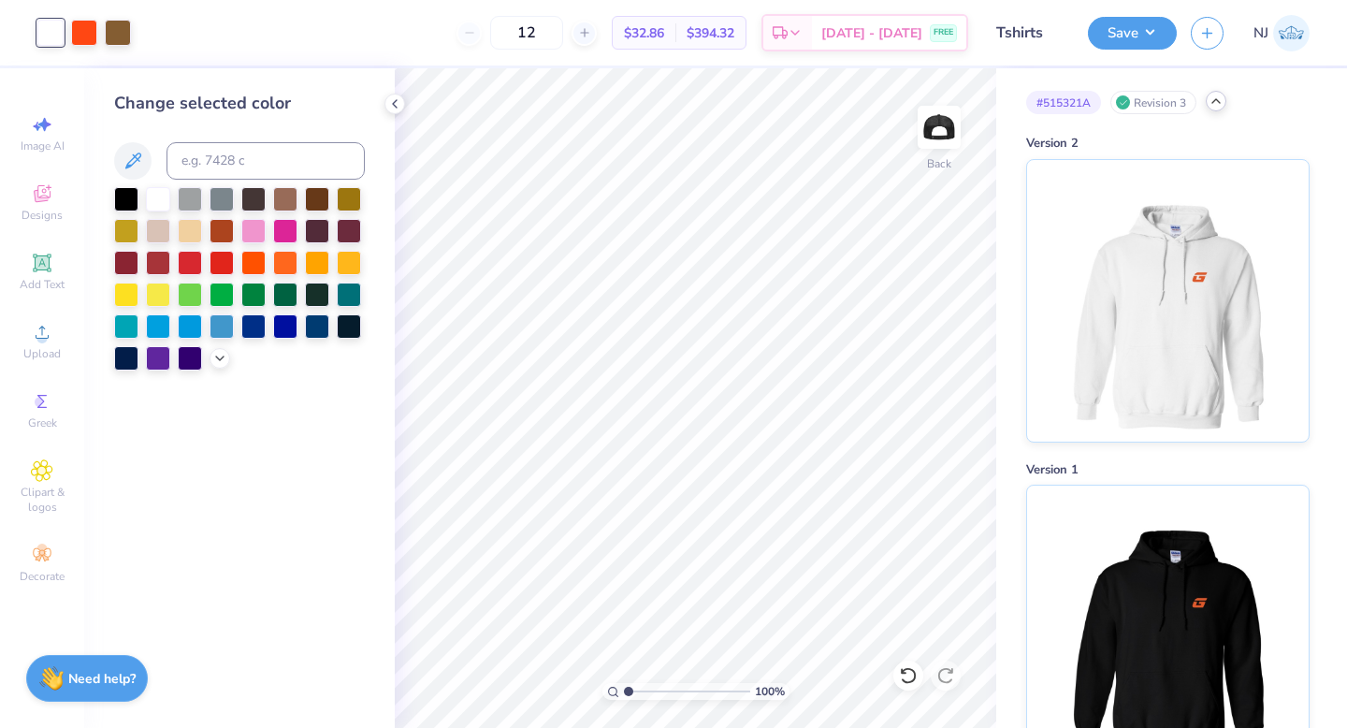
click at [1220, 108] on icon at bounding box center [1216, 101] width 15 height 15
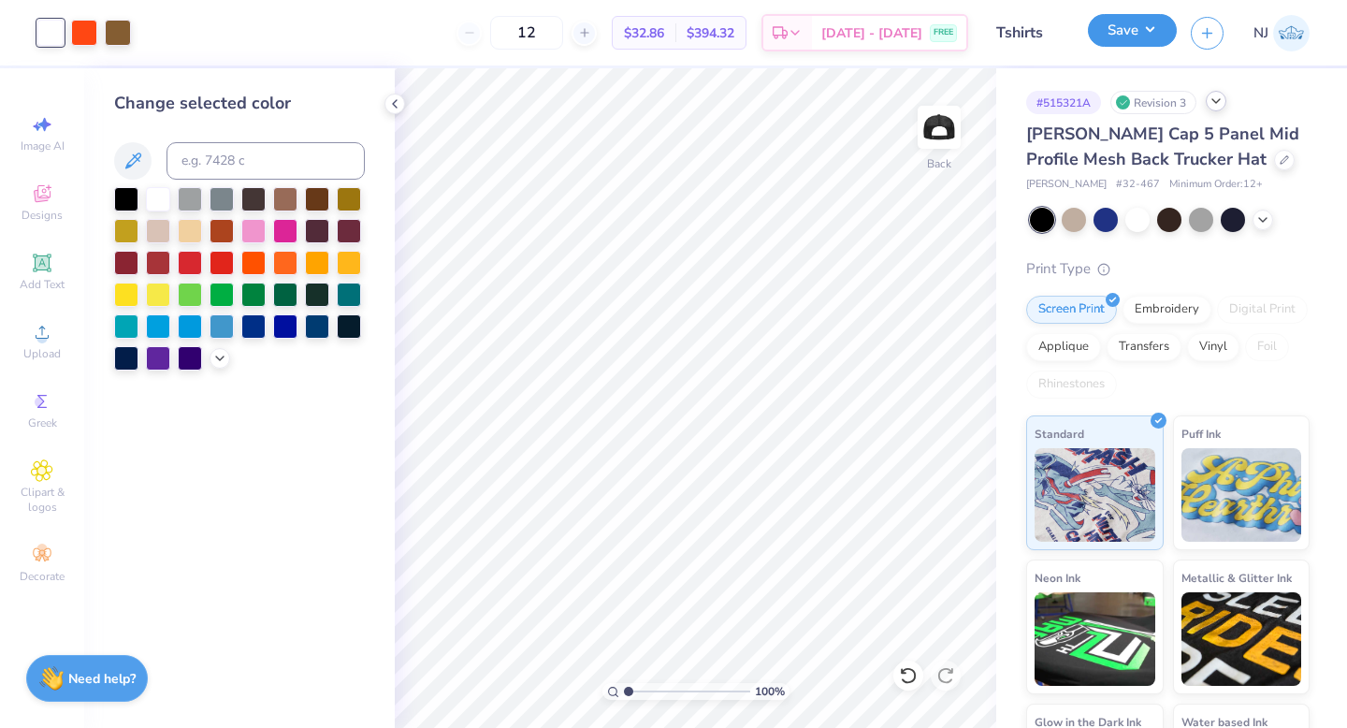
click at [1154, 35] on button "Save" at bounding box center [1132, 30] width 89 height 33
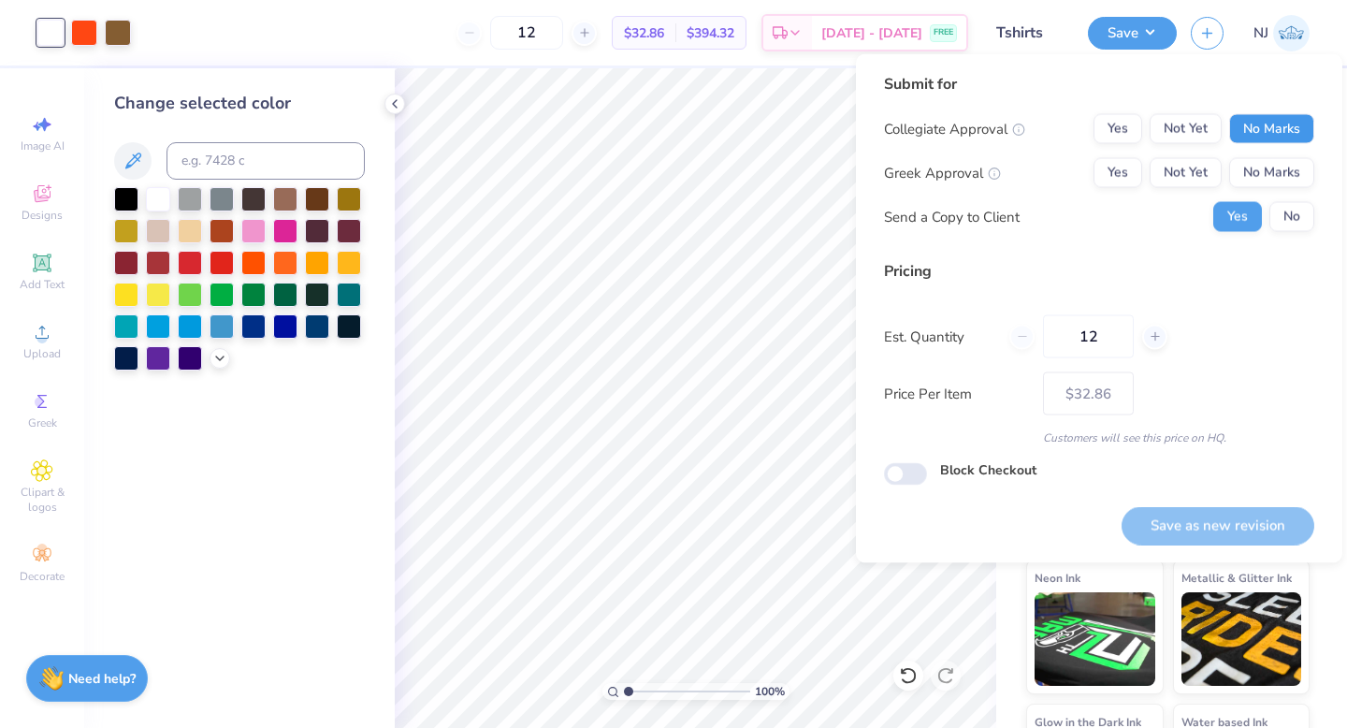
click at [1281, 125] on button "No Marks" at bounding box center [1272, 129] width 85 height 30
click at [1291, 171] on button "No Marks" at bounding box center [1272, 173] width 85 height 30
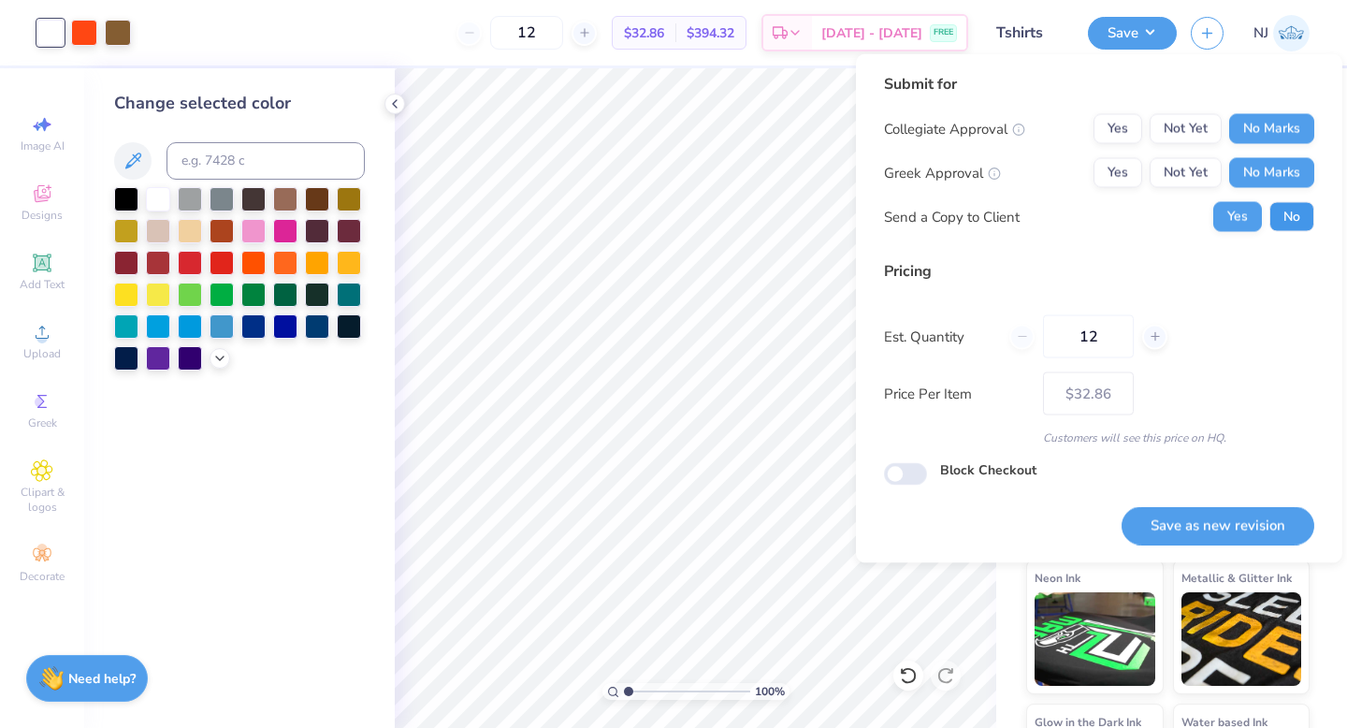
click at [1299, 209] on button "No" at bounding box center [1292, 217] width 45 height 30
click at [1240, 521] on button "Save as new revision" at bounding box center [1218, 525] width 193 height 38
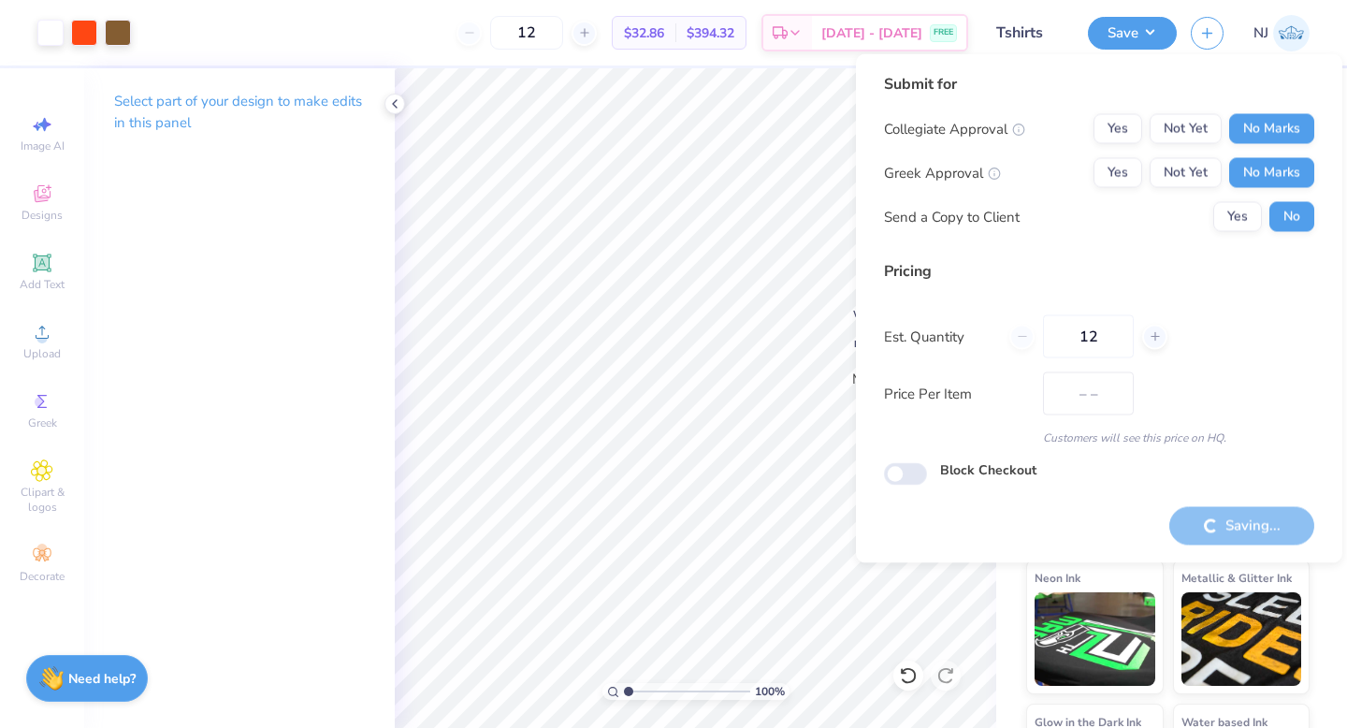
type input "$32.86"
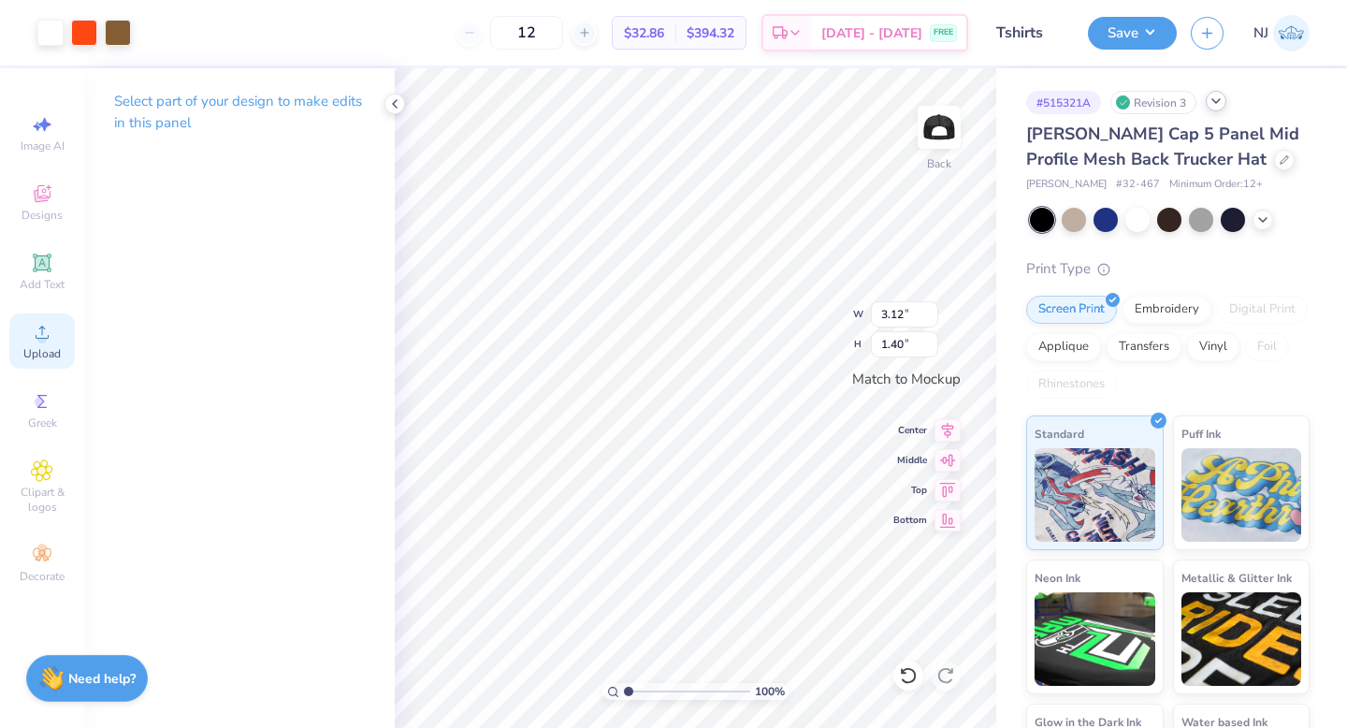
click at [46, 322] on icon at bounding box center [42, 332] width 22 height 22
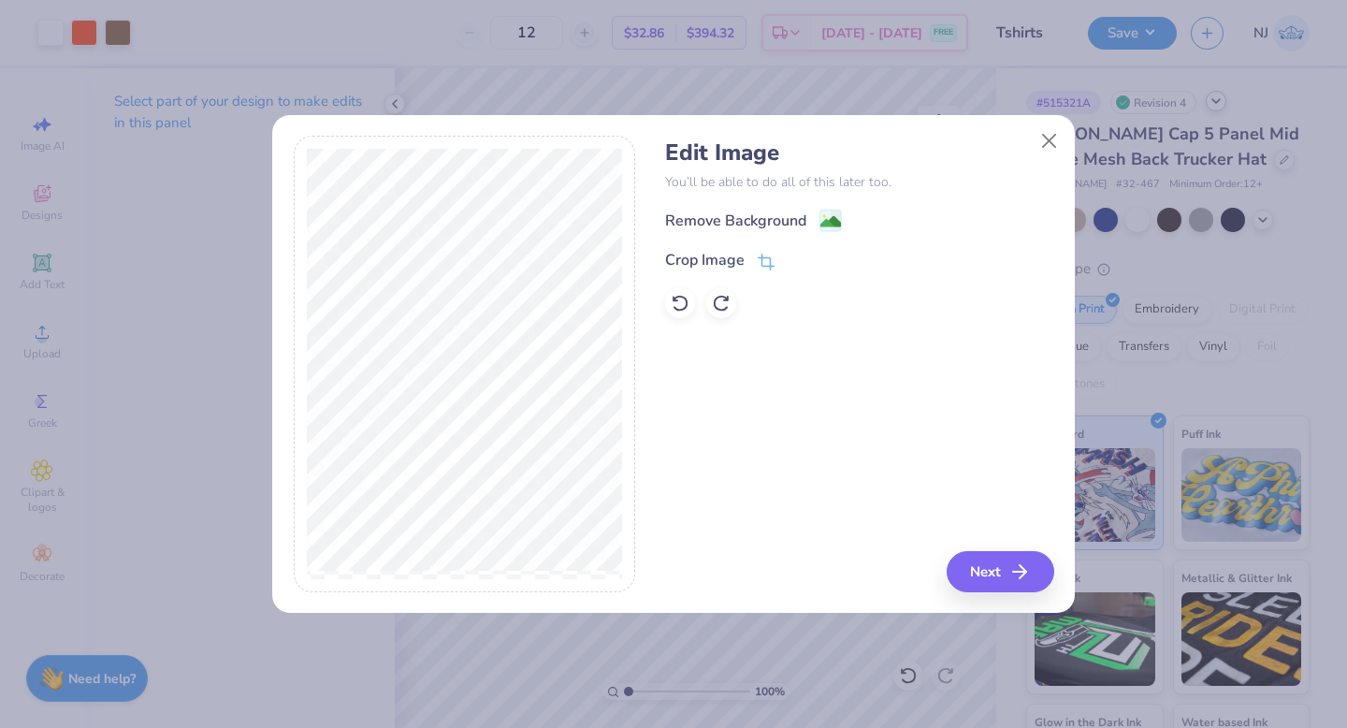
click at [1048, 138] on body "Art colors 12 $32.86 Per Item $394.32 Total Est. Delivery [DATE] - [DATE] FREE …" at bounding box center [673, 364] width 1347 height 728
click at [1044, 140] on button "Close" at bounding box center [1050, 141] width 36 height 36
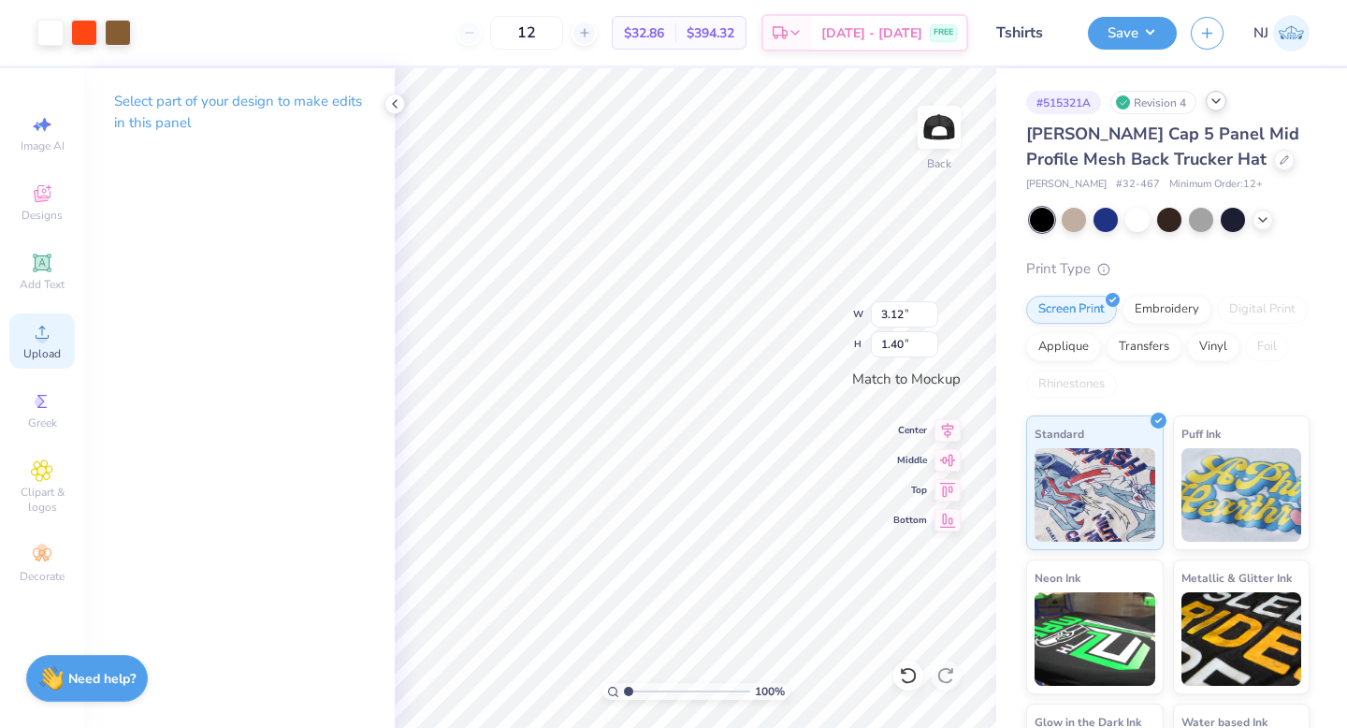
click at [40, 337] on circle at bounding box center [41, 338] width 10 height 10
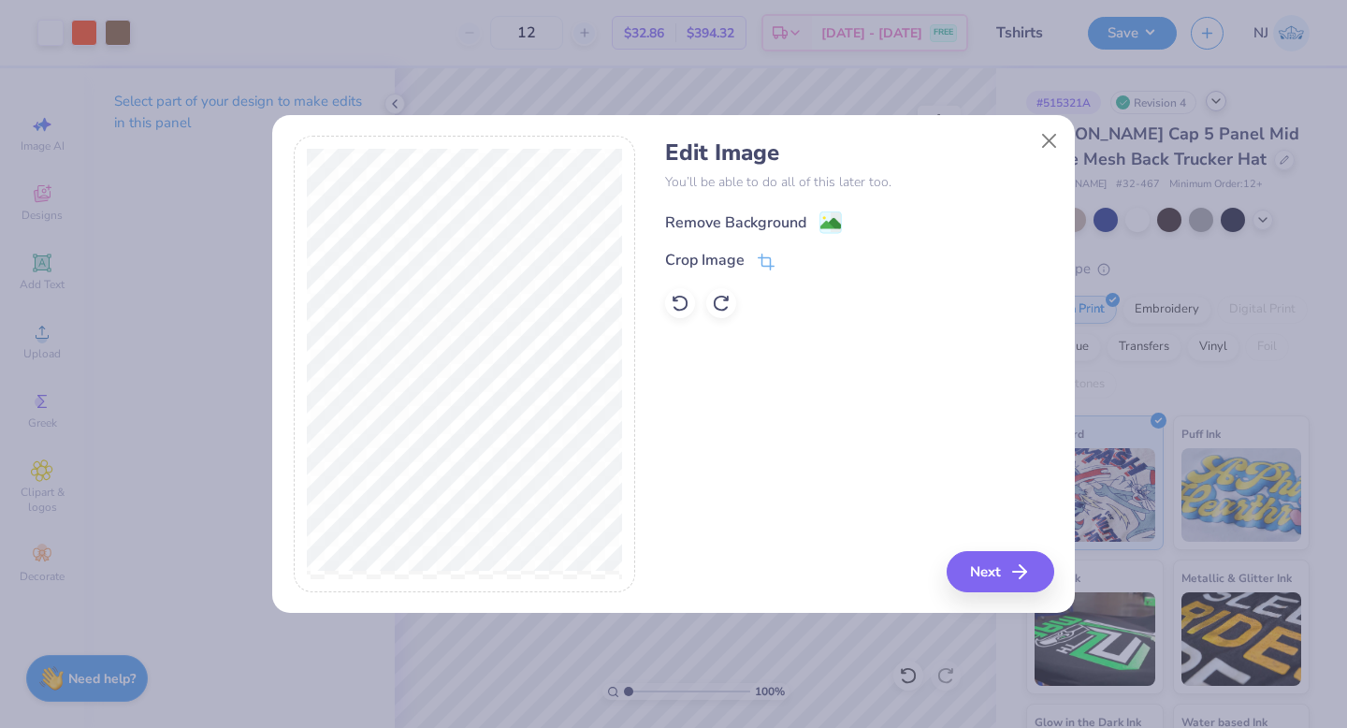
click at [839, 223] on image at bounding box center [831, 223] width 21 height 21
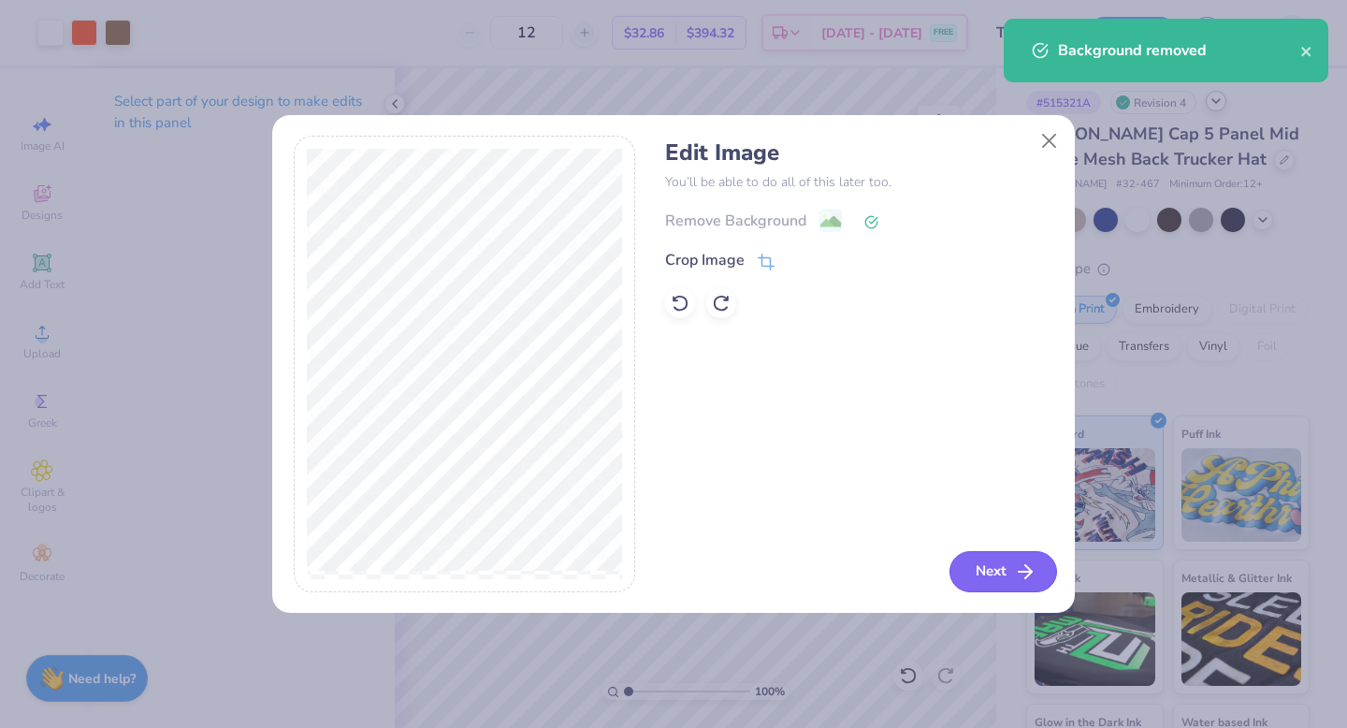
click at [980, 574] on button "Next" at bounding box center [1004, 571] width 108 height 41
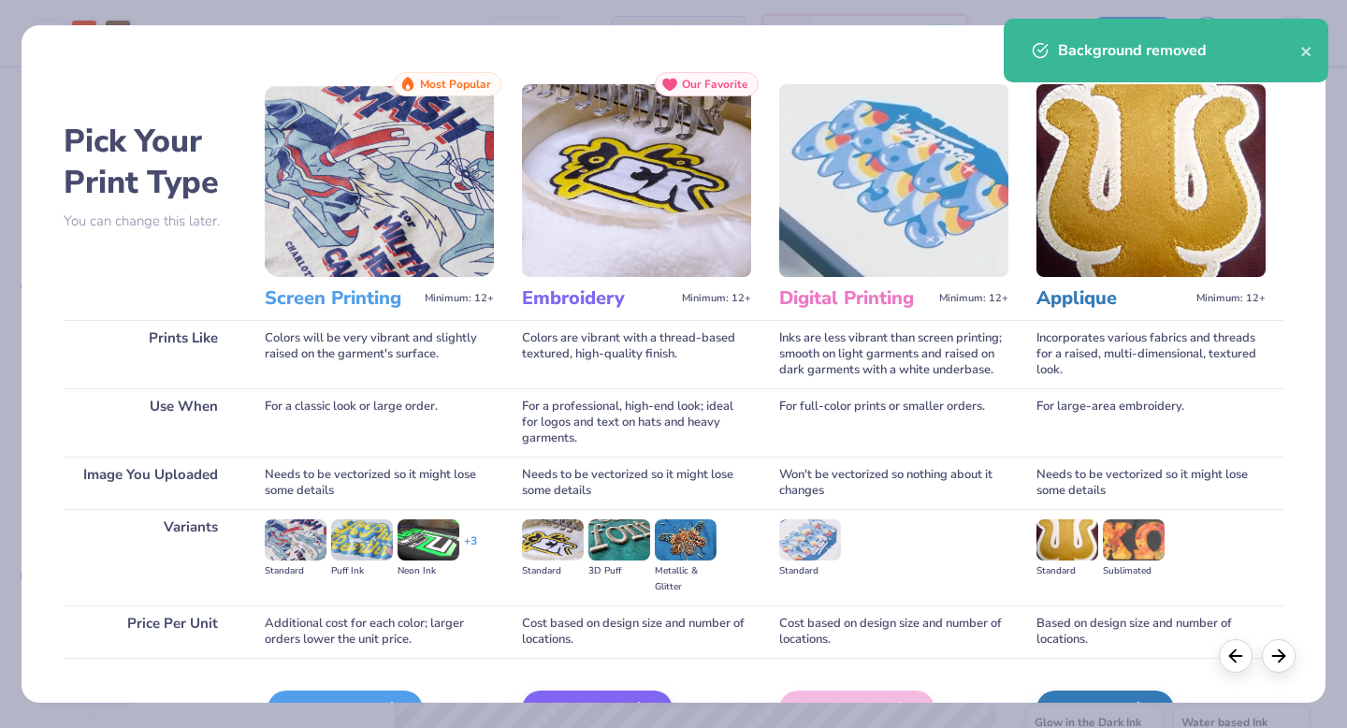
click at [363, 696] on div "Screen Print" at bounding box center [345, 709] width 155 height 37
type input "3.98"
type input "0.64"
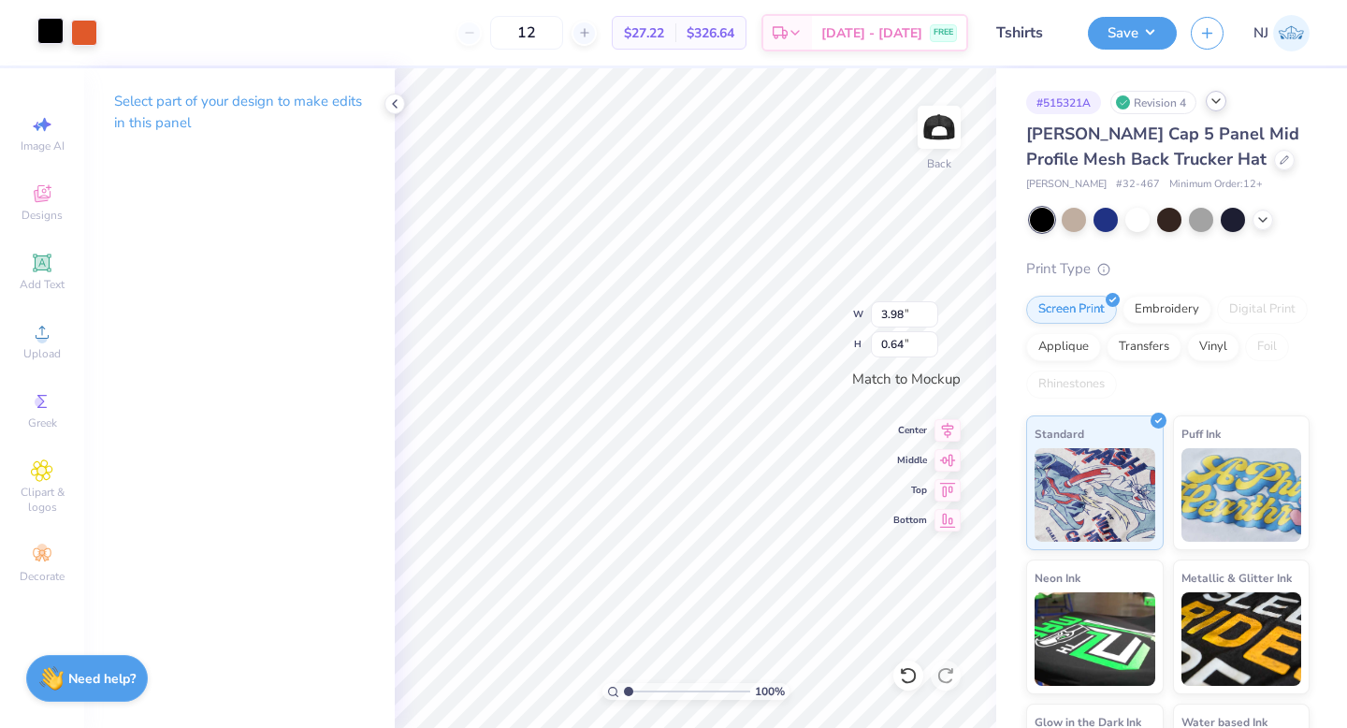
click at [49, 27] on div at bounding box center [50, 31] width 26 height 26
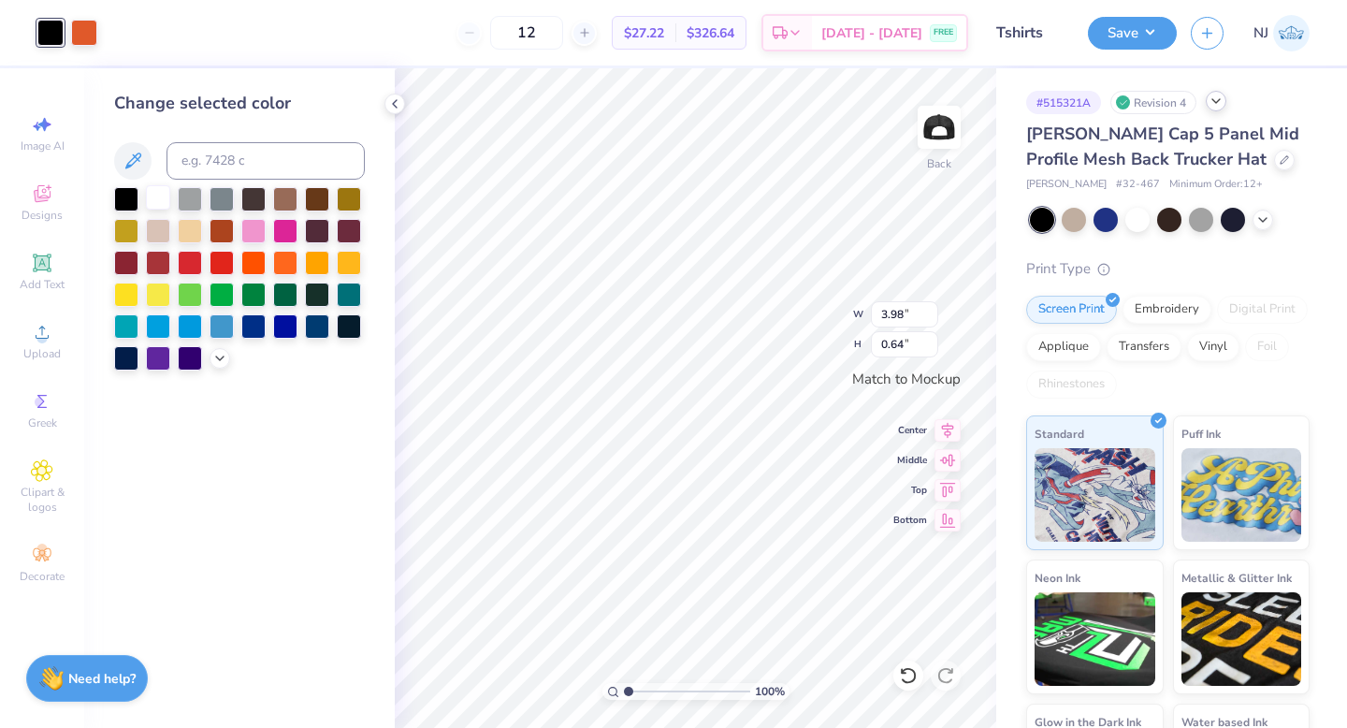
click at [153, 201] on div at bounding box center [158, 197] width 24 height 24
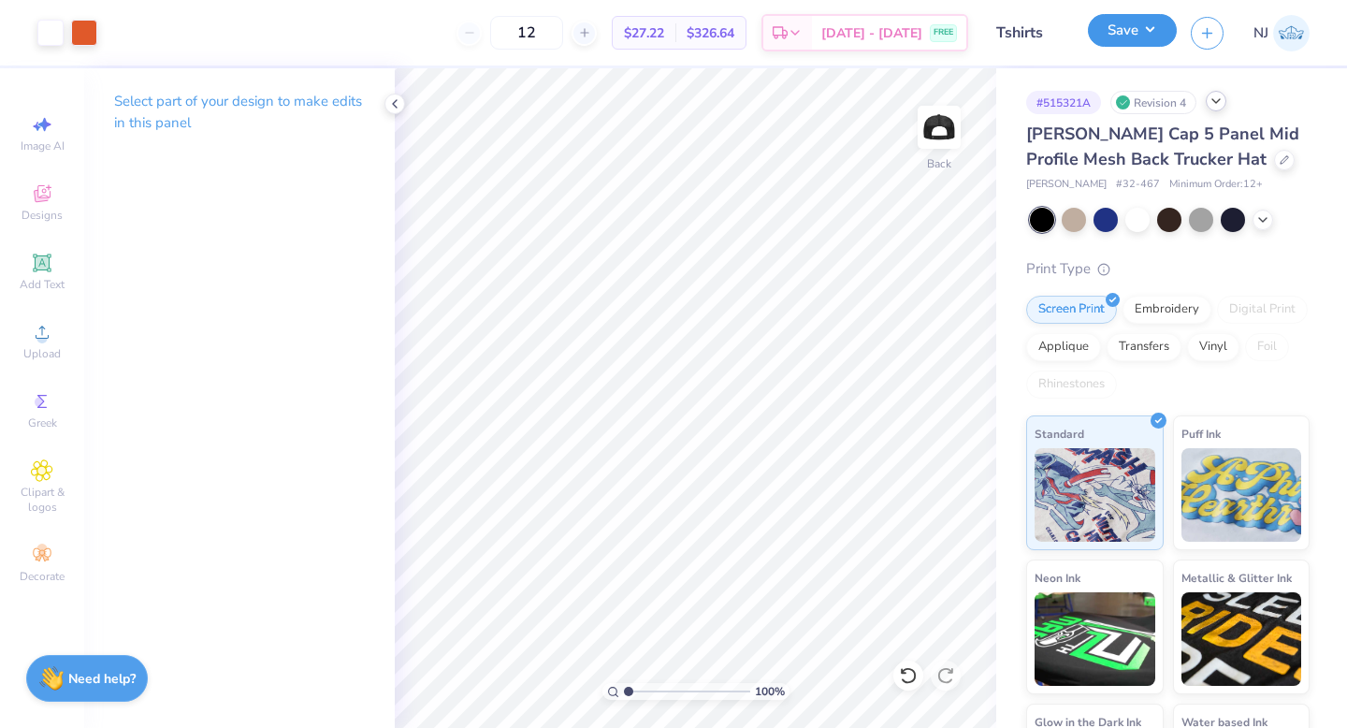
click at [1117, 35] on button "Save" at bounding box center [1132, 30] width 89 height 33
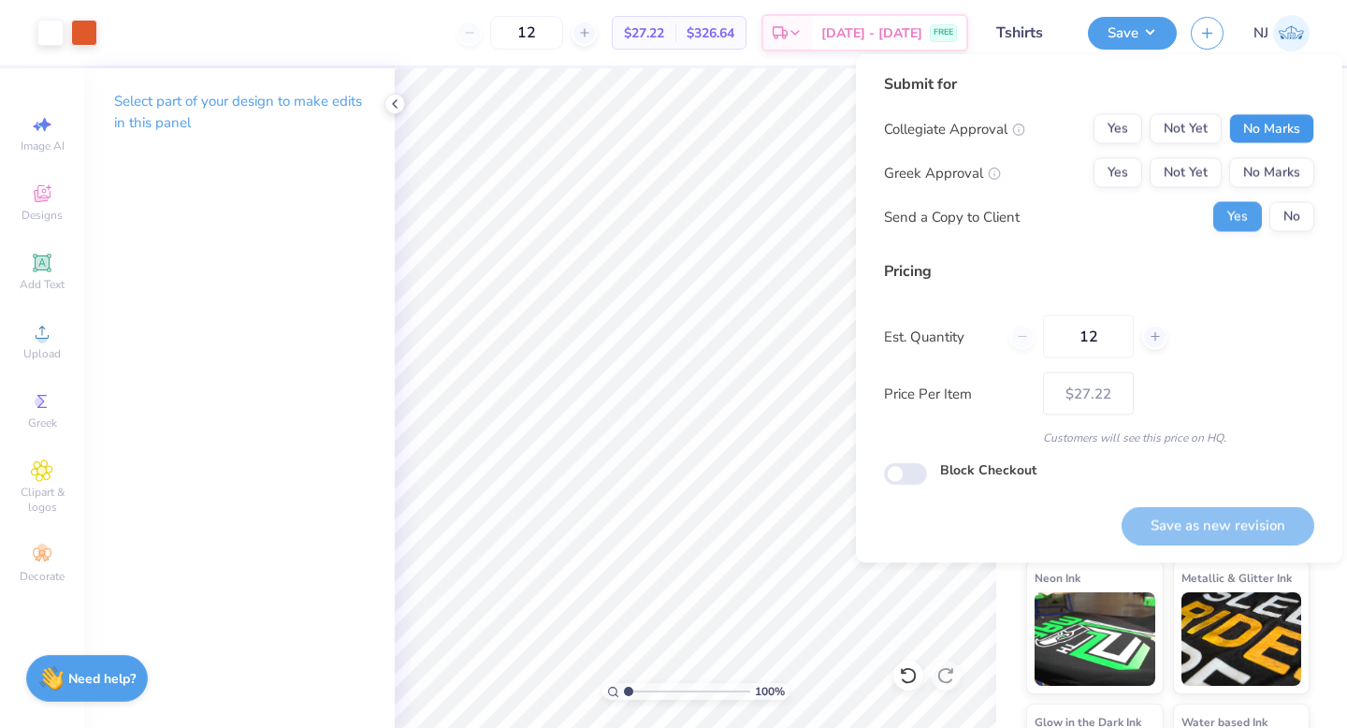
click at [1285, 128] on button "No Marks" at bounding box center [1272, 129] width 85 height 30
click at [1286, 190] on div "Collegiate Approval Yes Not Yet No Marks Greek Approval Yes Not Yet No Marks Se…" at bounding box center [1099, 173] width 430 height 118
click at [1304, 226] on button "No" at bounding box center [1292, 217] width 45 height 30
click at [1304, 177] on button "No Marks" at bounding box center [1272, 173] width 85 height 30
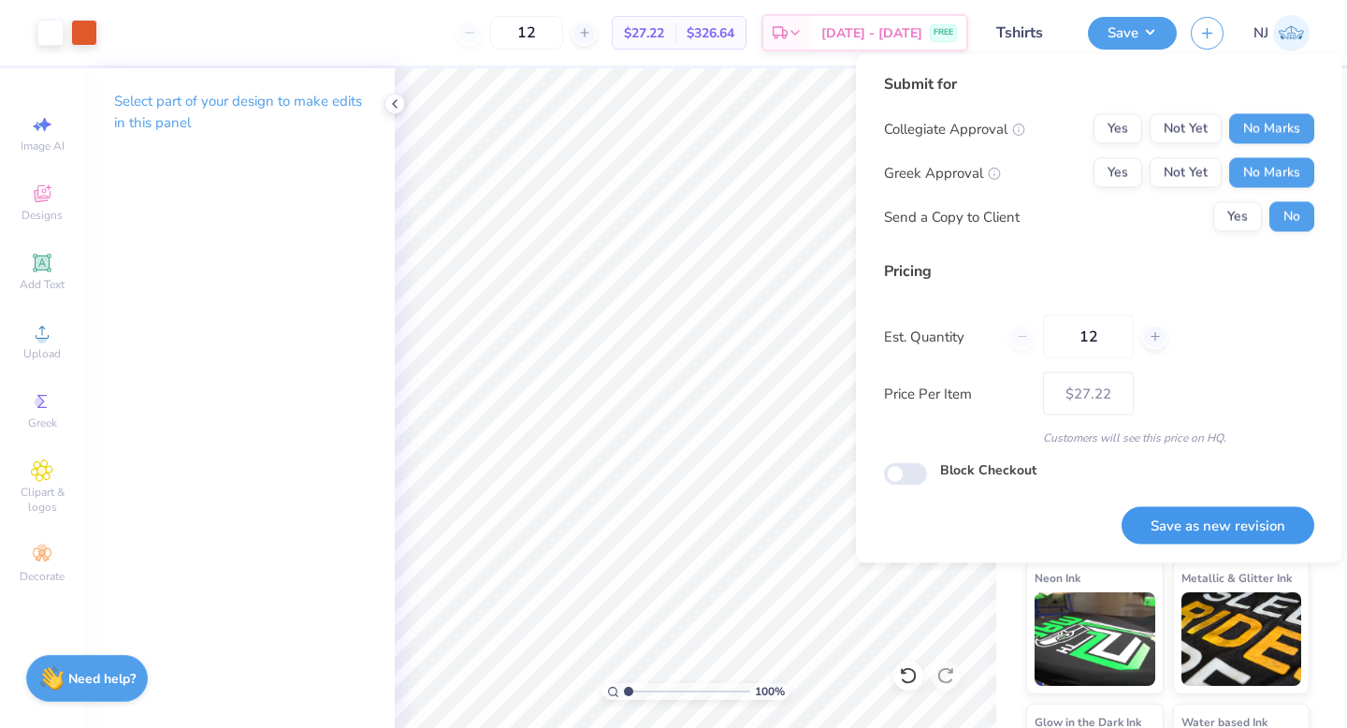
click at [1255, 516] on button "Save as new revision" at bounding box center [1218, 525] width 193 height 38
type input "$27.22"
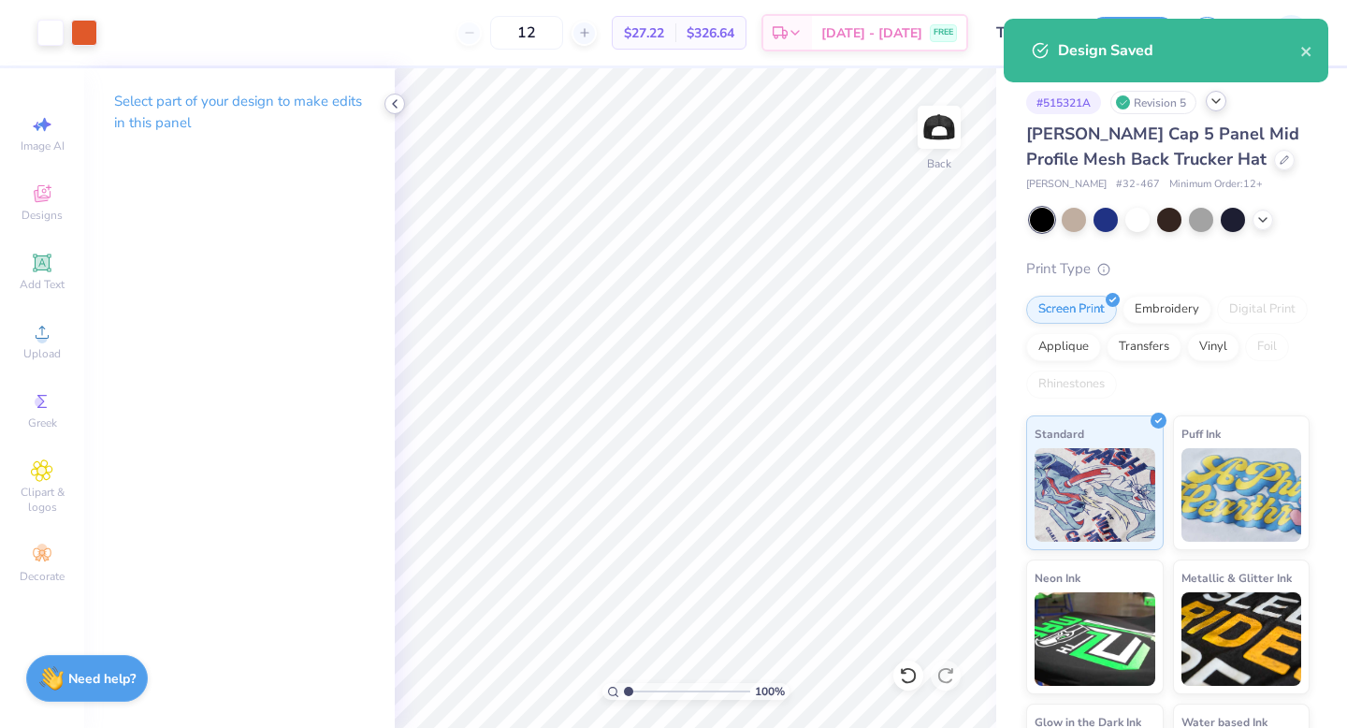
click at [390, 97] on icon at bounding box center [394, 103] width 15 height 15
